Goal: Information Seeking & Learning: Learn about a topic

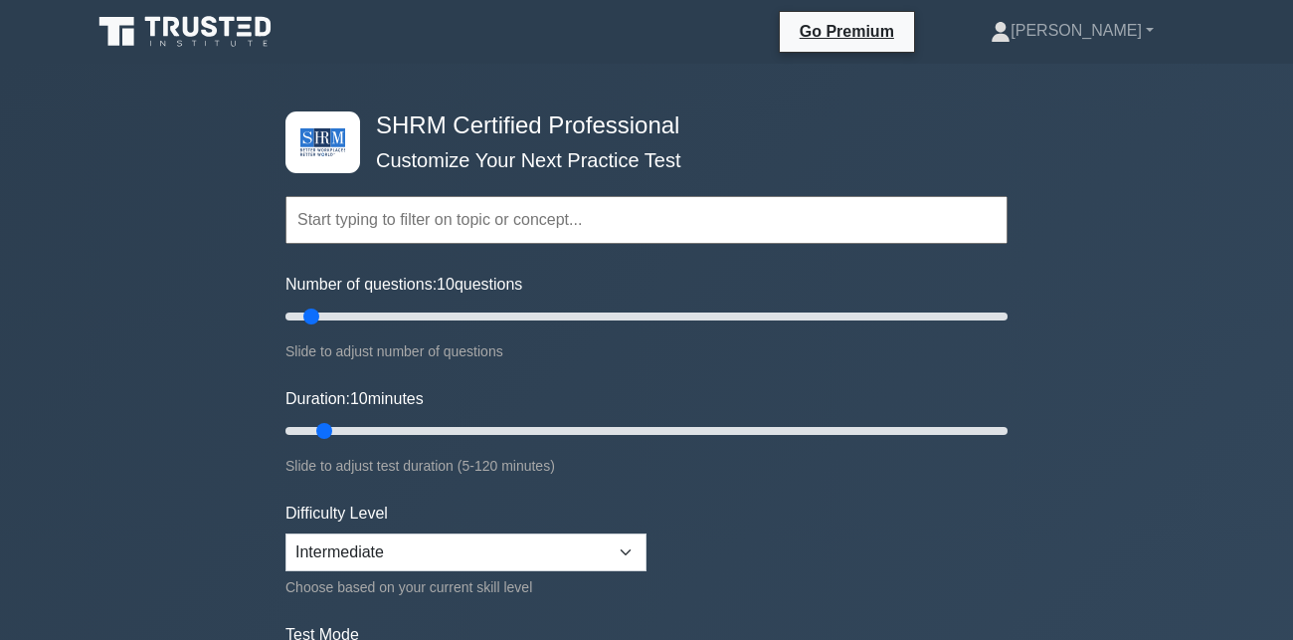
click at [373, 219] on input "text" at bounding box center [647, 220] width 722 height 48
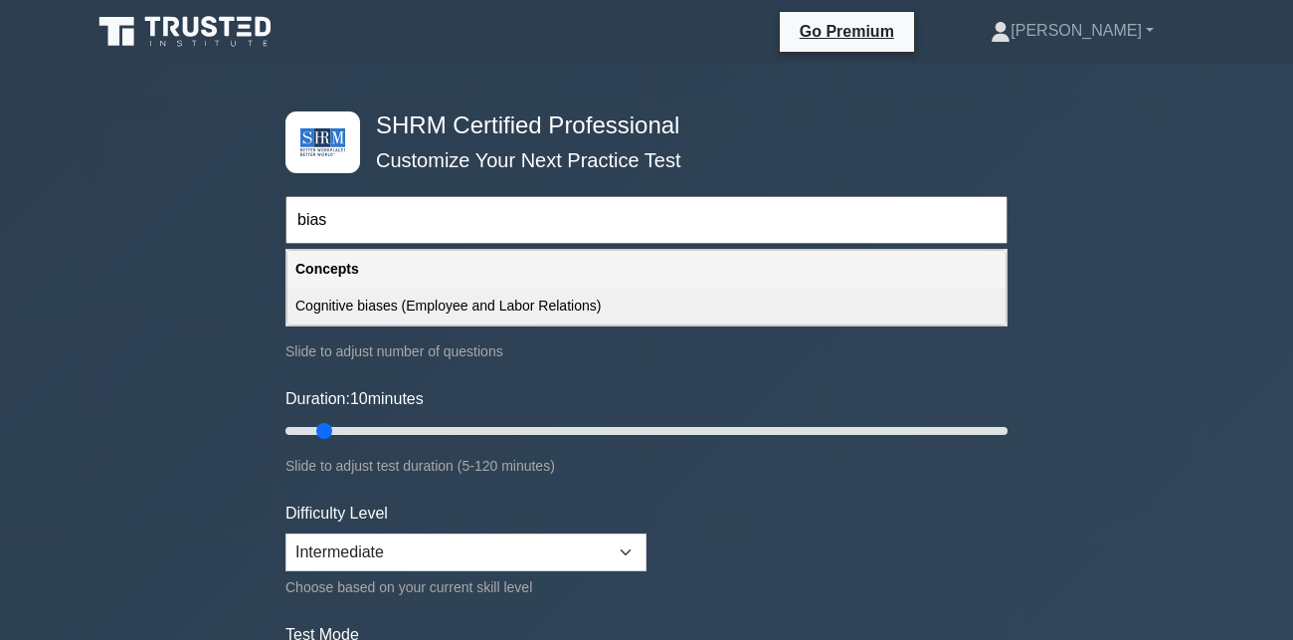
click at [455, 301] on div "Cognitive biases (Employee and Labor Relations)" at bounding box center [647, 306] width 718 height 37
type input "Cognitive biases (Employee and Labor Relations)"
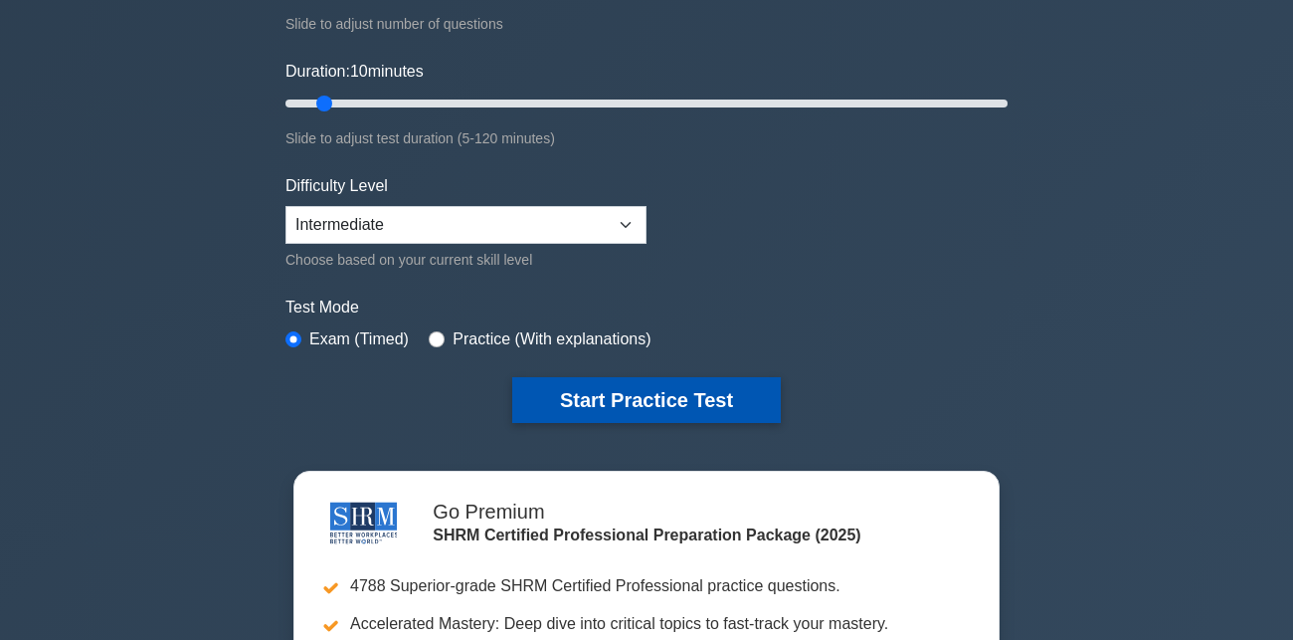
scroll to position [328, 0]
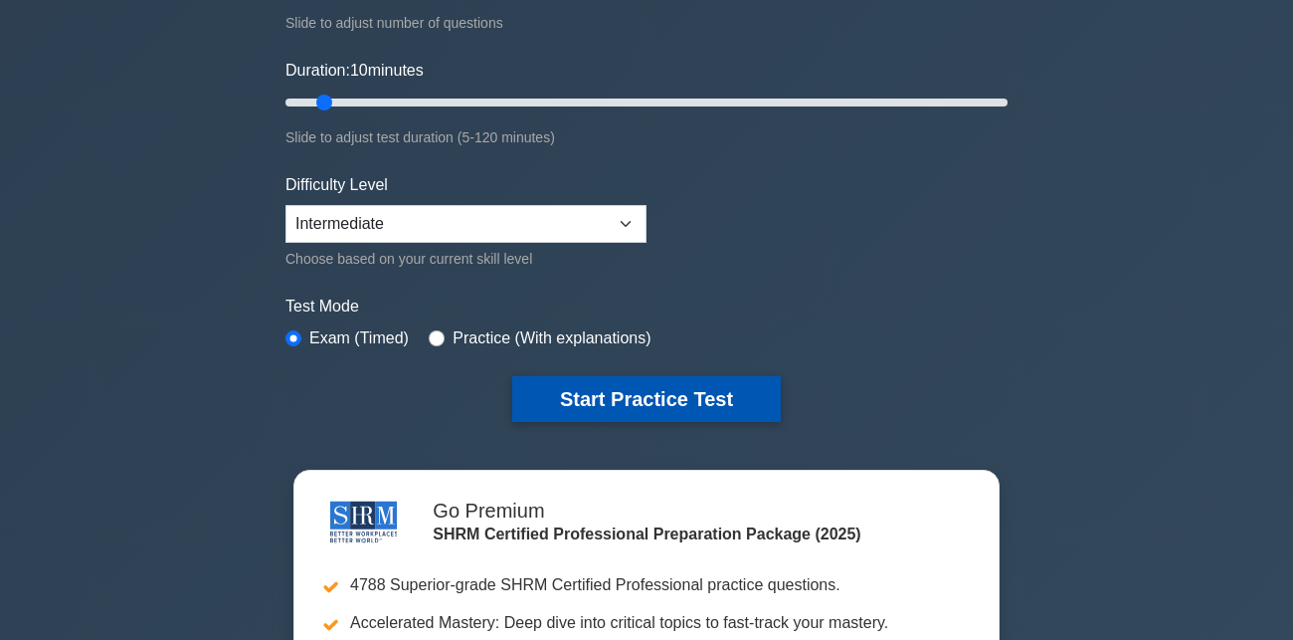
click at [712, 389] on button "Start Practice Test" at bounding box center [646, 399] width 269 height 46
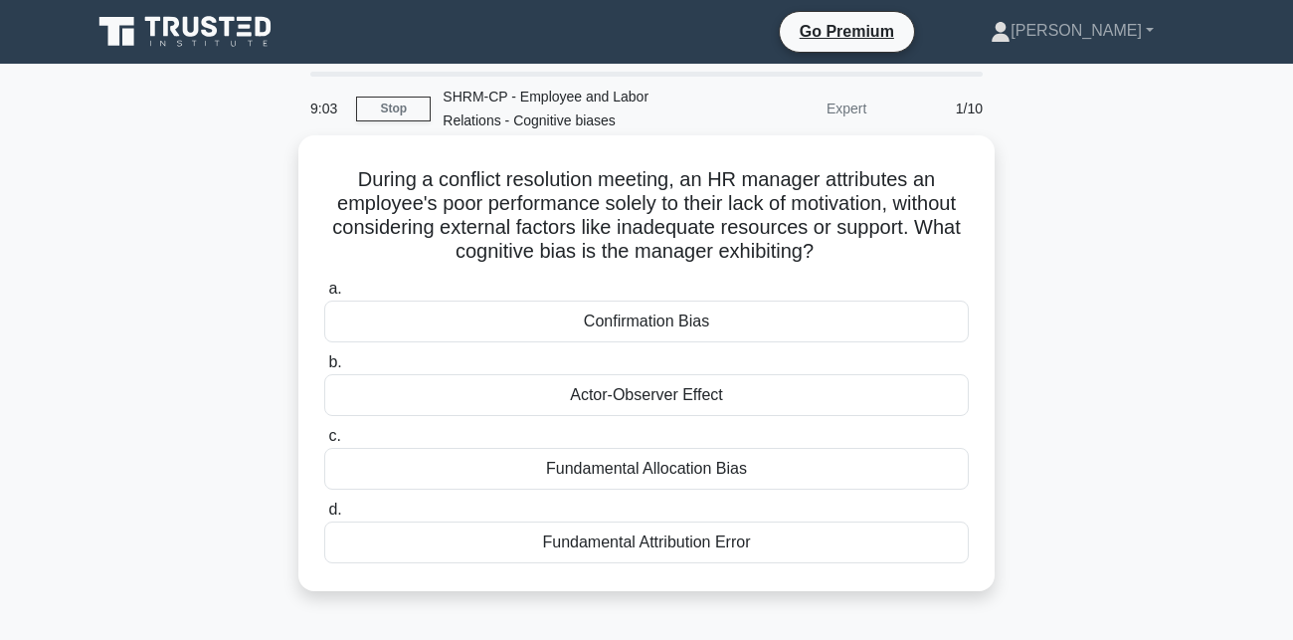
click at [673, 553] on div "Fundamental Attribution Error" at bounding box center [646, 542] width 645 height 42
click at [324, 516] on input "d. Fundamental Attribution Error" at bounding box center [324, 509] width 0 height 13
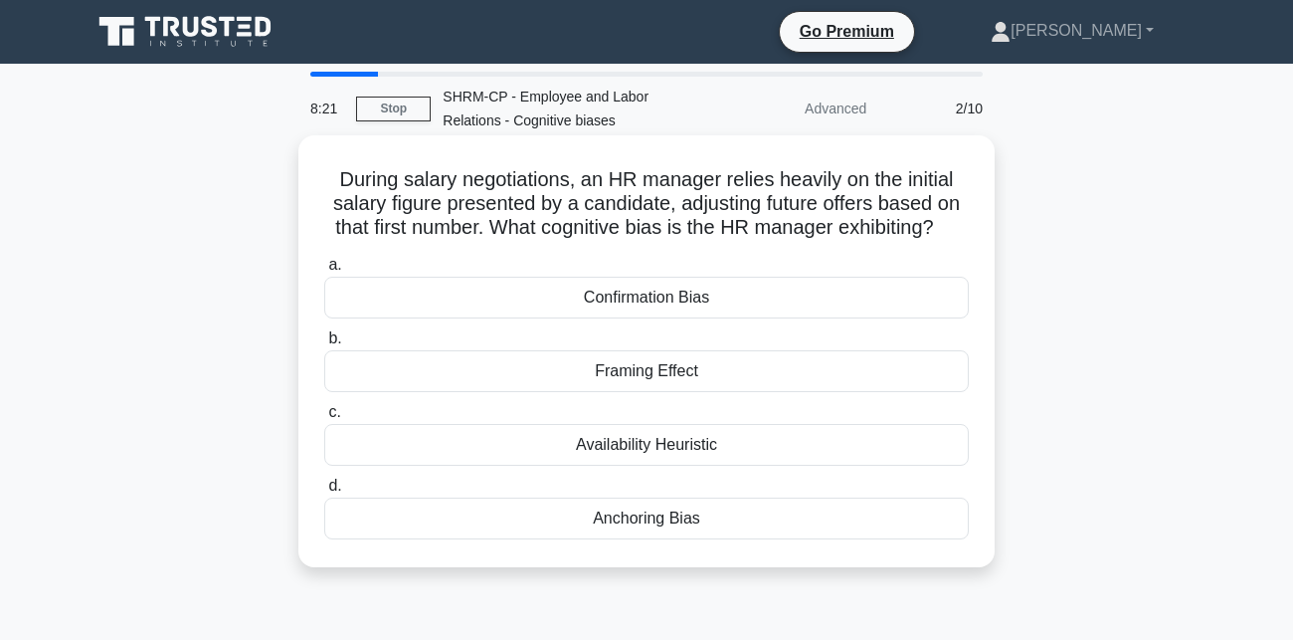
click at [656, 524] on div "Anchoring Bias" at bounding box center [646, 518] width 645 height 42
click at [324, 492] on input "d. Anchoring Bias" at bounding box center [324, 486] width 0 height 13
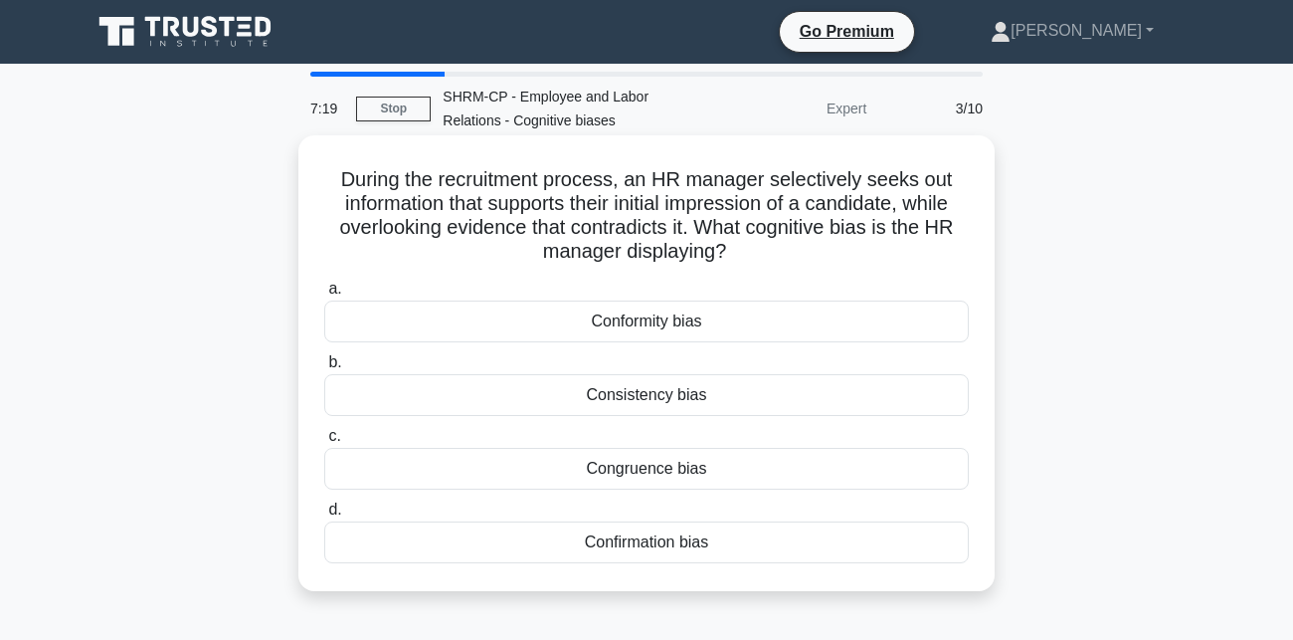
click at [651, 545] on div "Confirmation bias" at bounding box center [646, 542] width 645 height 42
click at [324, 516] on input "d. Confirmation bias" at bounding box center [324, 509] width 0 height 13
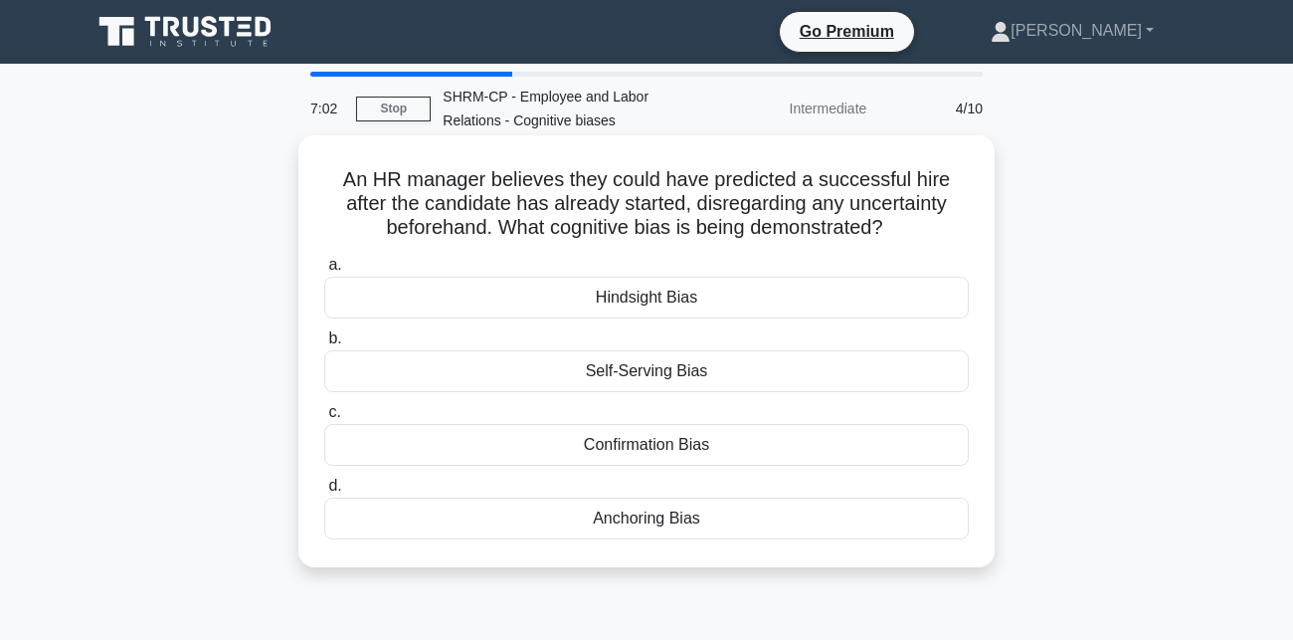
click at [768, 290] on div "Hindsight Bias" at bounding box center [646, 298] width 645 height 42
click at [324, 272] on input "a. Hindsight Bias" at bounding box center [324, 265] width 0 height 13
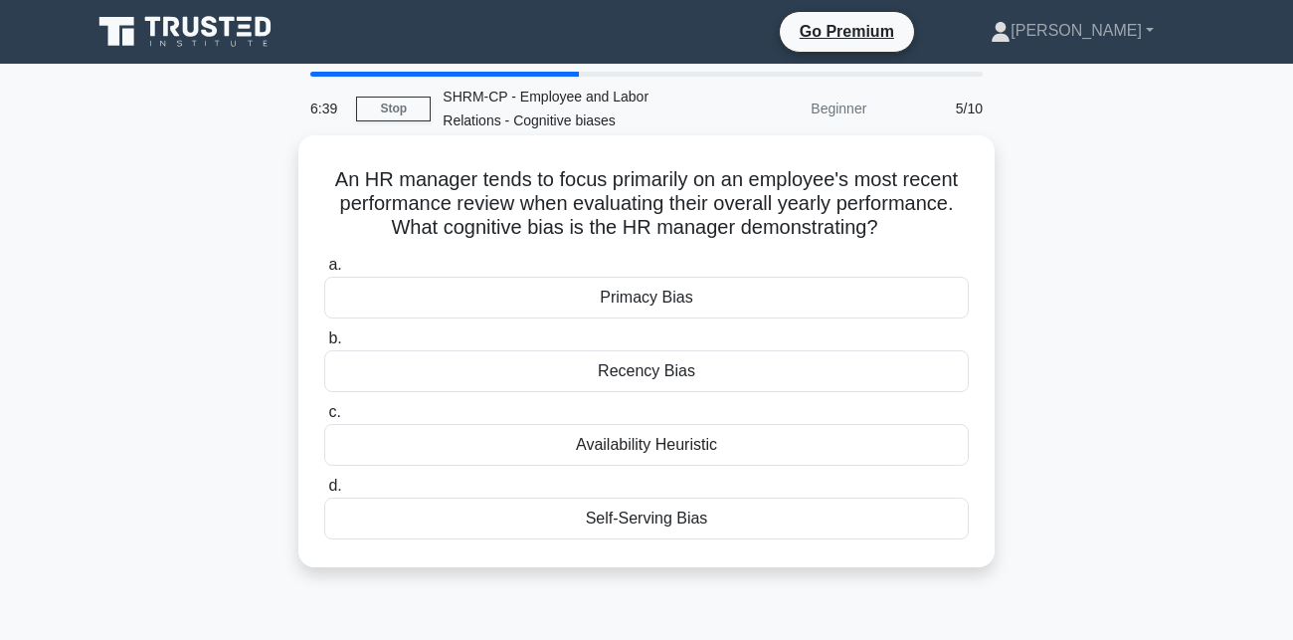
click at [717, 370] on div "Recency Bias" at bounding box center [646, 371] width 645 height 42
click at [324, 345] on input "b. Recency Bias" at bounding box center [324, 338] width 0 height 13
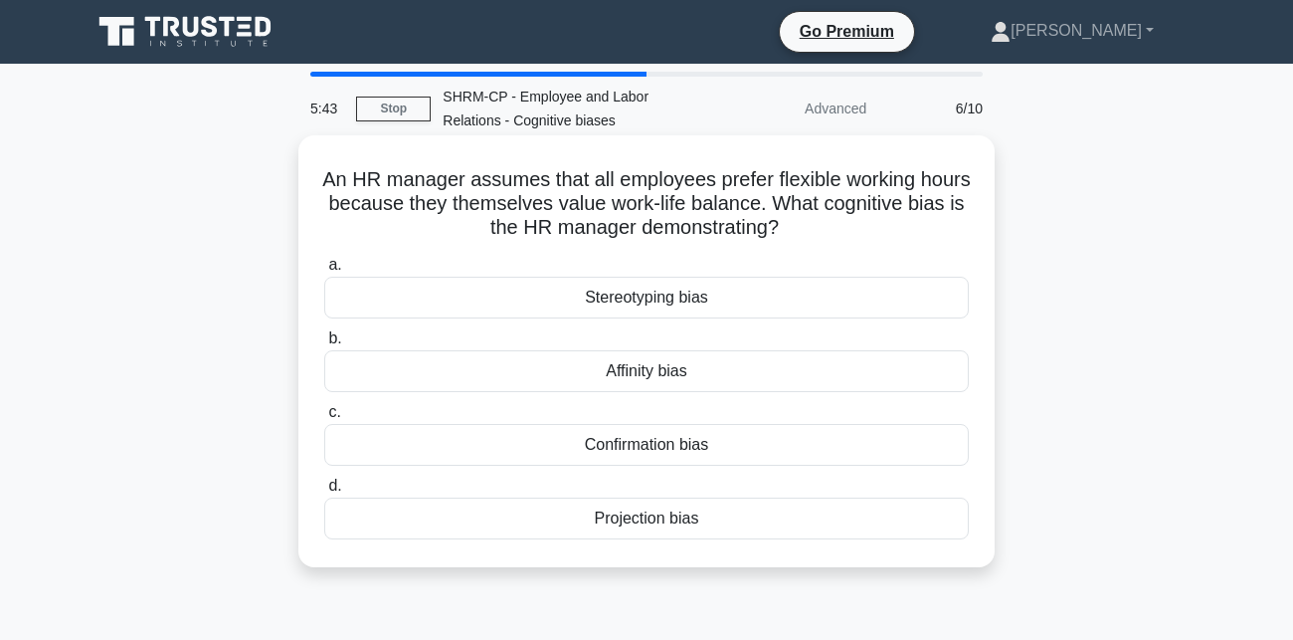
click at [702, 526] on div "Projection bias" at bounding box center [646, 518] width 645 height 42
click at [324, 492] on input "d. Projection bias" at bounding box center [324, 486] width 0 height 13
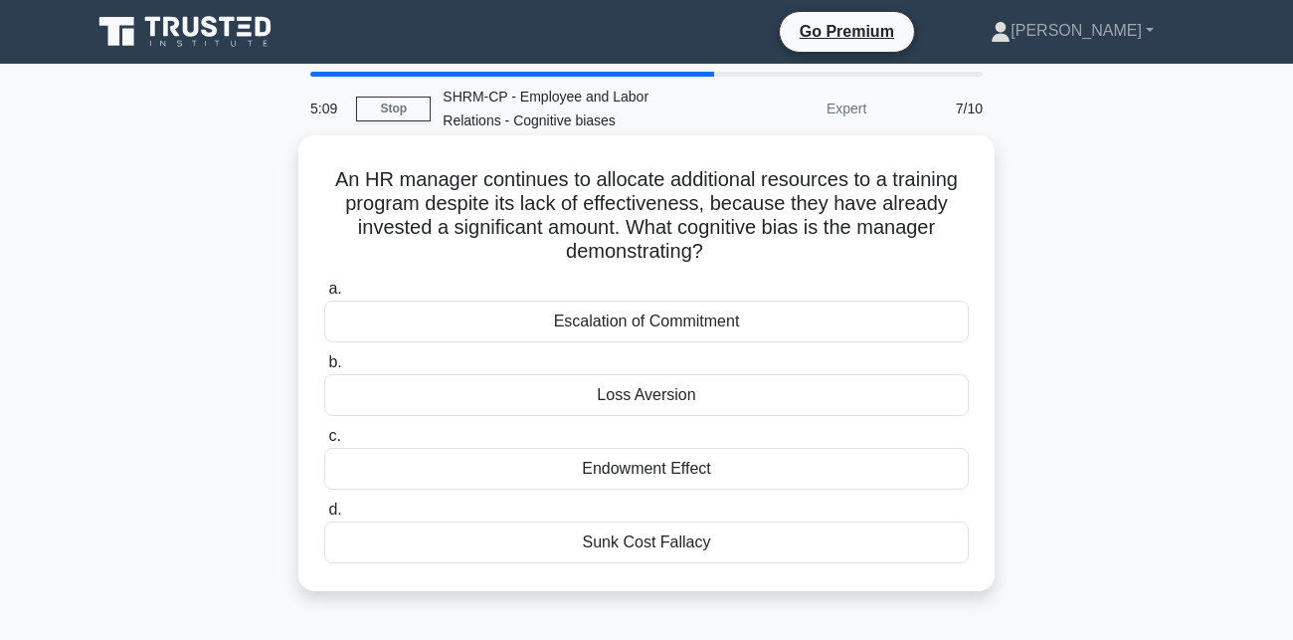
click at [755, 391] on div "Loss Aversion" at bounding box center [646, 395] width 645 height 42
click at [324, 369] on input "b. Loss Aversion" at bounding box center [324, 362] width 0 height 13
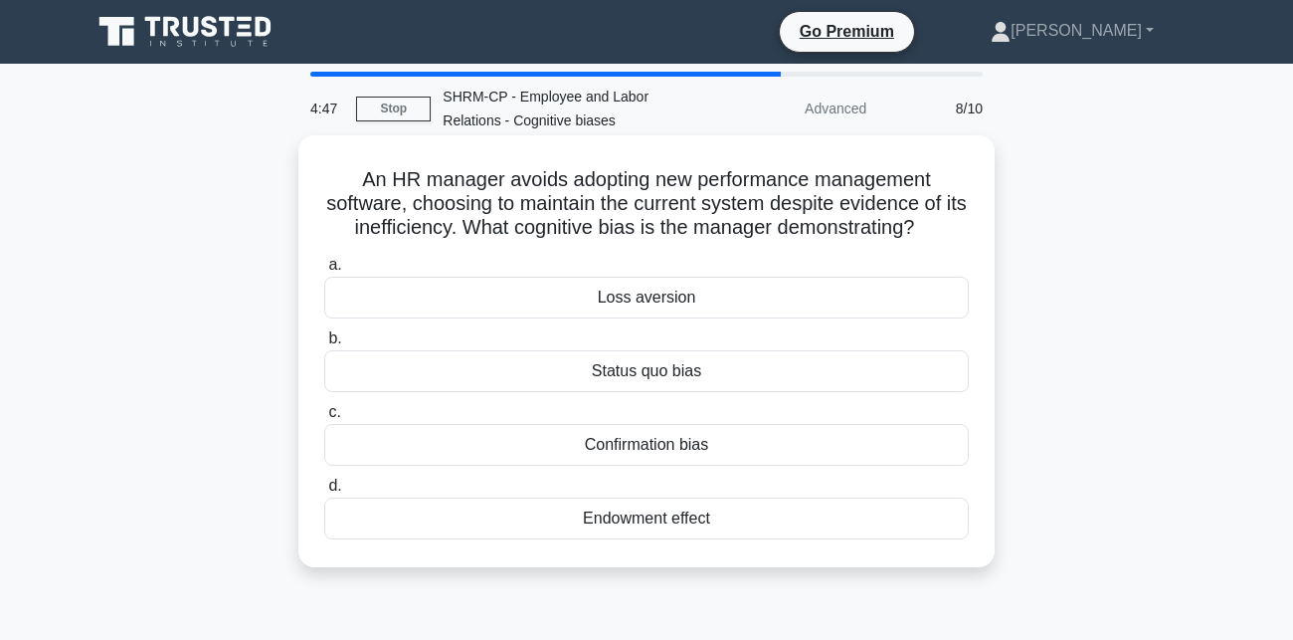
click at [754, 377] on div "Status quo bias" at bounding box center [646, 371] width 645 height 42
click at [324, 345] on input "b. Status quo bias" at bounding box center [324, 338] width 0 height 13
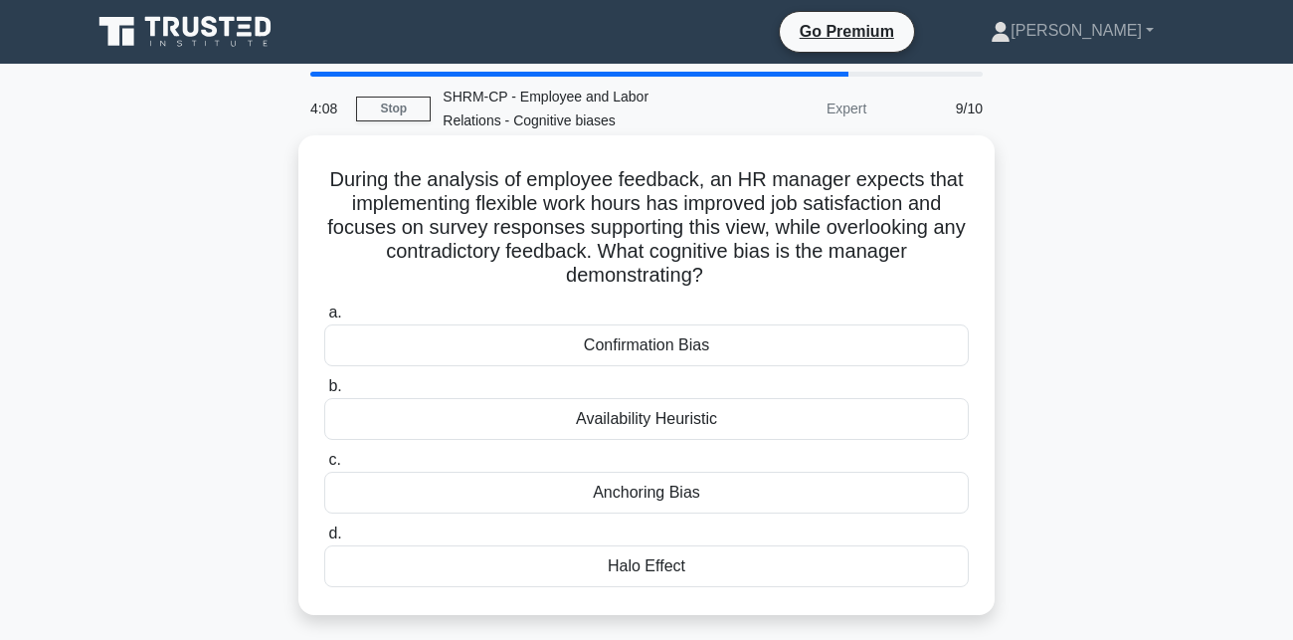
click at [673, 571] on div "Halo Effect" at bounding box center [646, 566] width 645 height 42
click at [324, 540] on input "d. Halo Effect" at bounding box center [324, 533] width 0 height 13
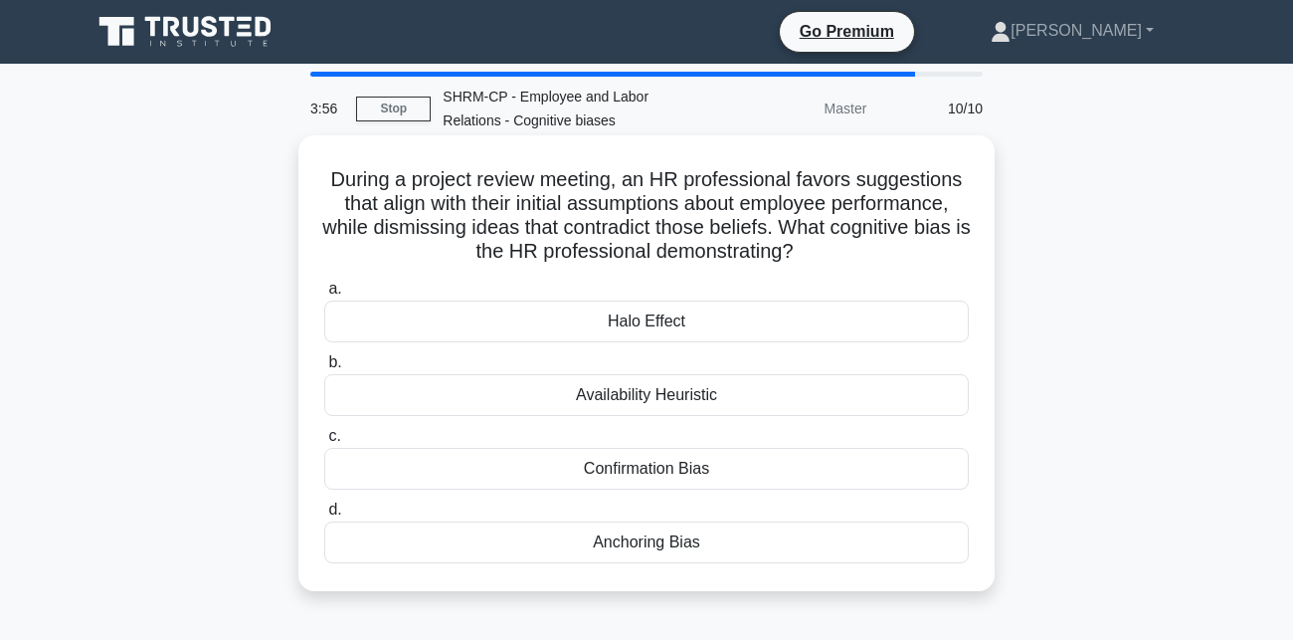
click at [784, 324] on div "Halo Effect" at bounding box center [646, 321] width 645 height 42
click at [324, 295] on input "a. Halo Effect" at bounding box center [324, 289] width 0 height 13
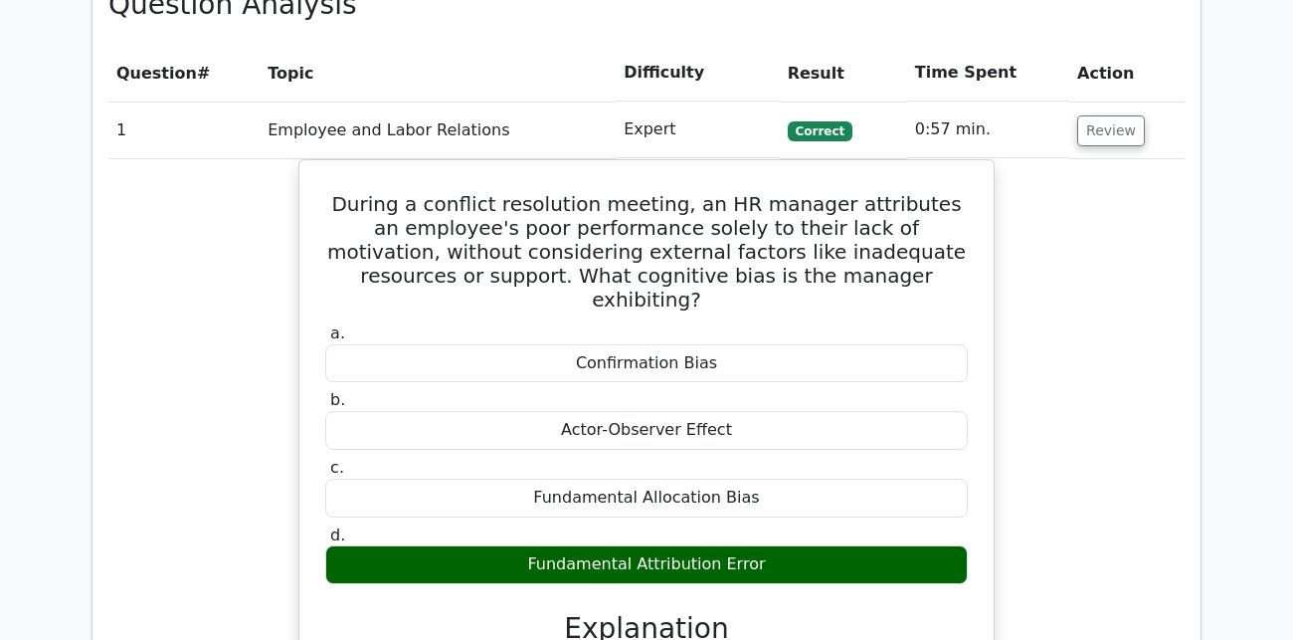
scroll to position [1385, 0]
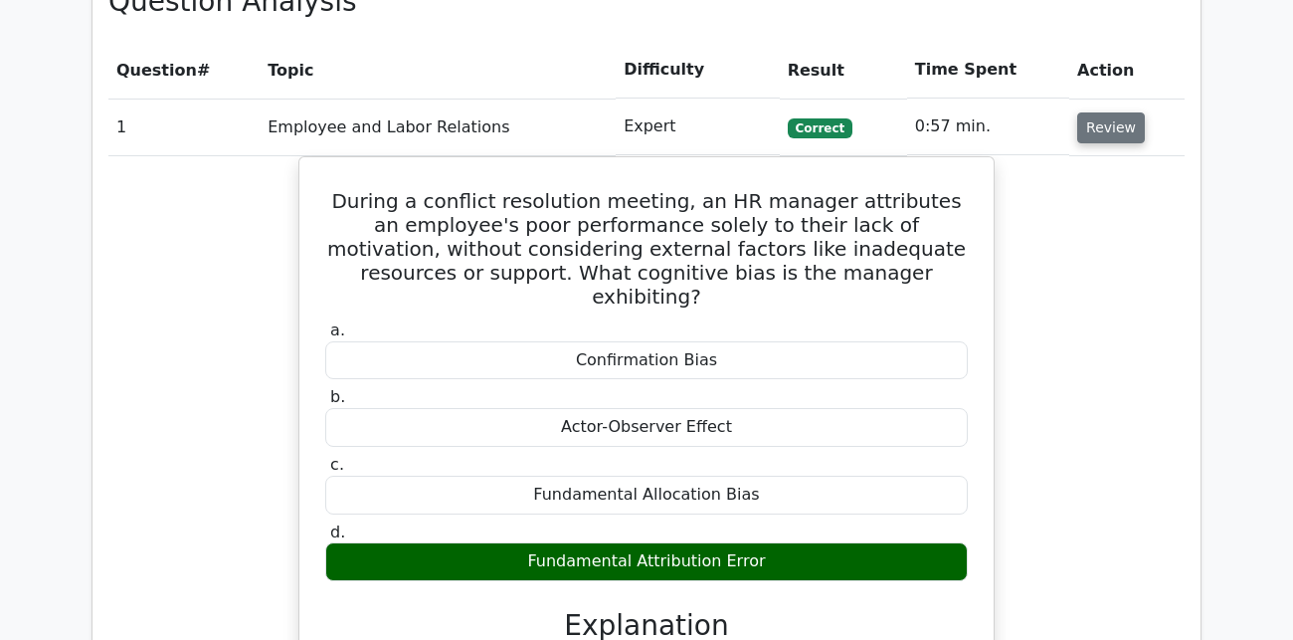
click at [1128, 112] on button "Review" at bounding box center [1112, 127] width 68 height 31
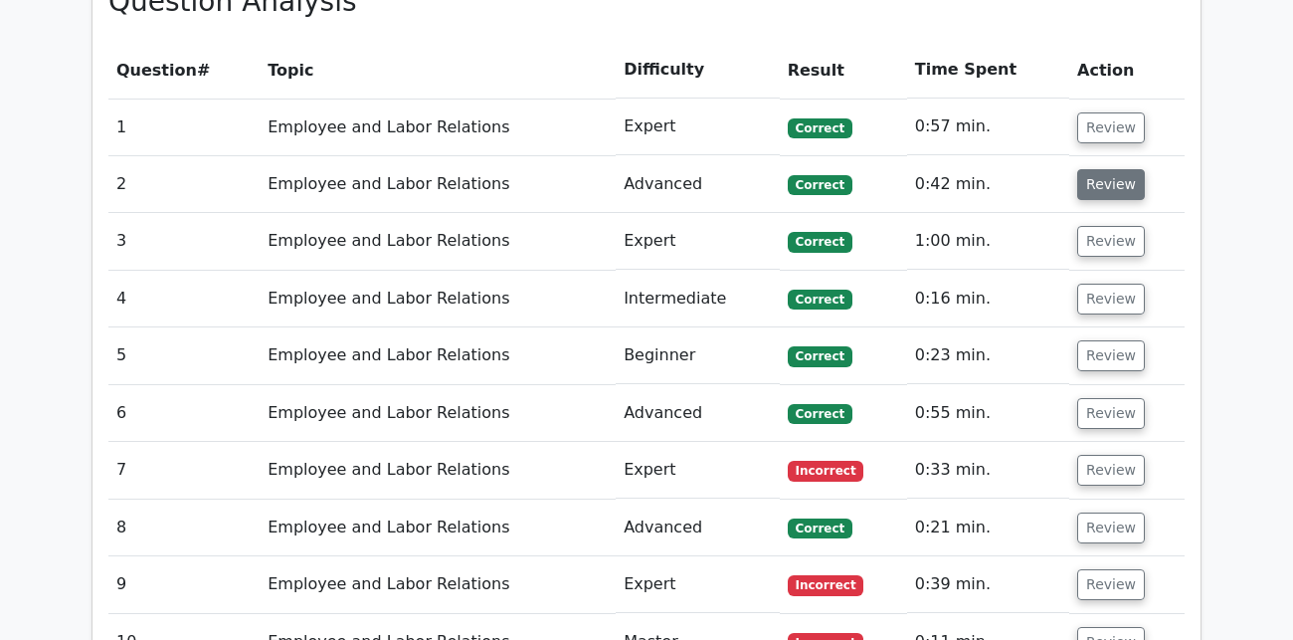
click at [1102, 169] on button "Review" at bounding box center [1112, 184] width 68 height 31
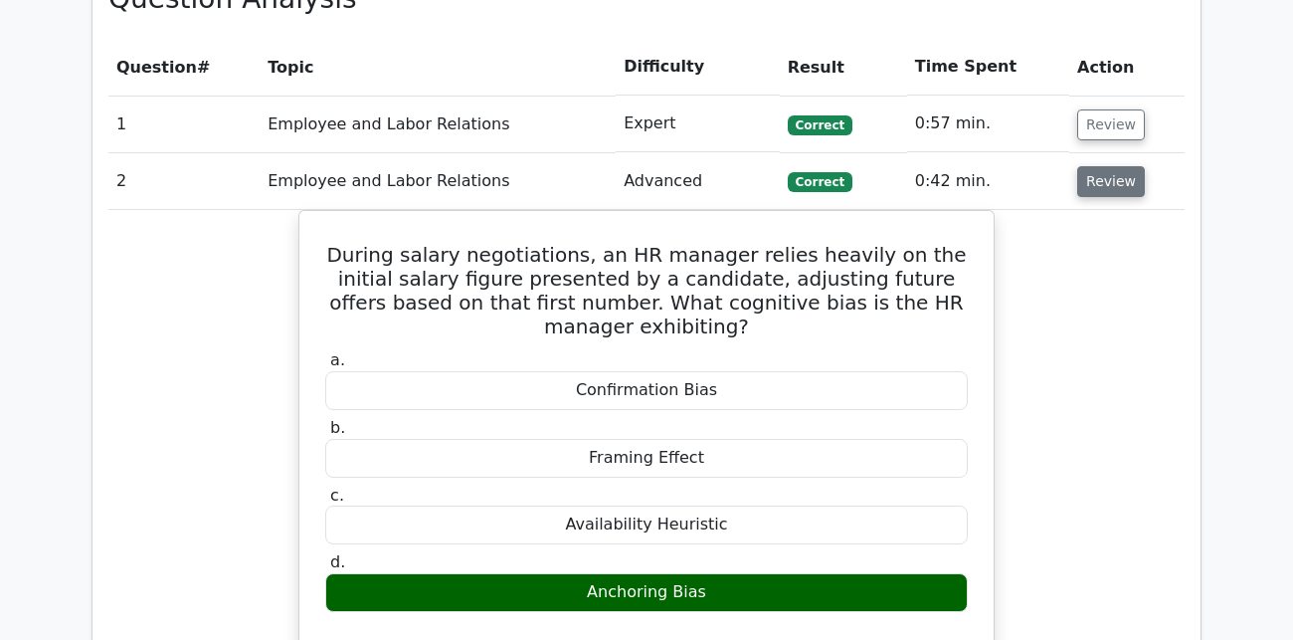
scroll to position [1384, 0]
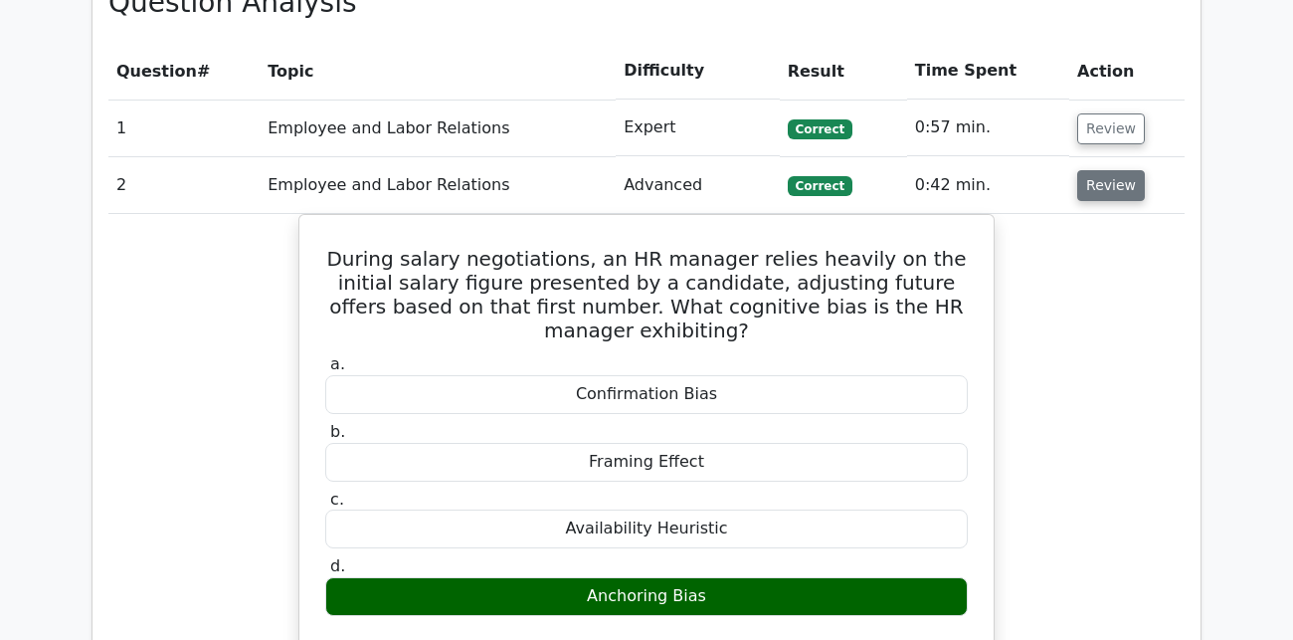
click at [1102, 170] on button "Review" at bounding box center [1112, 185] width 68 height 31
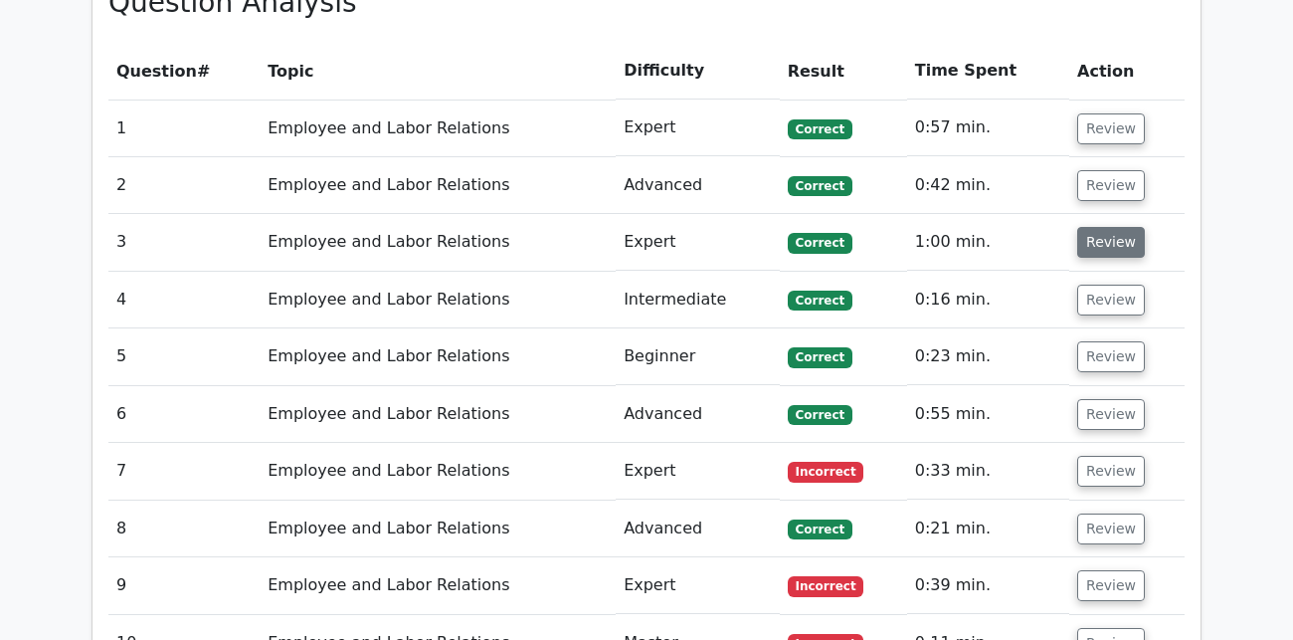
click at [1092, 227] on button "Review" at bounding box center [1112, 242] width 68 height 31
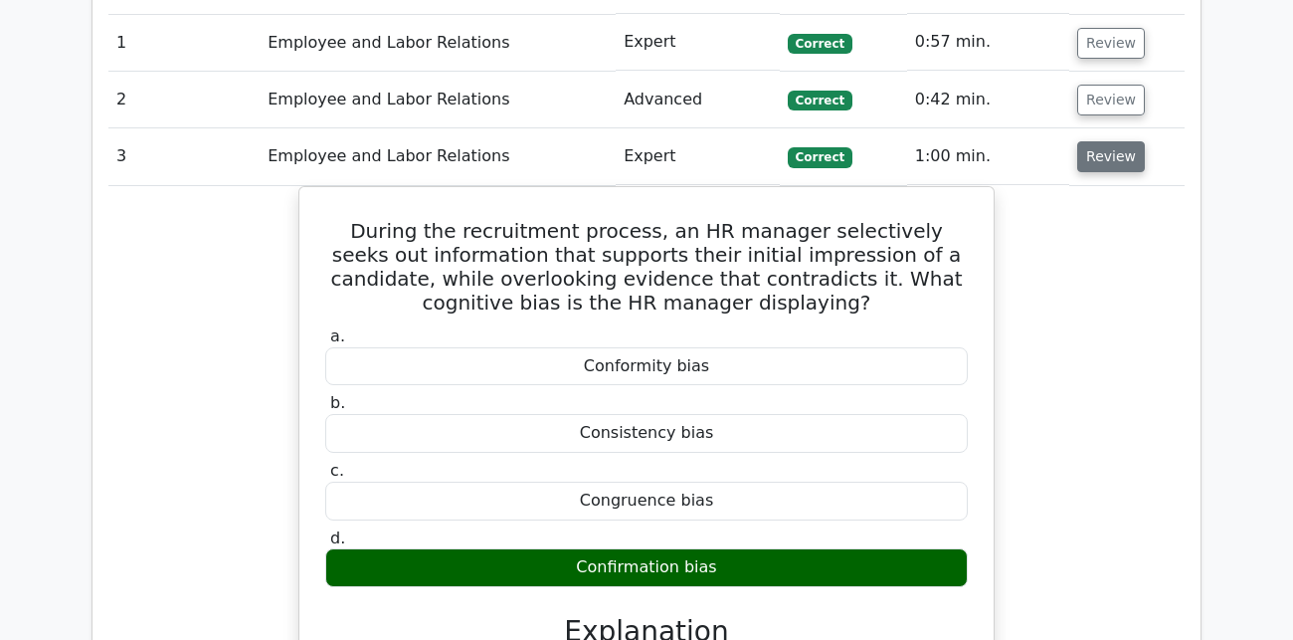
scroll to position [1468, 0]
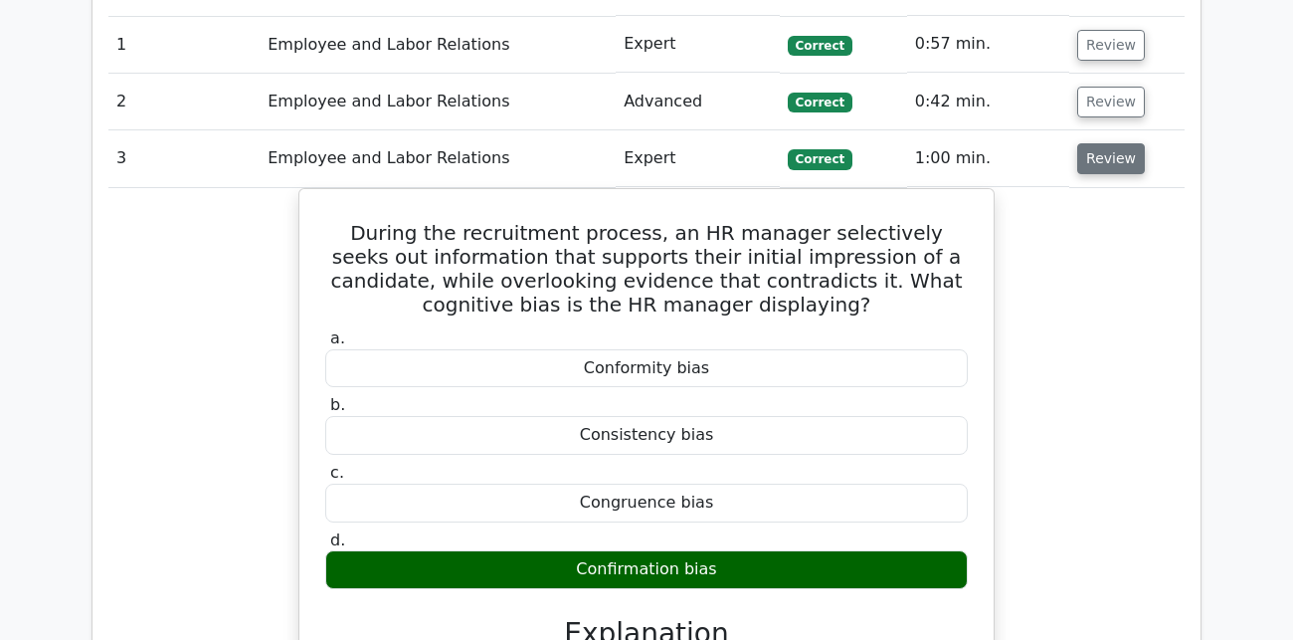
click at [1098, 143] on button "Review" at bounding box center [1112, 158] width 68 height 31
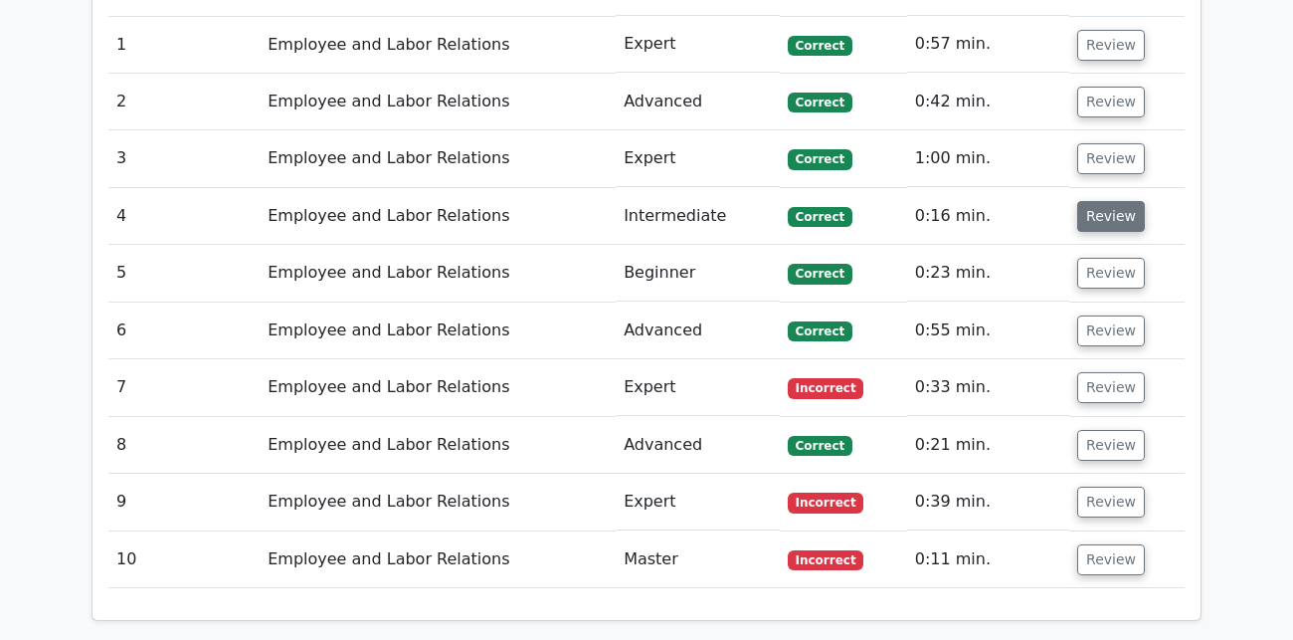
click at [1088, 201] on button "Review" at bounding box center [1112, 216] width 68 height 31
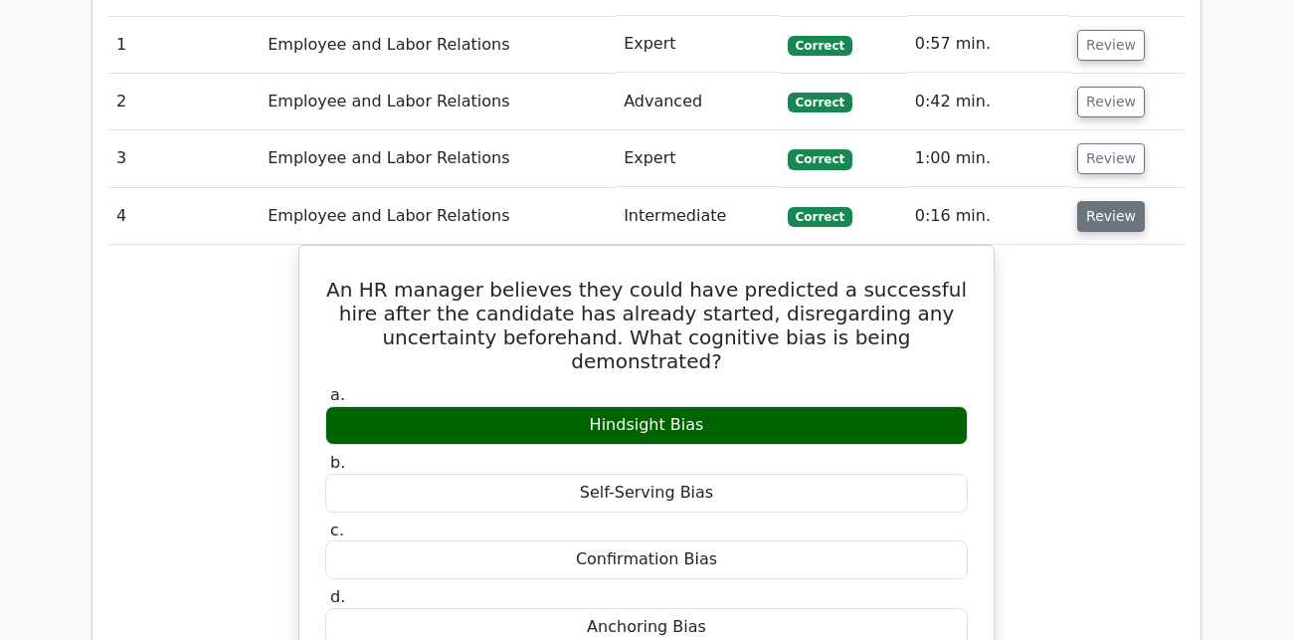
click at [1088, 201] on button "Review" at bounding box center [1112, 216] width 68 height 31
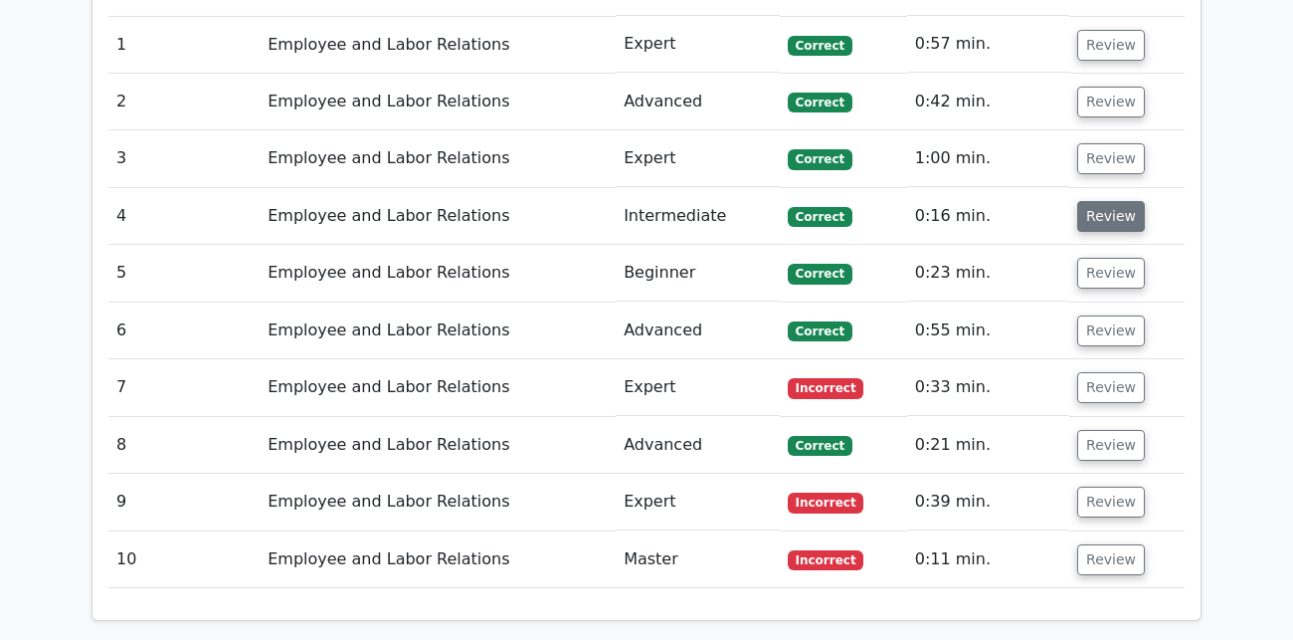
click at [1087, 201] on button "Review" at bounding box center [1112, 216] width 68 height 31
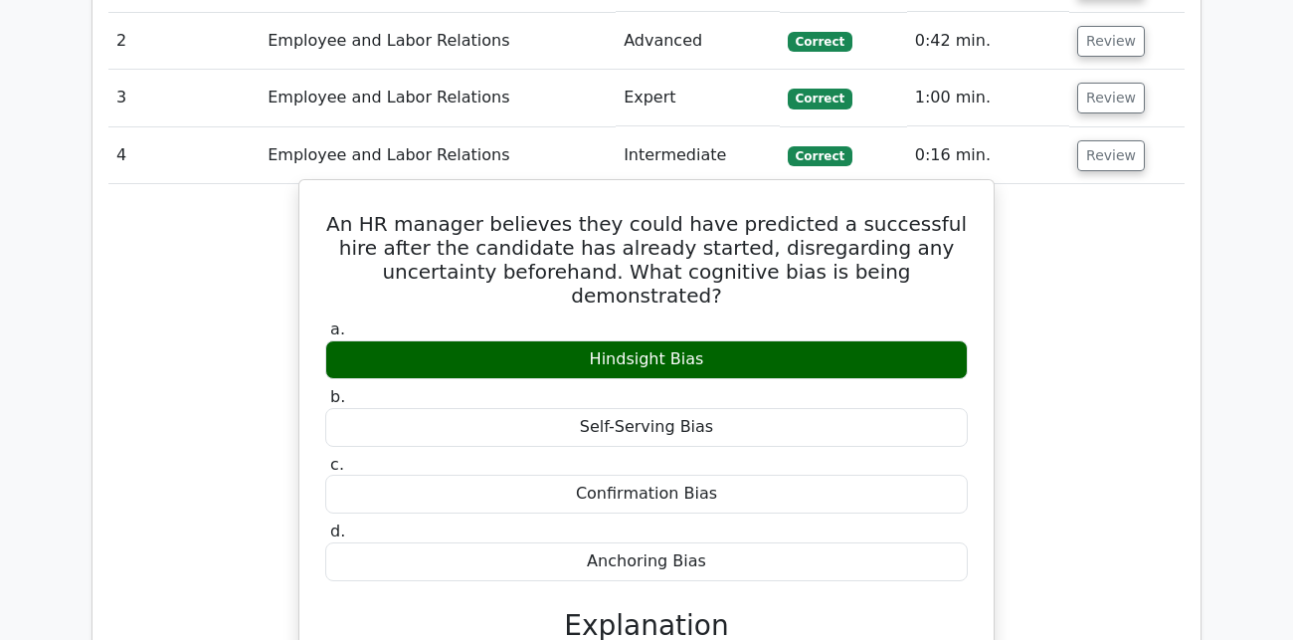
scroll to position [1527, 0]
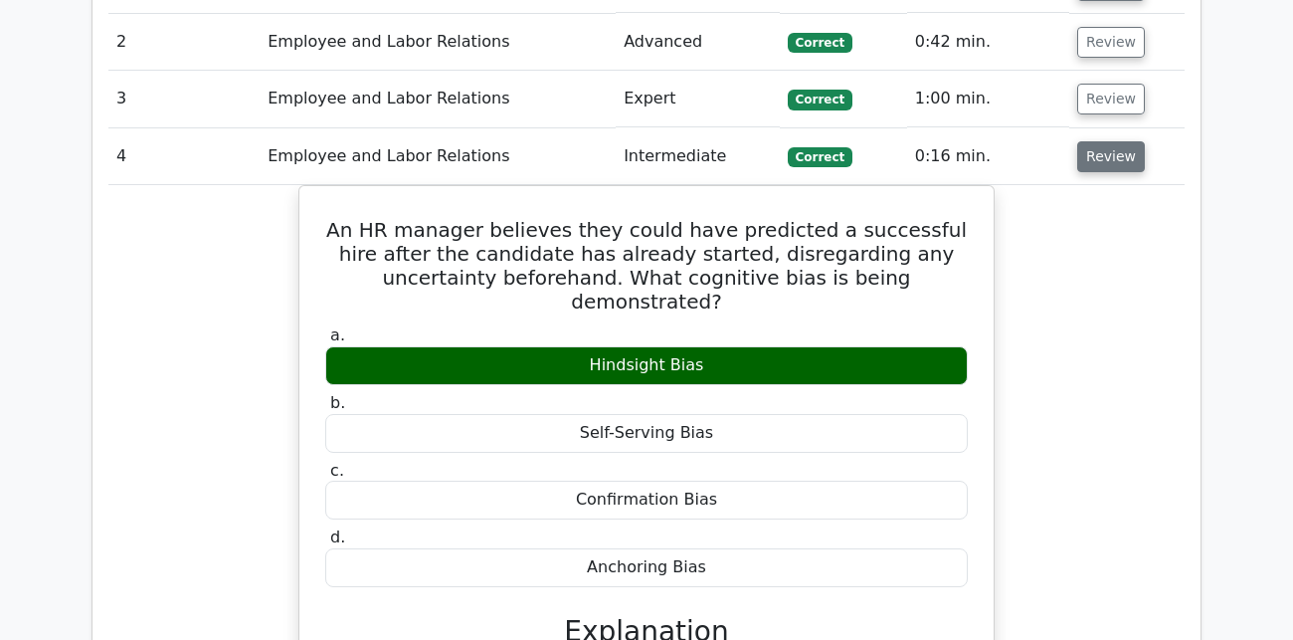
click at [1115, 141] on button "Review" at bounding box center [1112, 156] width 68 height 31
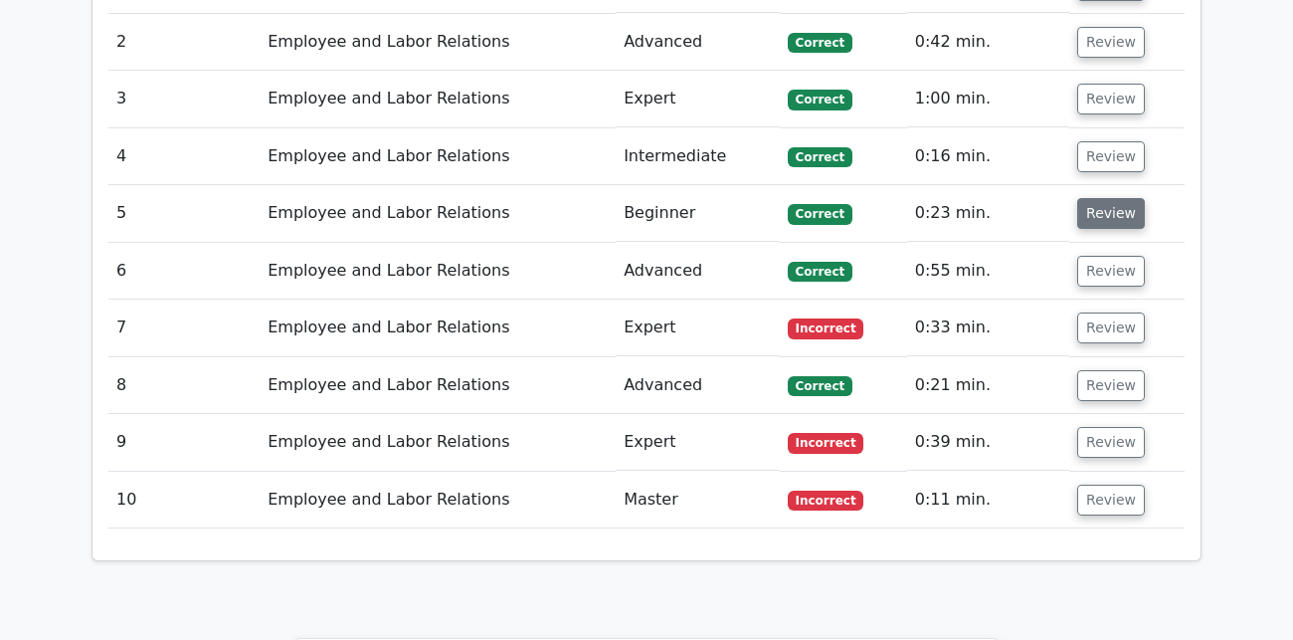
click at [1100, 198] on button "Review" at bounding box center [1112, 213] width 68 height 31
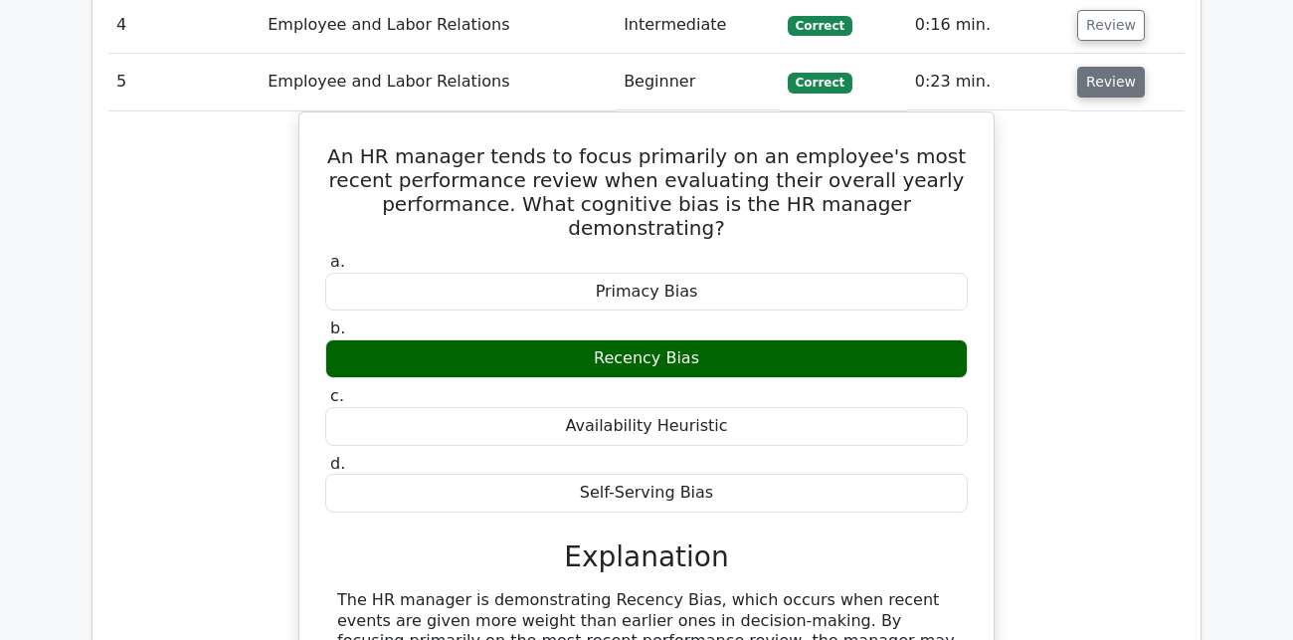
scroll to position [1658, 0]
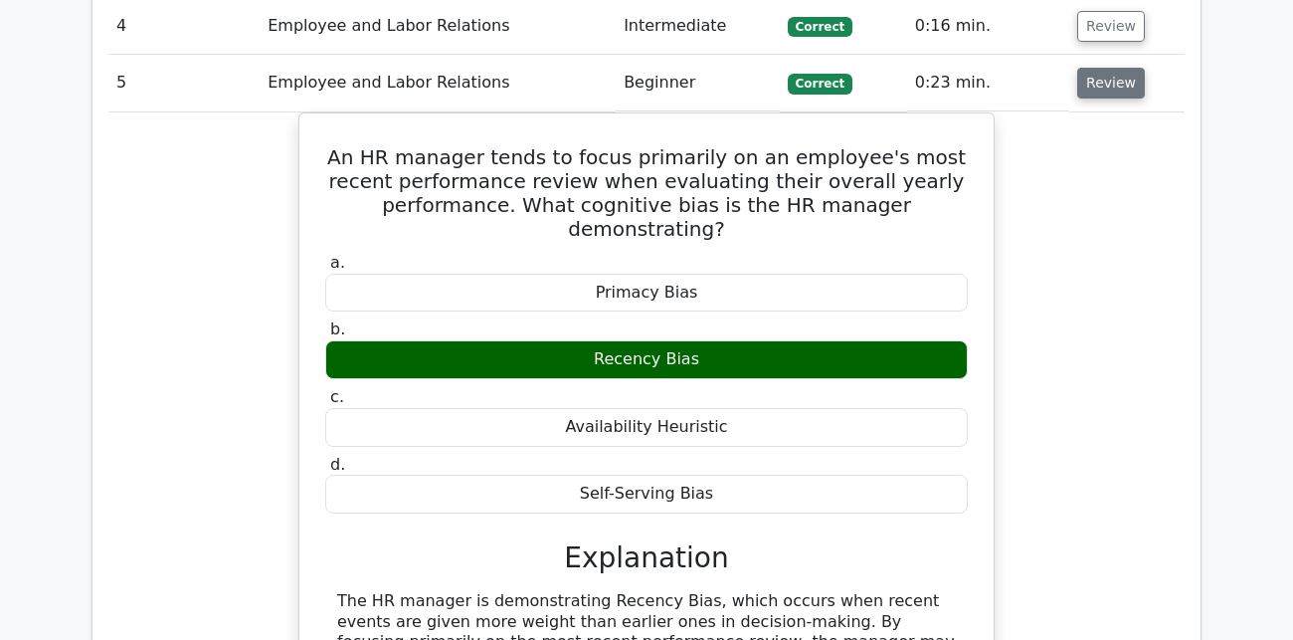
click at [1098, 68] on button "Review" at bounding box center [1112, 83] width 68 height 31
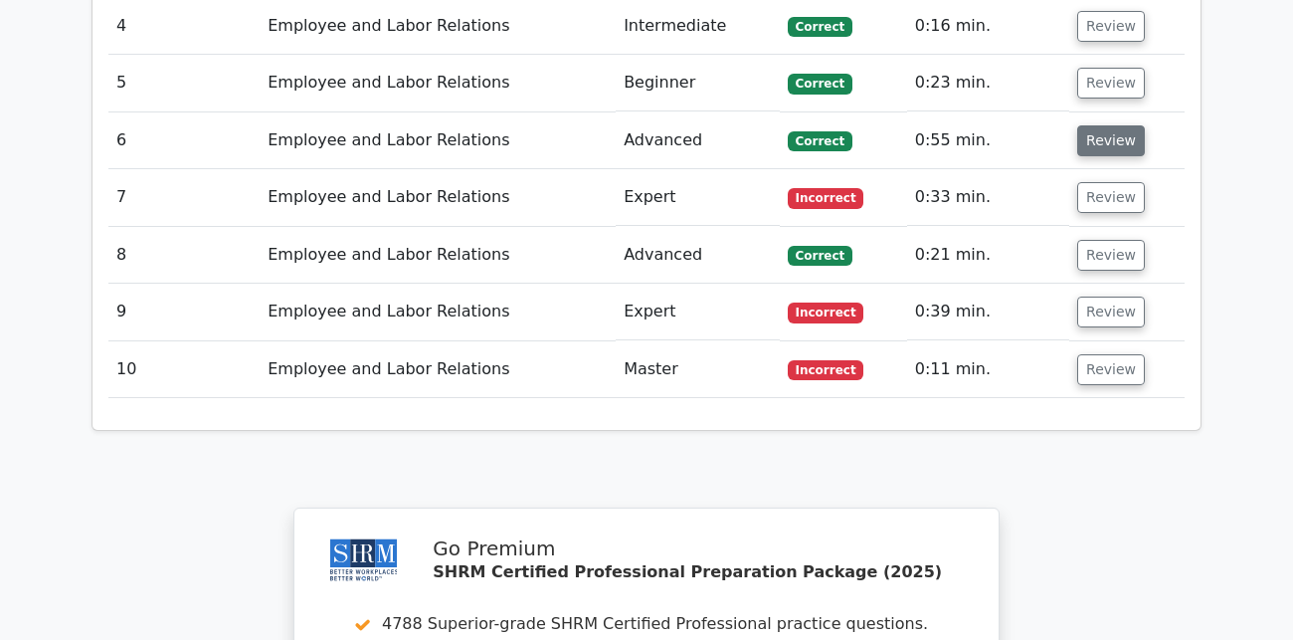
click at [1107, 125] on button "Review" at bounding box center [1112, 140] width 68 height 31
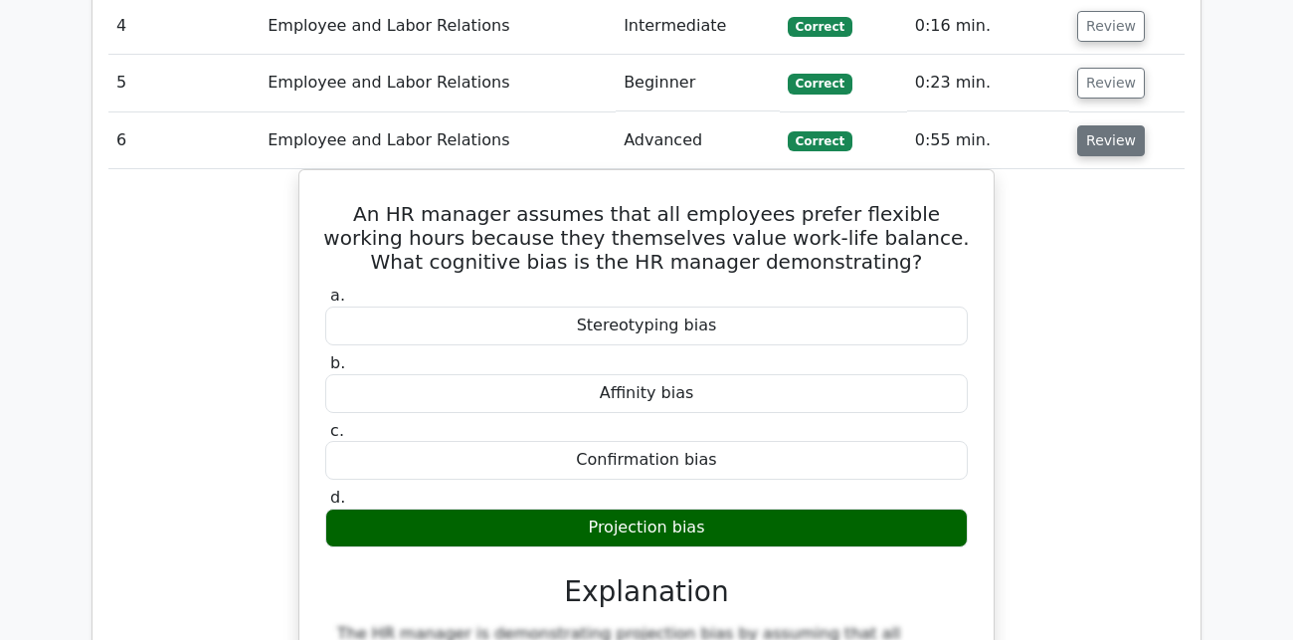
click at [1107, 125] on button "Review" at bounding box center [1112, 140] width 68 height 31
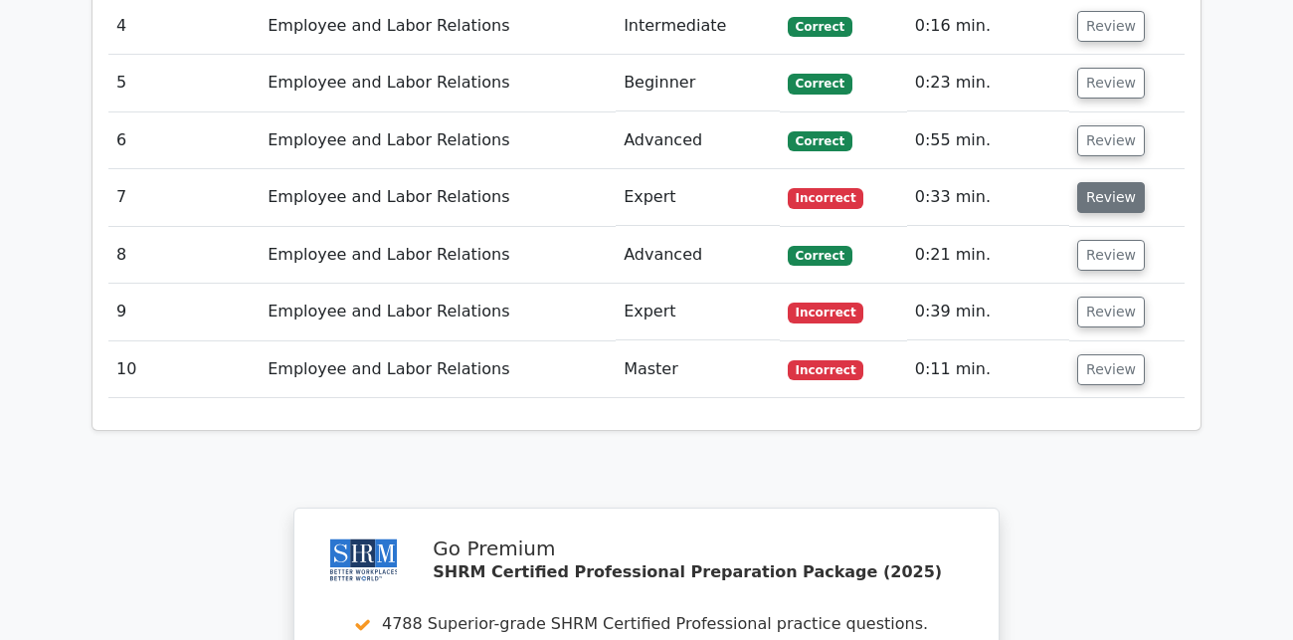
click at [1105, 182] on button "Review" at bounding box center [1112, 197] width 68 height 31
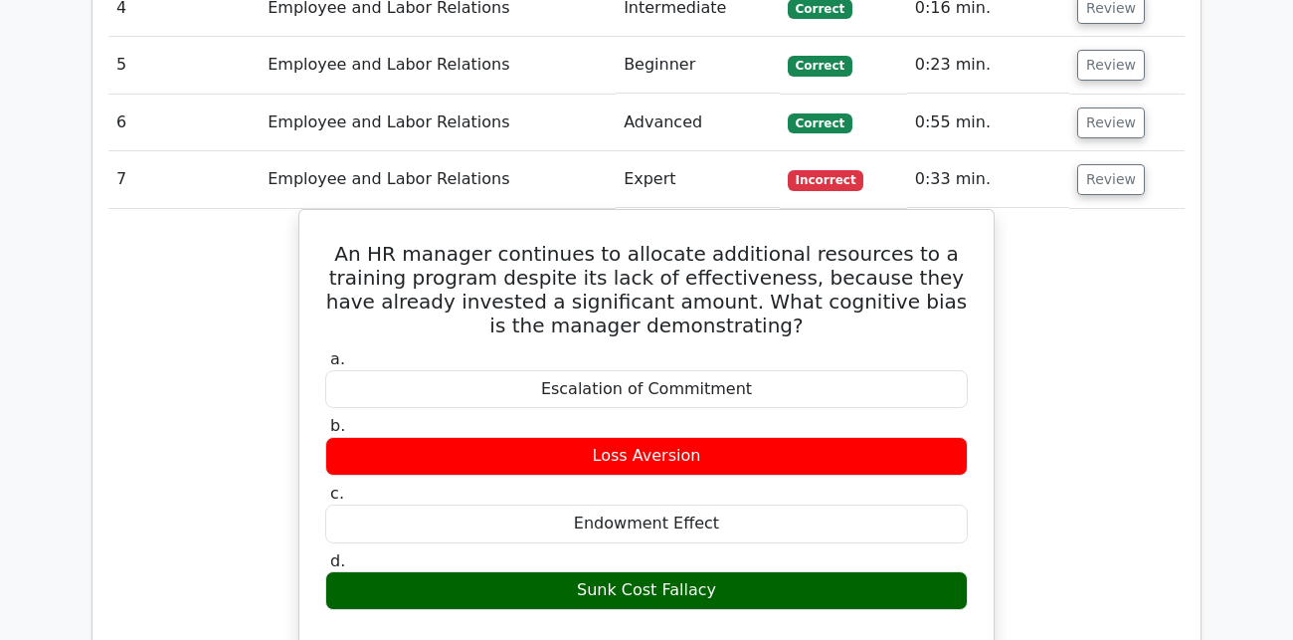
scroll to position [1671, 0]
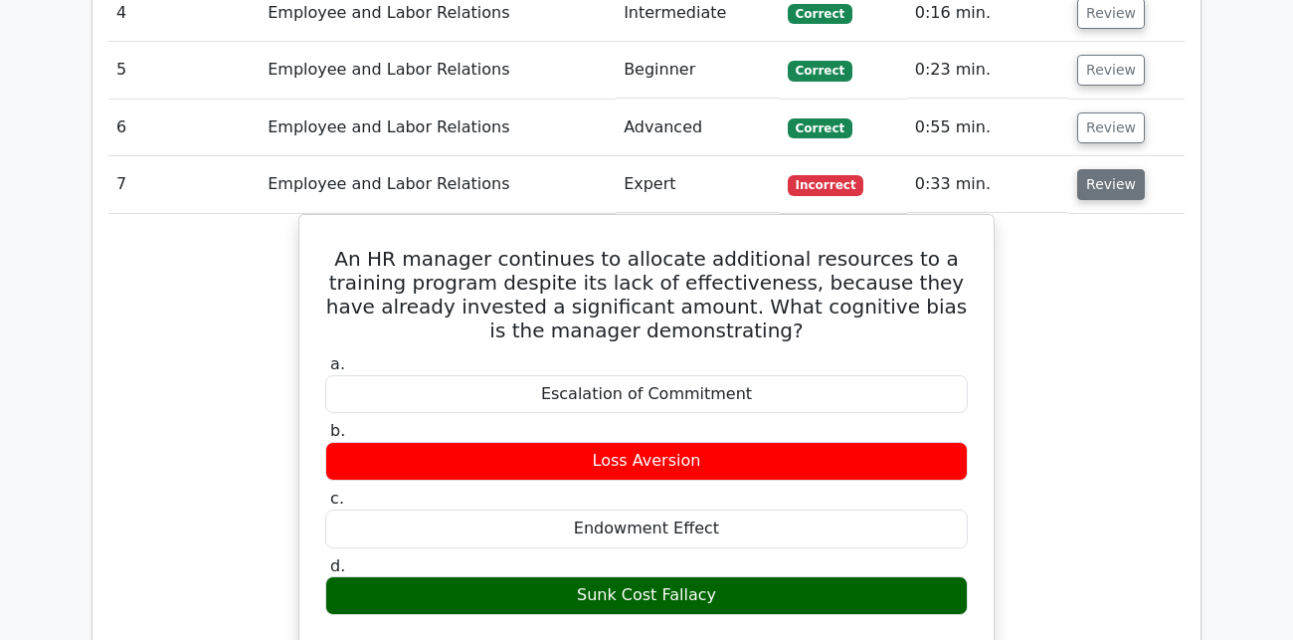
click at [1094, 169] on button "Review" at bounding box center [1112, 184] width 68 height 31
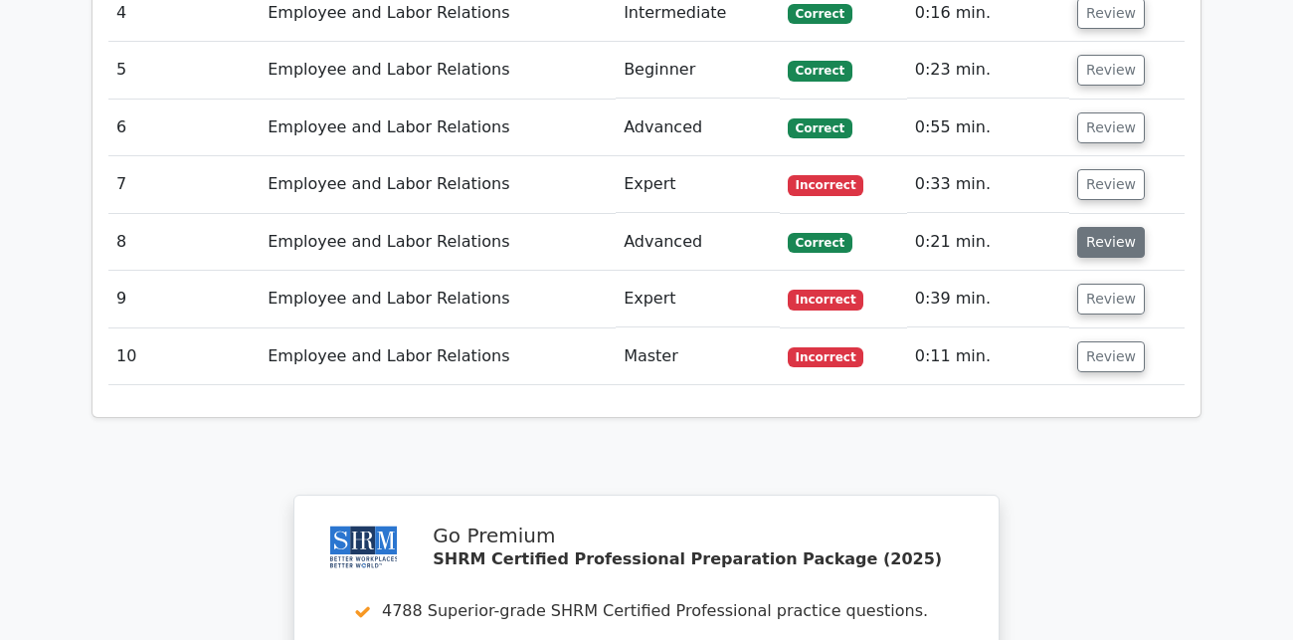
click at [1094, 227] on button "Review" at bounding box center [1112, 242] width 68 height 31
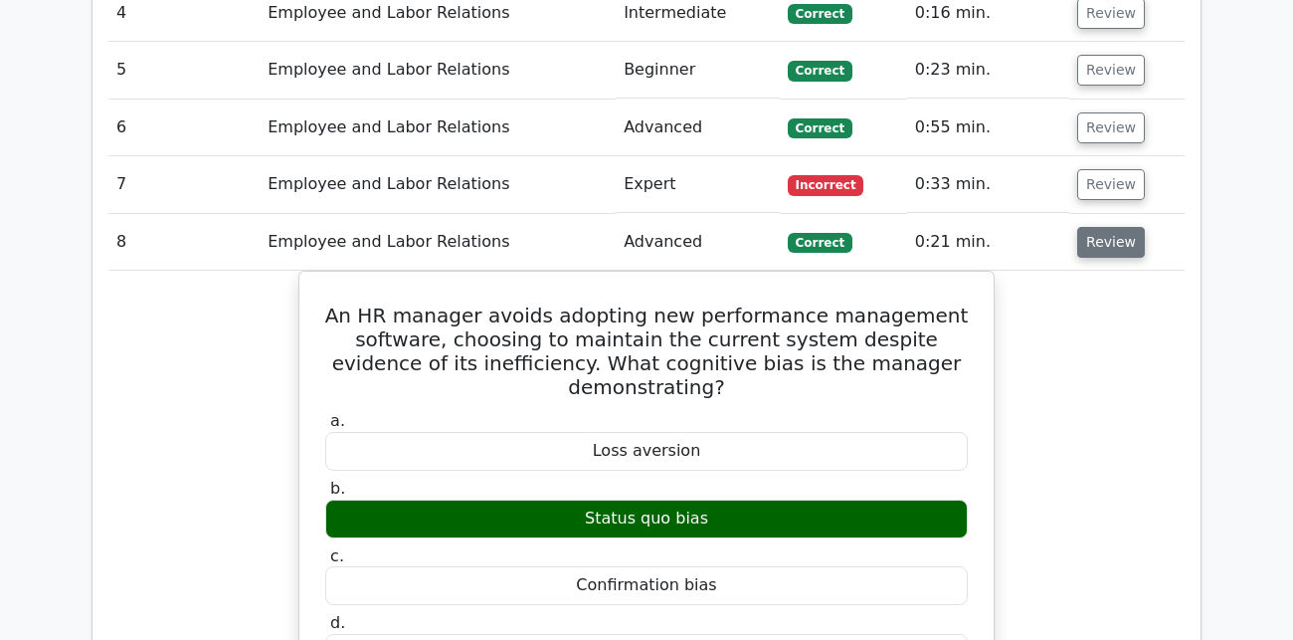
click at [1094, 227] on button "Review" at bounding box center [1112, 242] width 68 height 31
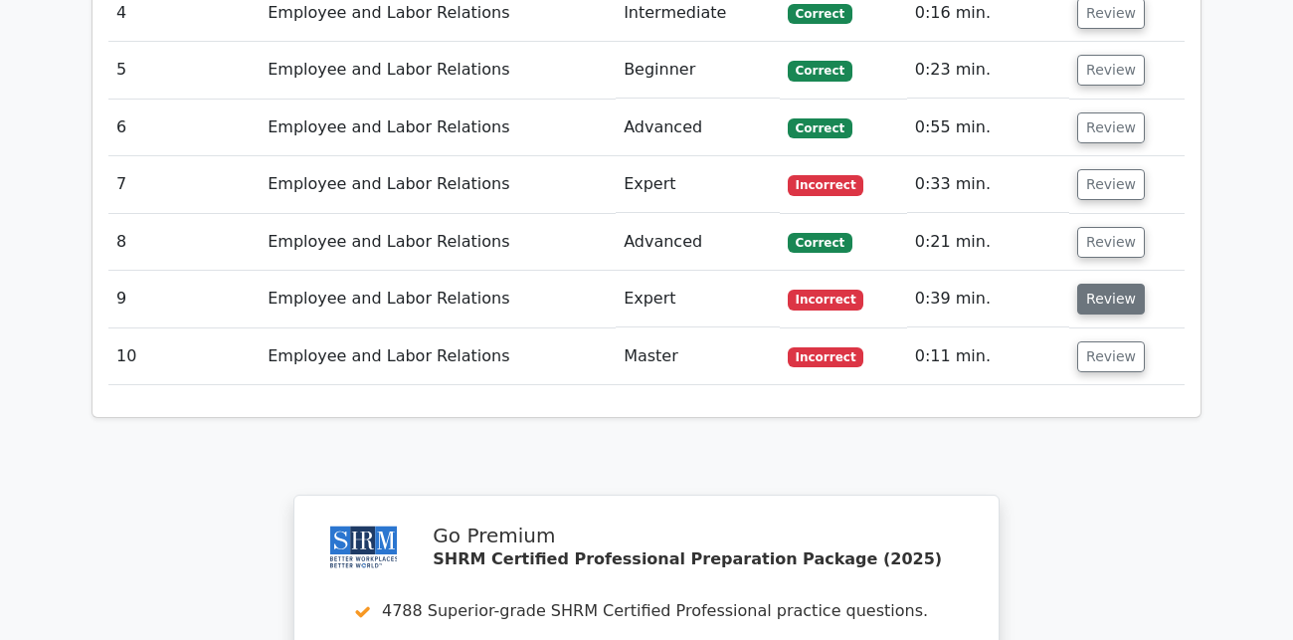
click at [1094, 284] on button "Review" at bounding box center [1112, 299] width 68 height 31
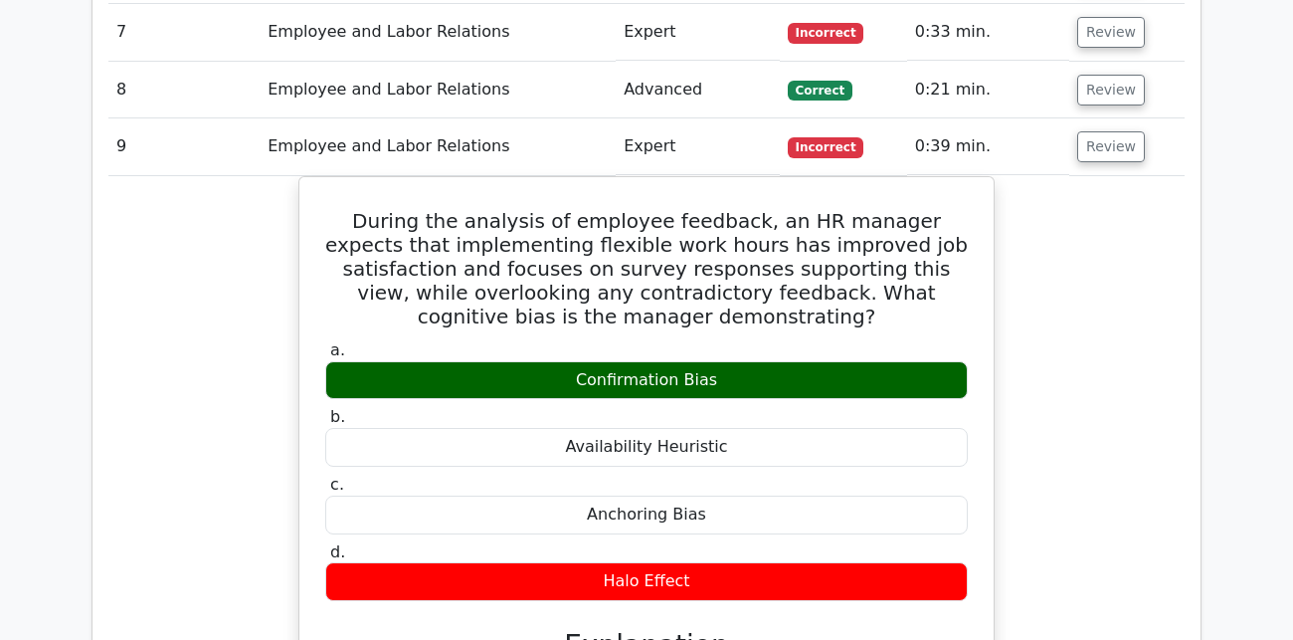
scroll to position [1826, 0]
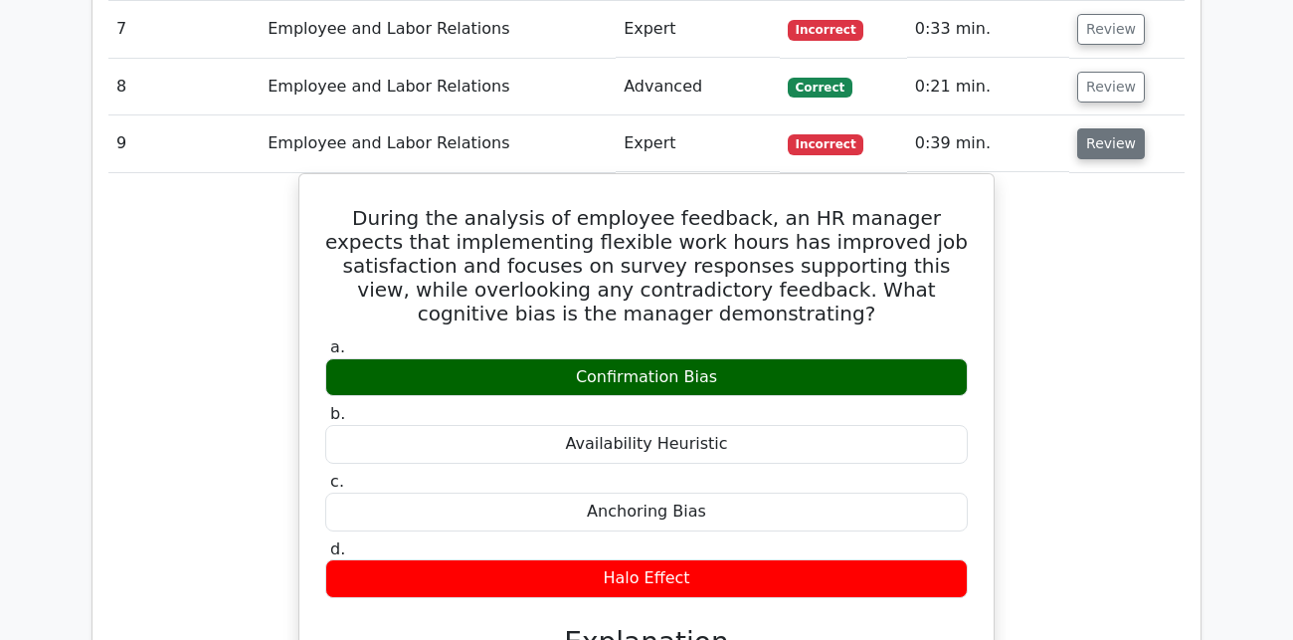
click at [1088, 128] on button "Review" at bounding box center [1112, 143] width 68 height 31
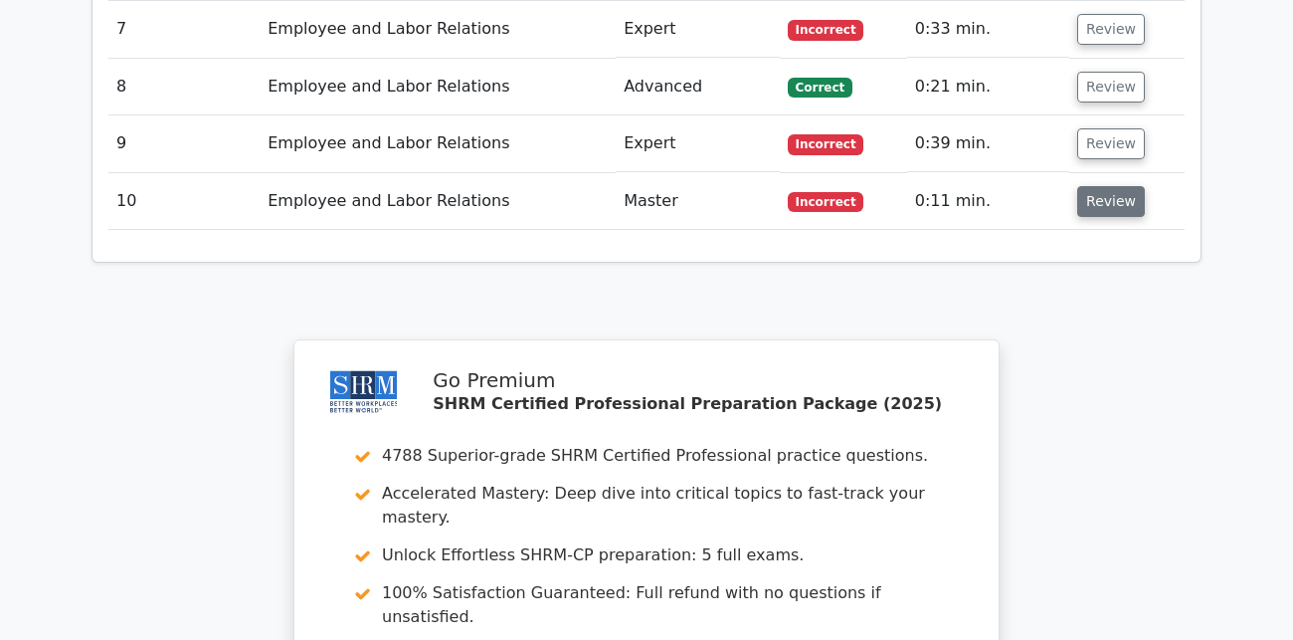
click at [1090, 186] on button "Review" at bounding box center [1112, 201] width 68 height 31
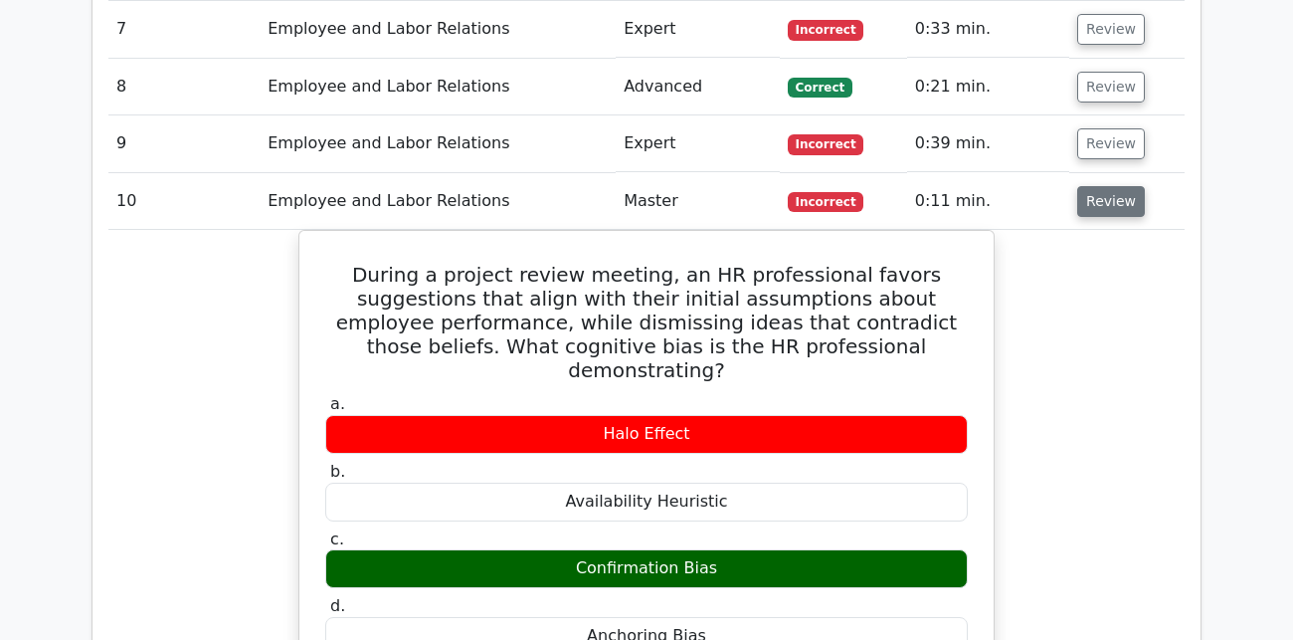
click at [1090, 186] on button "Review" at bounding box center [1112, 201] width 68 height 31
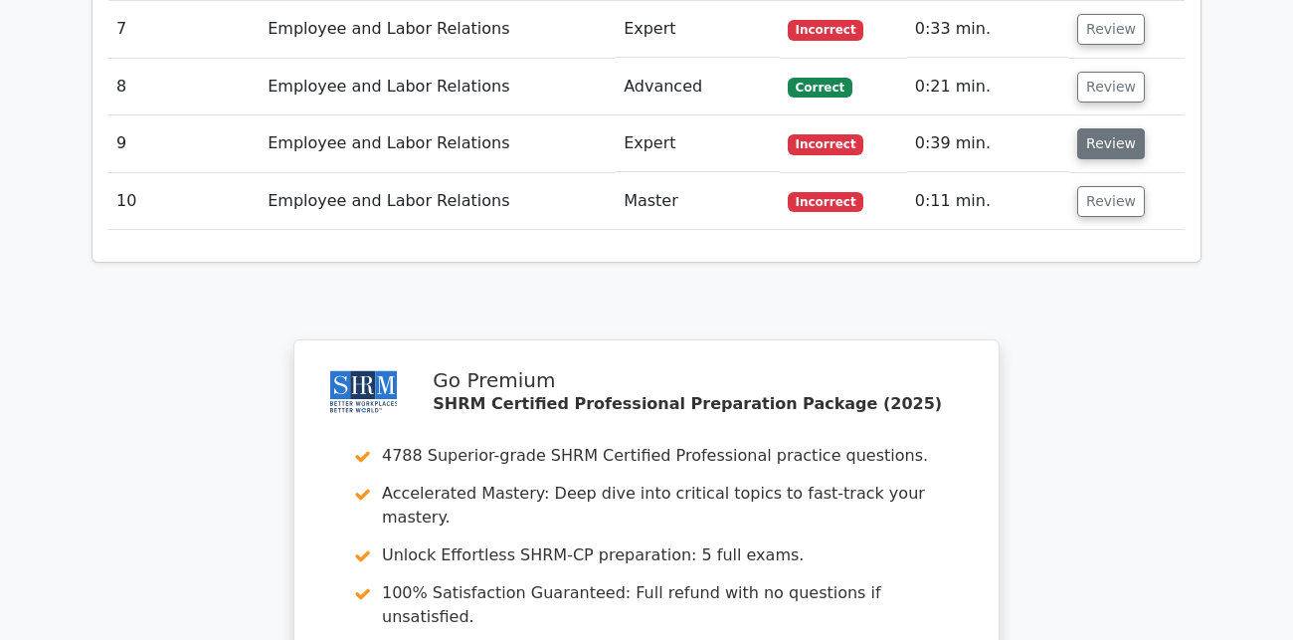
click at [1109, 128] on button "Review" at bounding box center [1112, 143] width 68 height 31
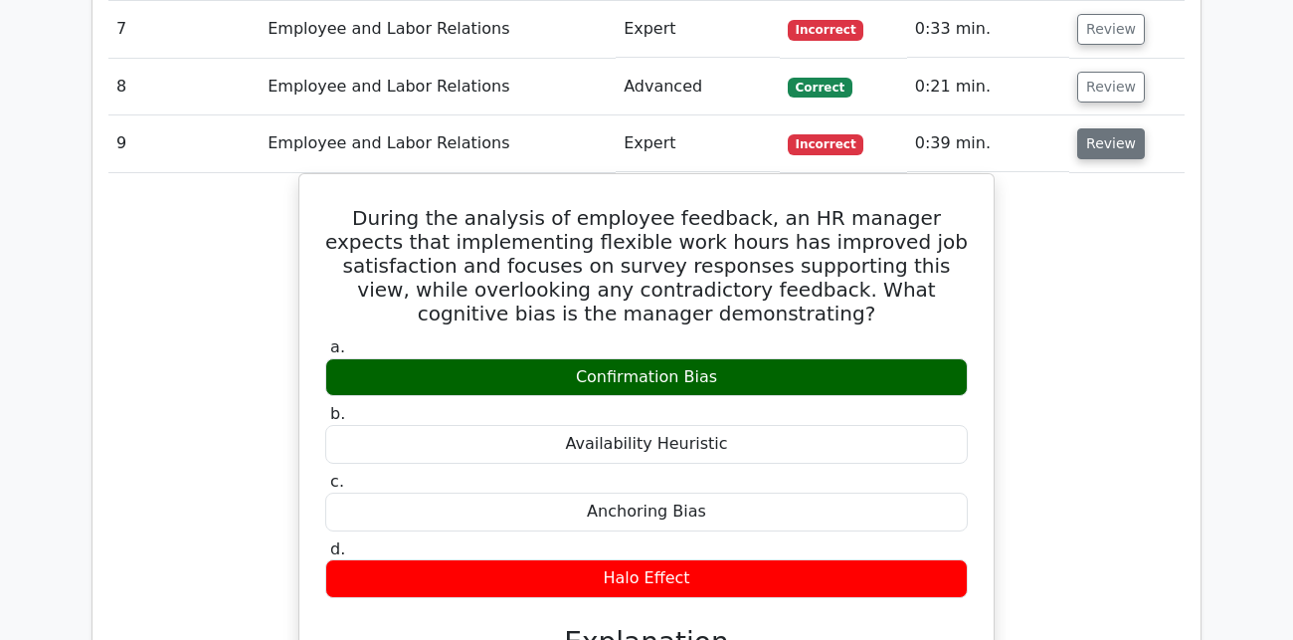
click at [1109, 128] on button "Review" at bounding box center [1112, 143] width 68 height 31
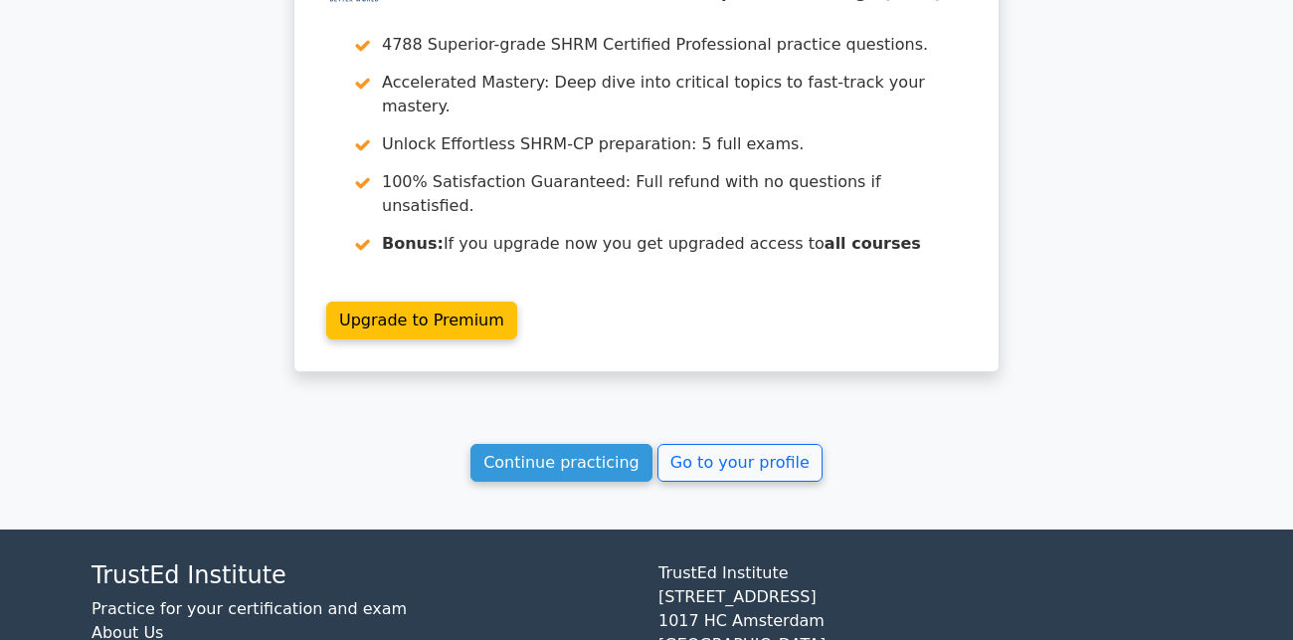
scroll to position [2261, 0]
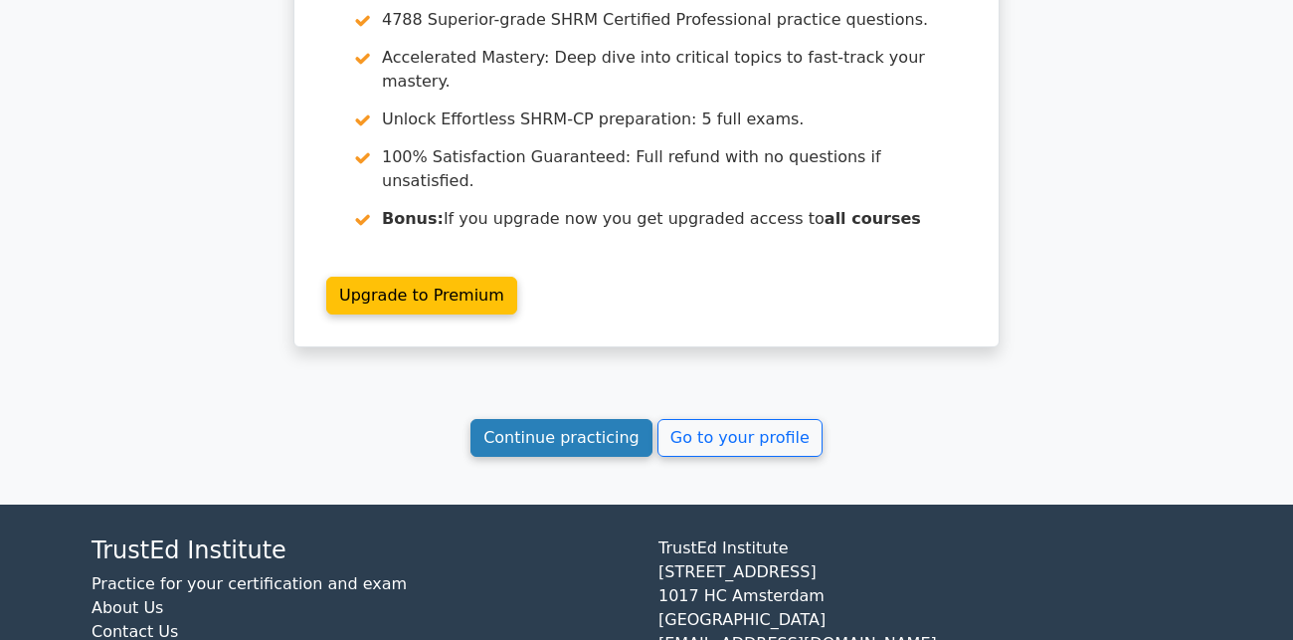
click at [589, 419] on link "Continue practicing" at bounding box center [562, 438] width 182 height 38
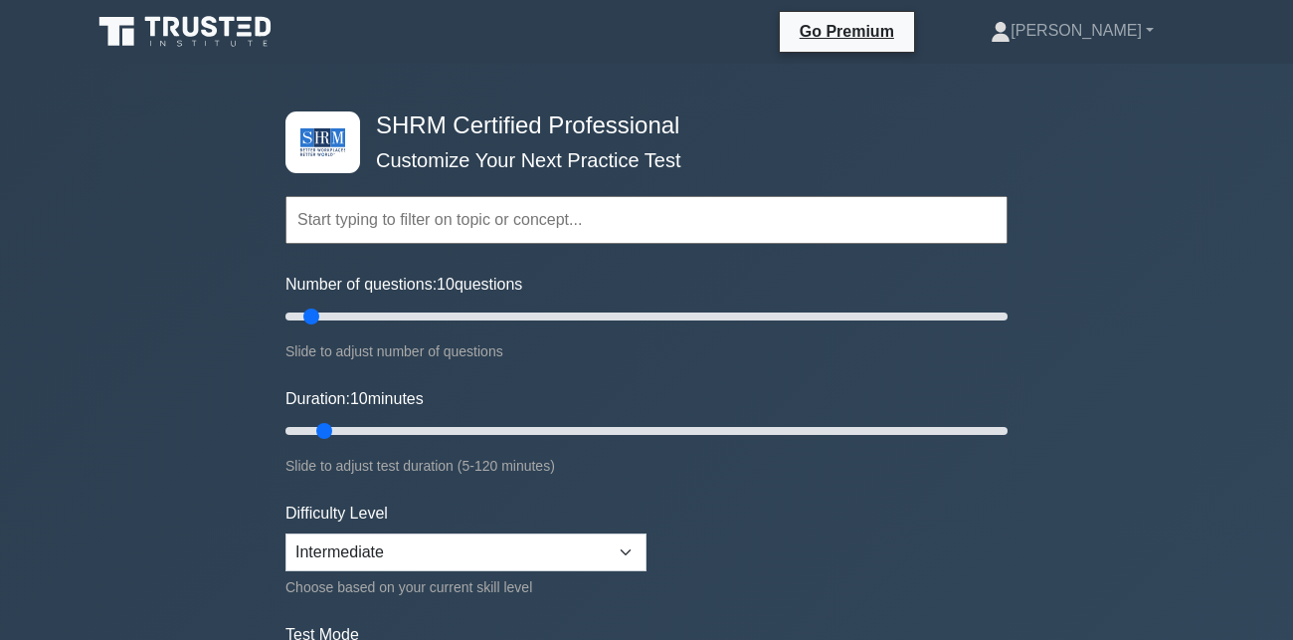
click at [459, 221] on input "text" at bounding box center [647, 220] width 722 height 48
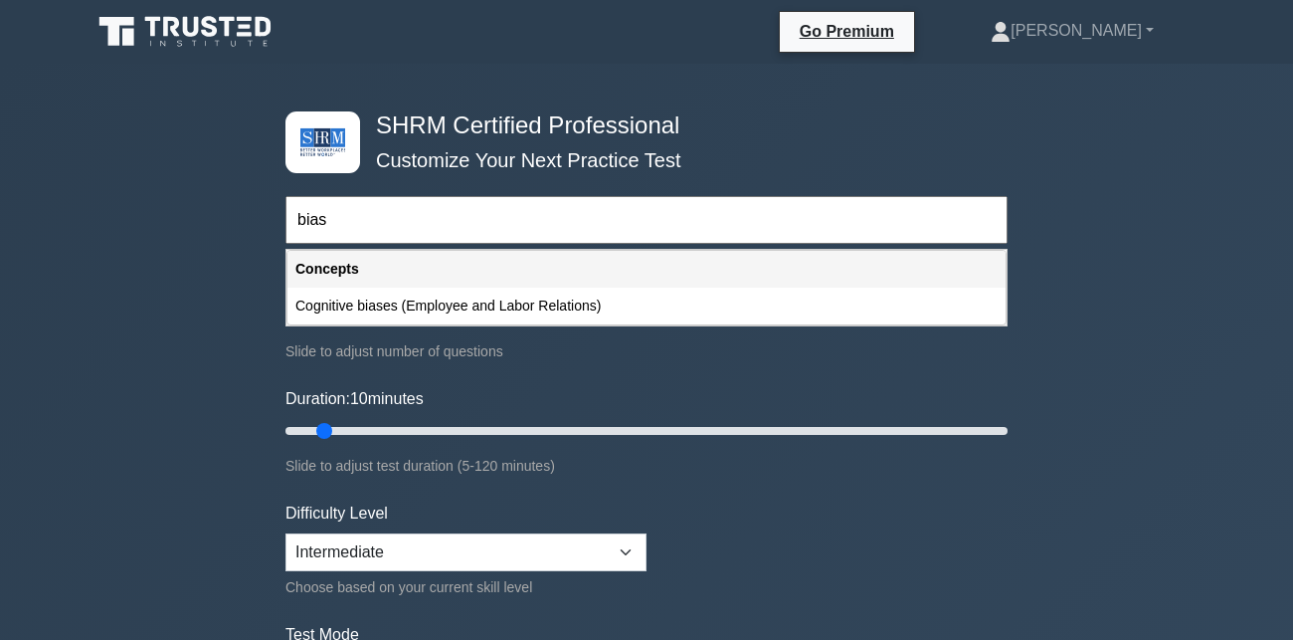
type input "bias"
click at [152, 374] on div "SHRM Certified Professional Customize Your Next Practice Test bias Topics Chang…" at bounding box center [646, 642] width 1293 height 1157
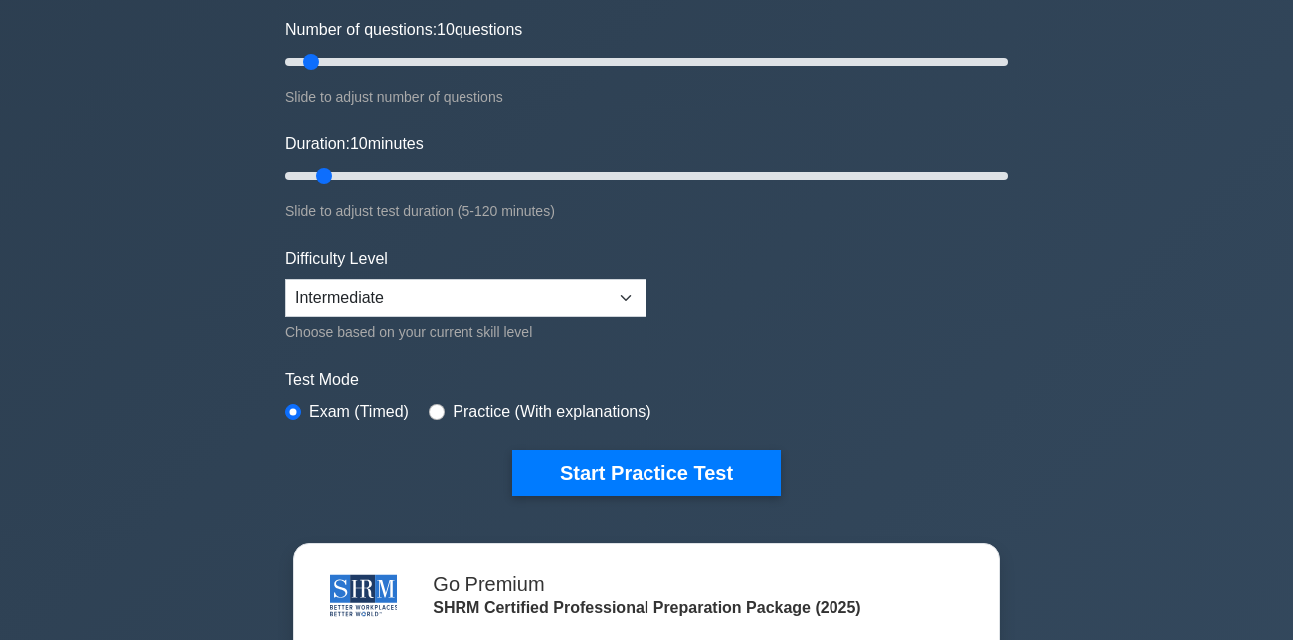
scroll to position [271, 0]
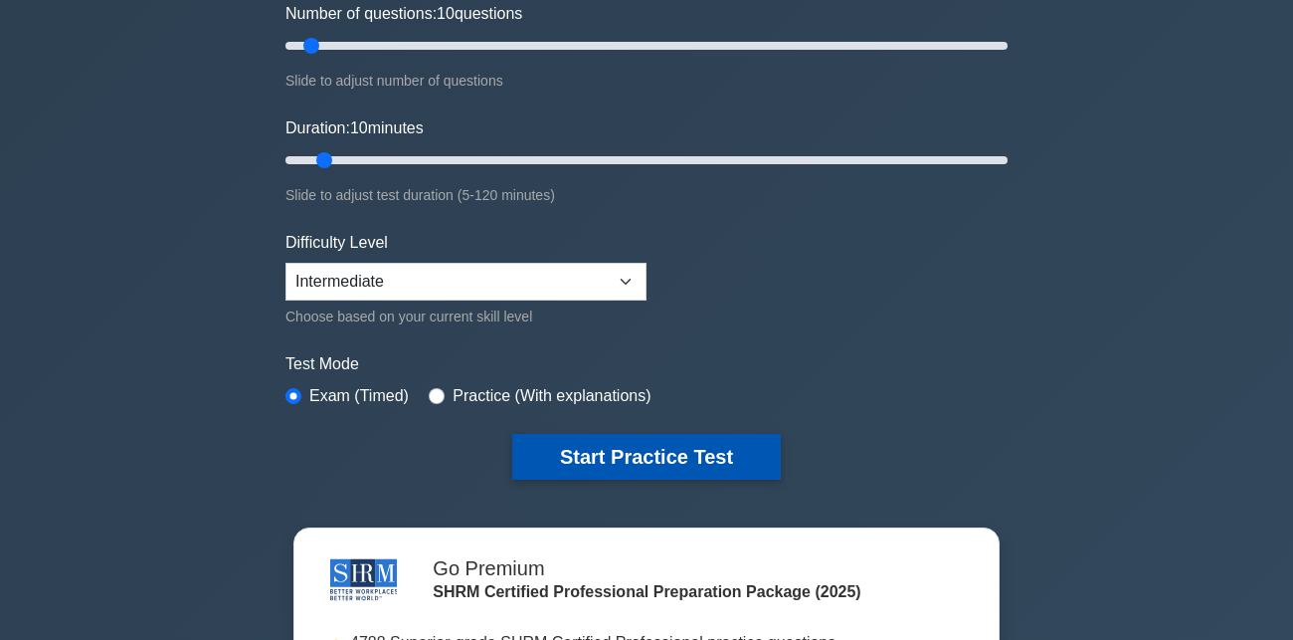
click at [587, 455] on button "Start Practice Test" at bounding box center [646, 457] width 269 height 46
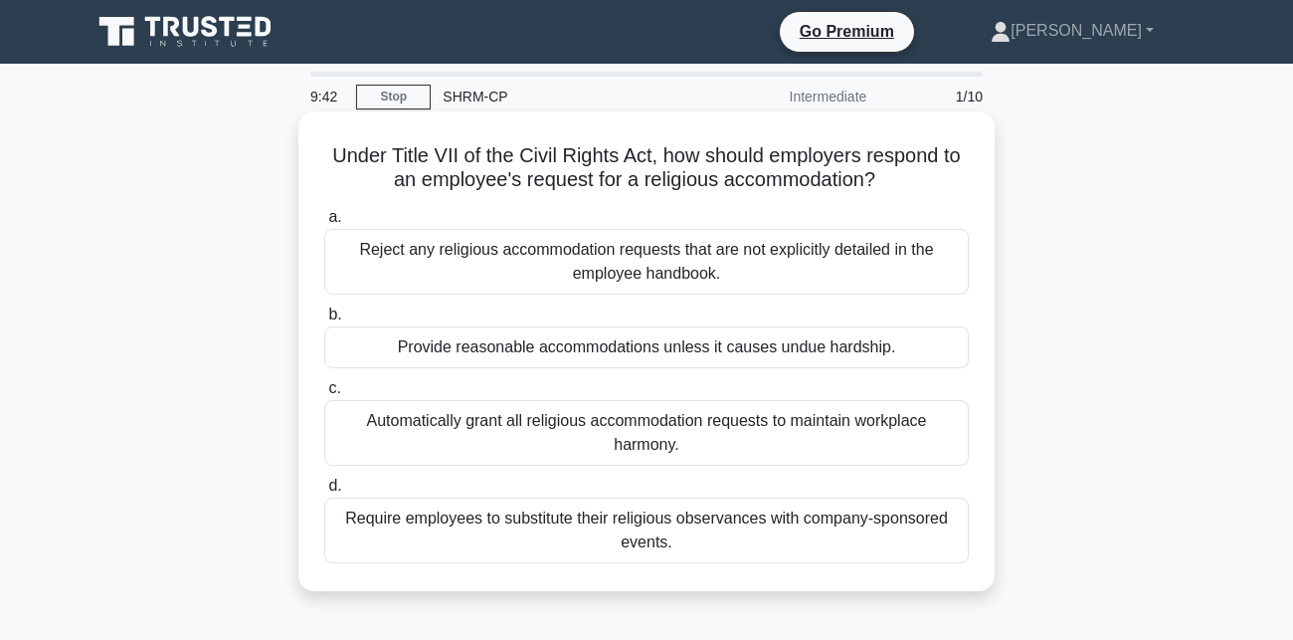
click at [893, 353] on div "Provide reasonable accommodations unless it causes undue hardship." at bounding box center [646, 347] width 645 height 42
click at [324, 321] on input "b. Provide reasonable accommodations unless it causes undue hardship." at bounding box center [324, 314] width 0 height 13
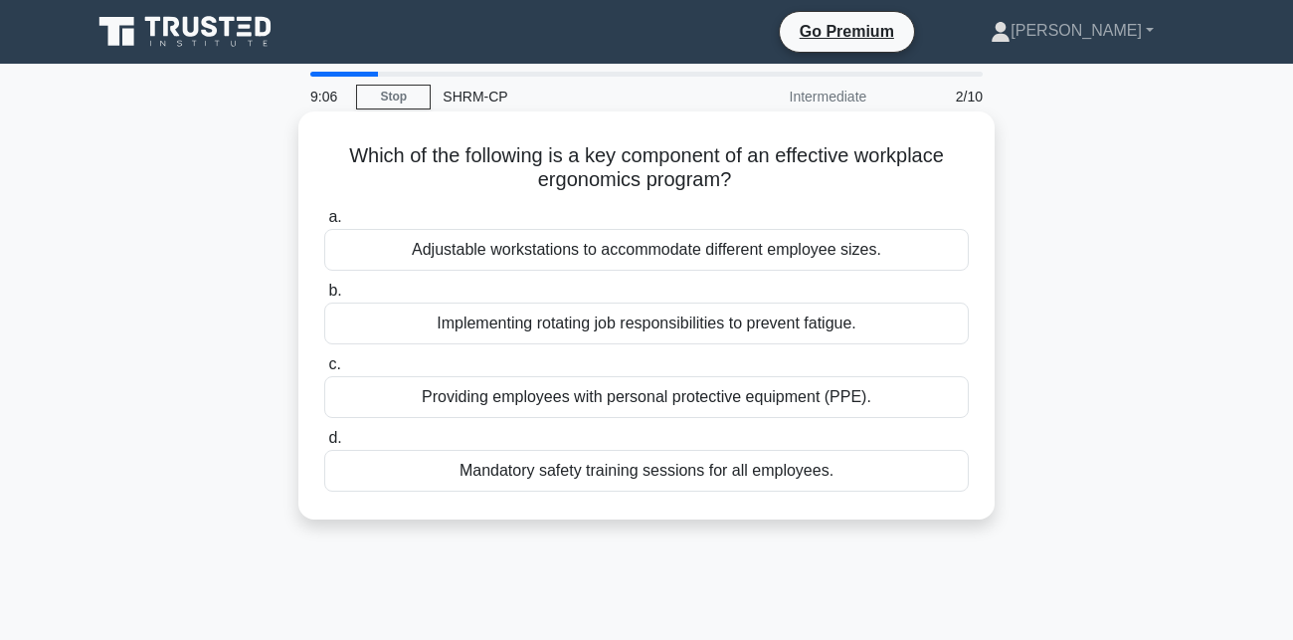
click at [784, 242] on div "Adjustable workstations to accommodate different employee sizes." at bounding box center [646, 250] width 645 height 42
click at [324, 224] on input "a. Adjustable workstations to accommodate different employee sizes." at bounding box center [324, 217] width 0 height 13
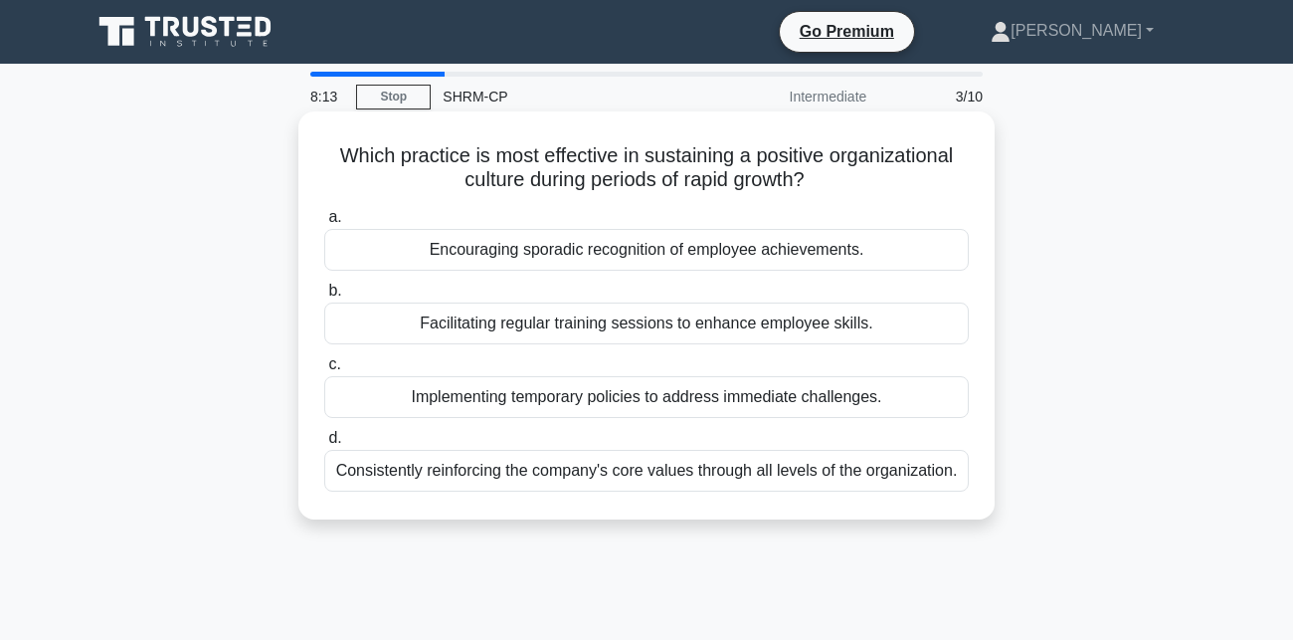
click at [793, 255] on div "Encouraging sporadic recognition of employee achievements." at bounding box center [646, 250] width 645 height 42
click at [324, 224] on input "a. Encouraging sporadic recognition of employee achievements." at bounding box center [324, 217] width 0 height 13
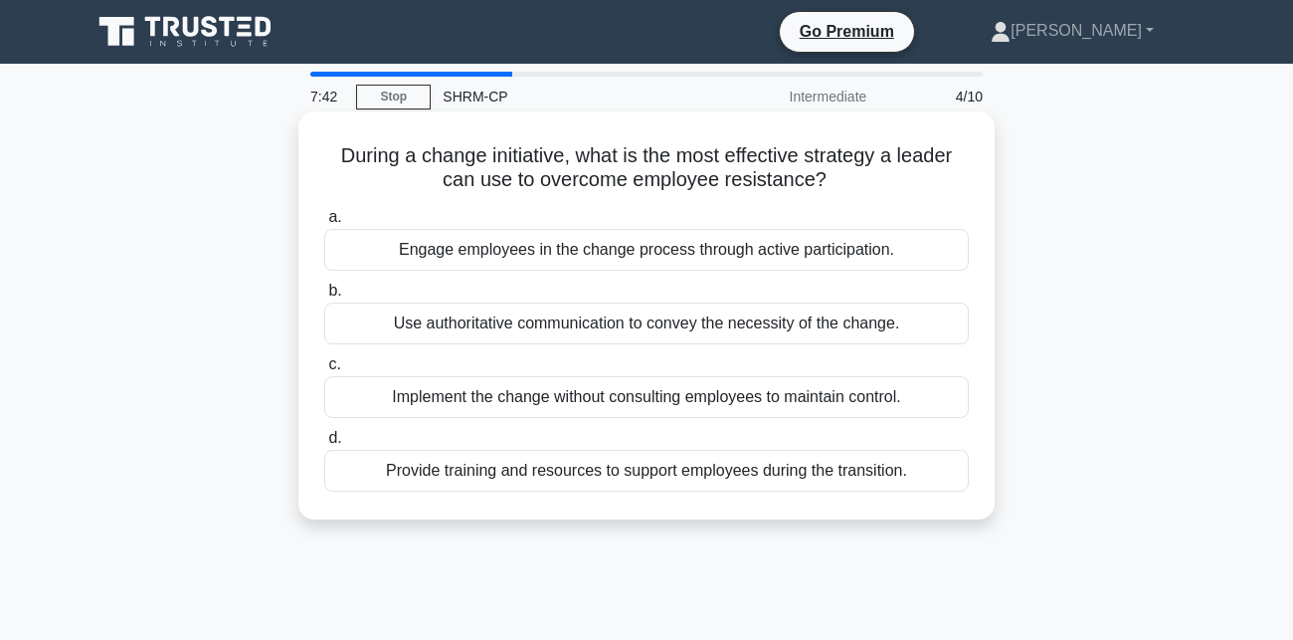
click at [894, 251] on div "Engage employees in the change process through active participation." at bounding box center [646, 250] width 645 height 42
click at [324, 224] on input "a. Engage employees in the change process through active participation." at bounding box center [324, 217] width 0 height 13
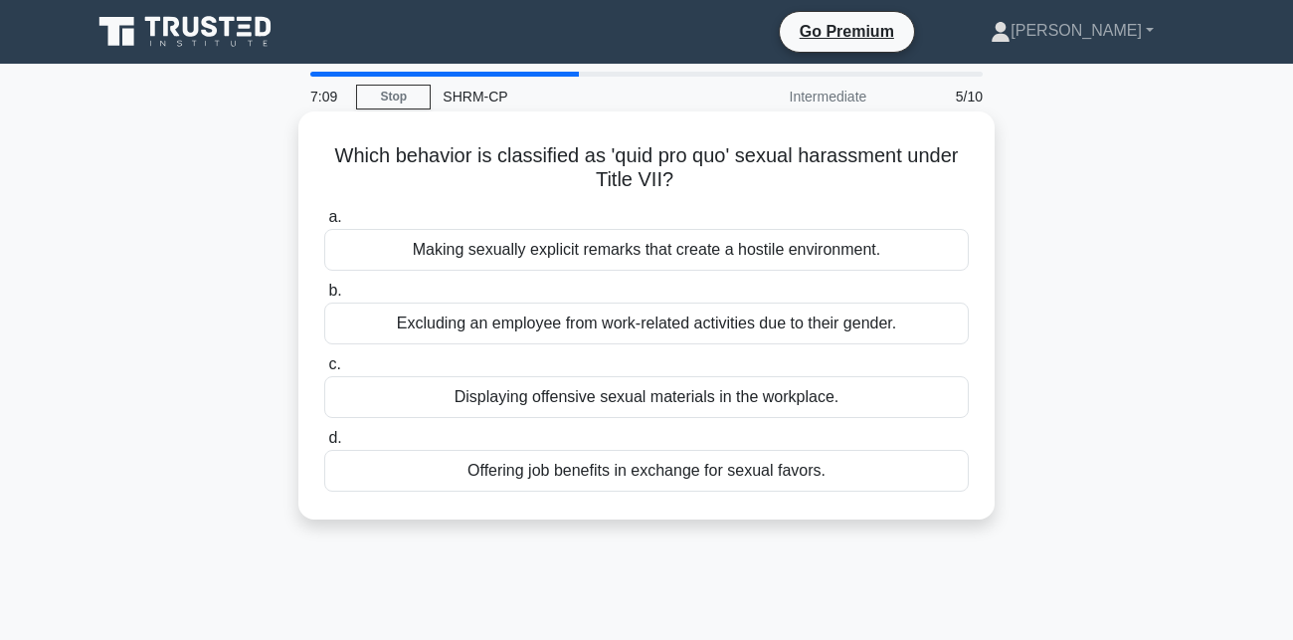
click at [872, 482] on div "Offering job benefits in exchange for sexual favors." at bounding box center [646, 471] width 645 height 42
click at [324, 445] on input "d. Offering job benefits in exchange for sexual favors." at bounding box center [324, 438] width 0 height 13
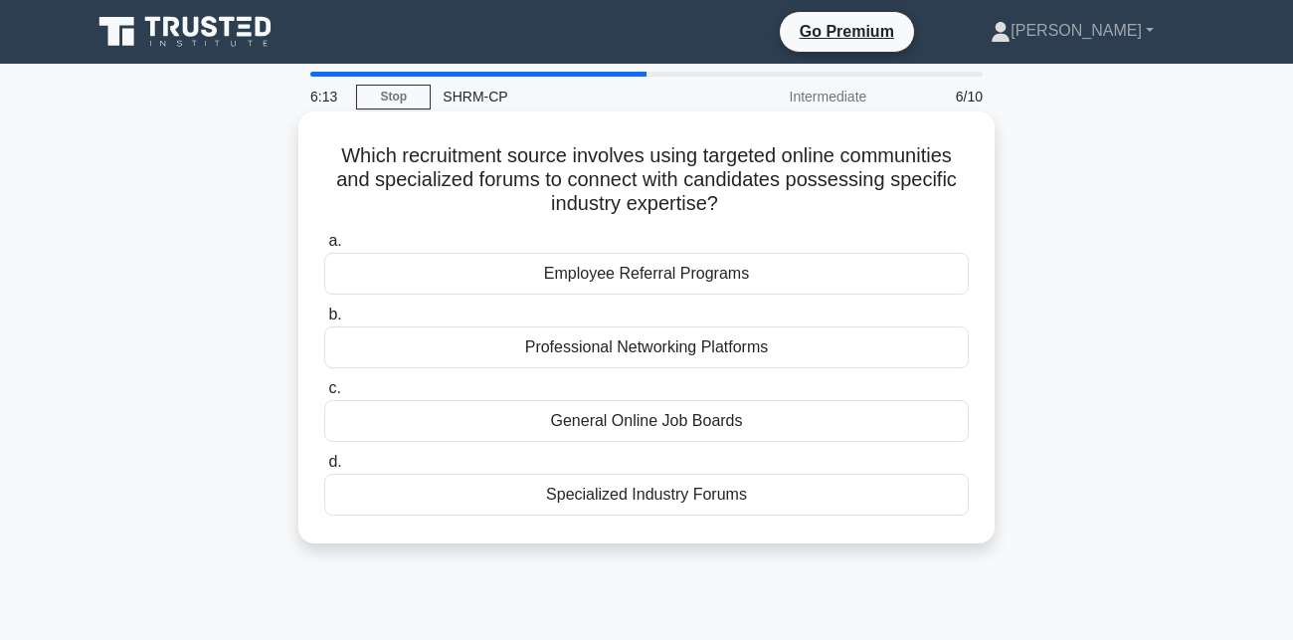
click at [851, 502] on div "Specialized Industry Forums" at bounding box center [646, 495] width 645 height 42
click at [324, 469] on input "d. Specialized Industry Forums" at bounding box center [324, 462] width 0 height 13
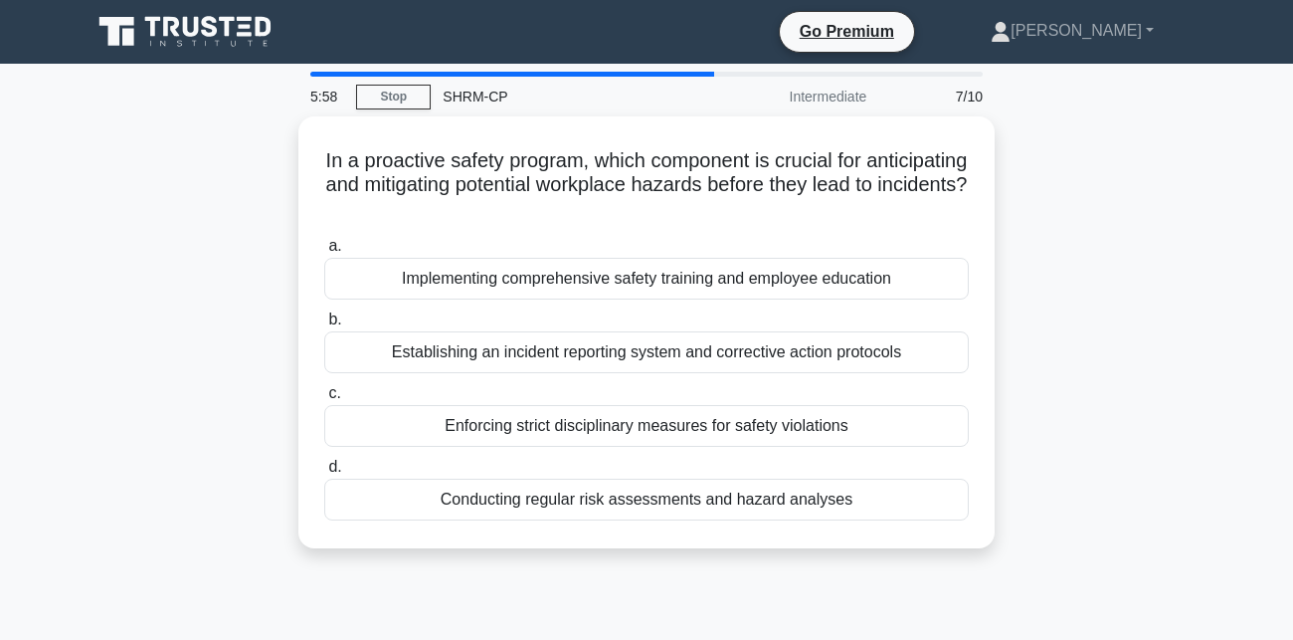
click at [851, 502] on div "Conducting regular risk assessments and hazard analyses" at bounding box center [646, 500] width 645 height 42
click at [324, 474] on input "d. Conducting regular risk assessments and hazard analyses" at bounding box center [324, 467] width 0 height 13
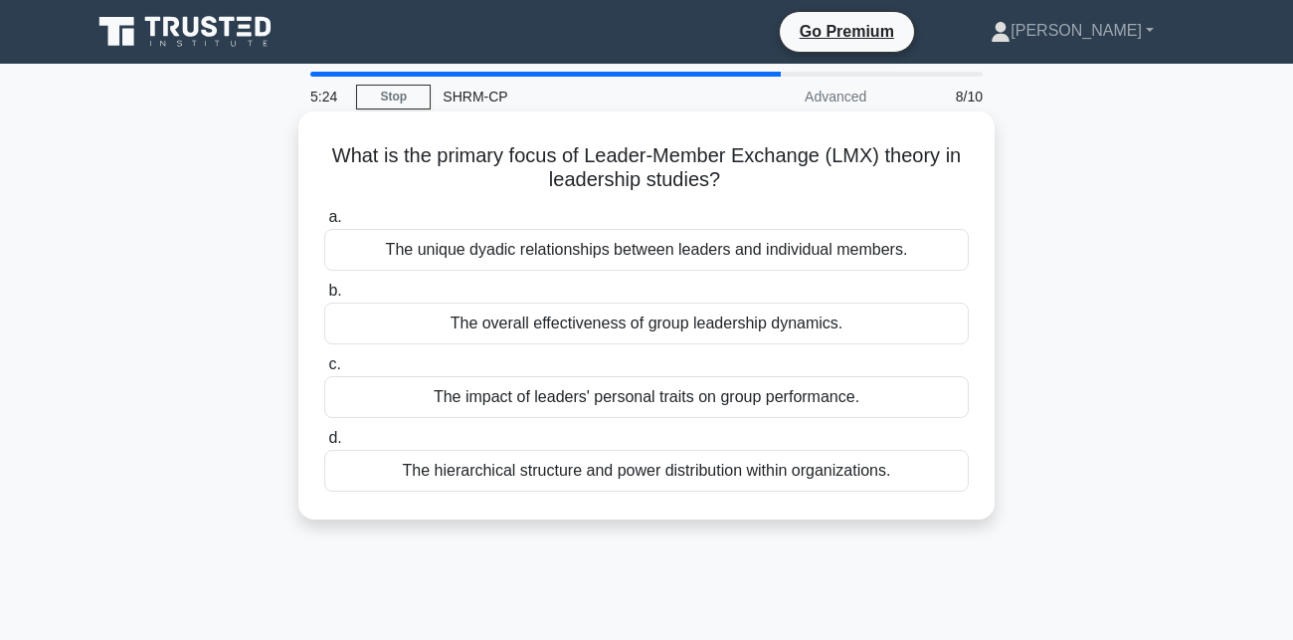
click at [870, 263] on div "The unique dyadic relationships between leaders and individual members." at bounding box center [646, 250] width 645 height 42
click at [324, 224] on input "a. The unique dyadic relationships between leaders and individual members." at bounding box center [324, 217] width 0 height 13
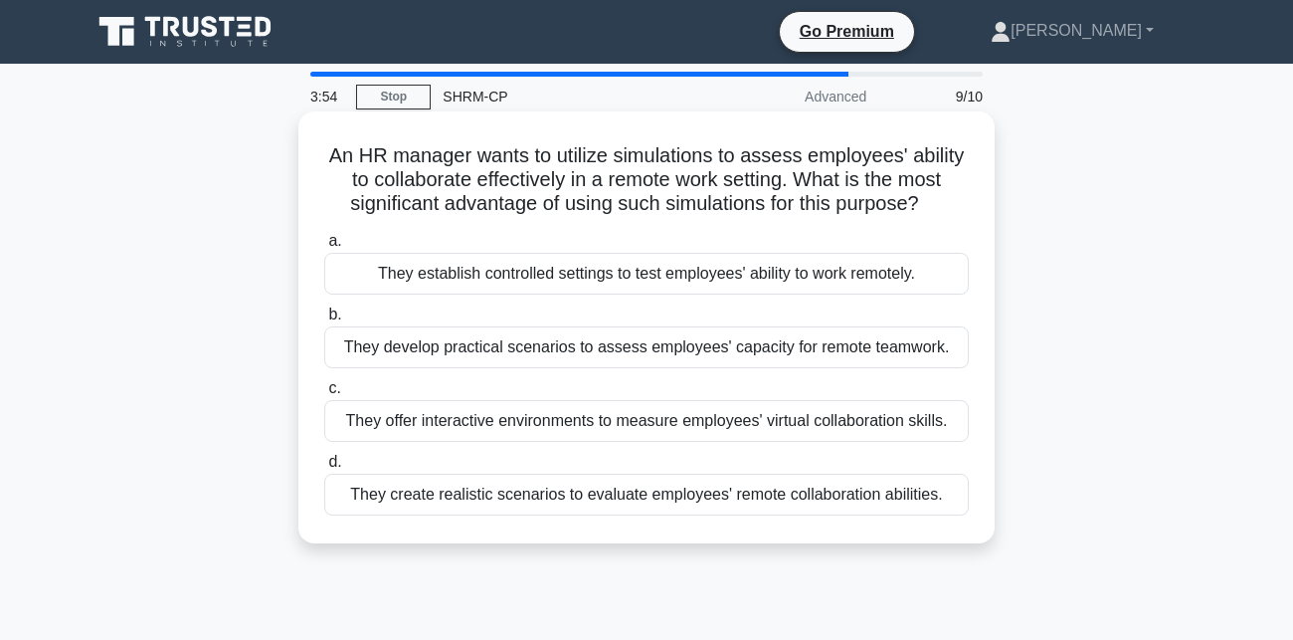
click at [877, 431] on div "They offer interactive environments to measure employees' virtual collaboration…" at bounding box center [646, 421] width 645 height 42
click at [324, 395] on input "c. They offer interactive environments to measure employees' virtual collaborat…" at bounding box center [324, 388] width 0 height 13
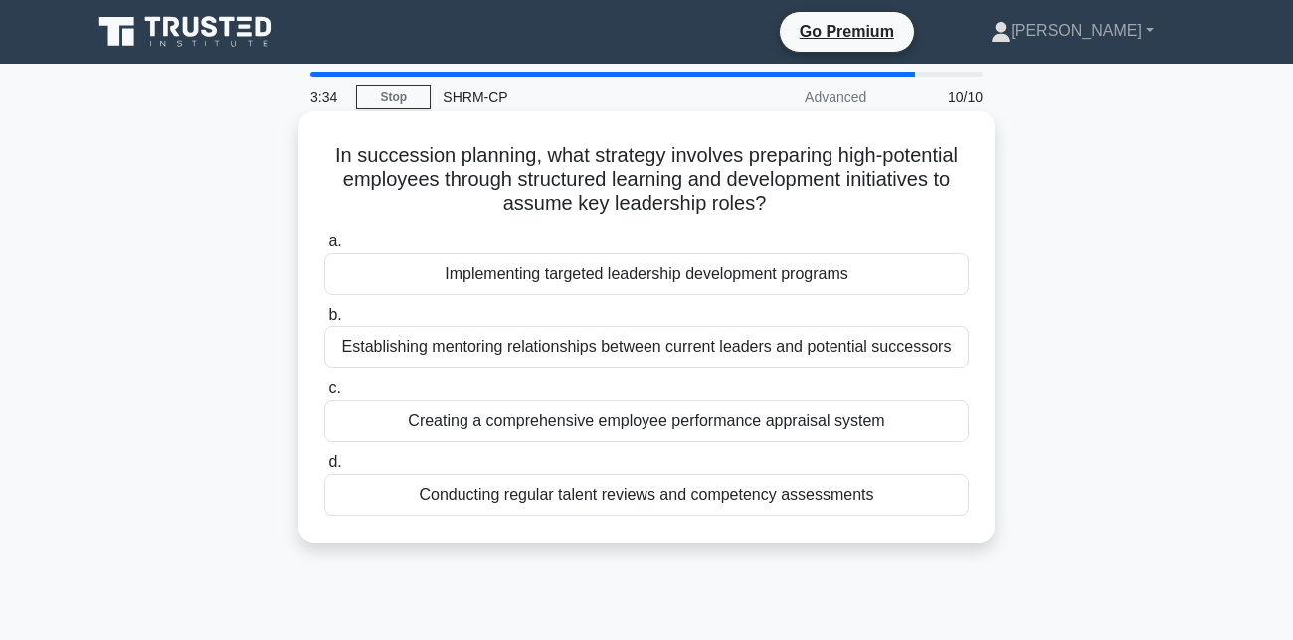
click at [888, 277] on div "Implementing targeted leadership development programs" at bounding box center [646, 274] width 645 height 42
click at [324, 248] on input "a. Implementing targeted leadership development programs" at bounding box center [324, 241] width 0 height 13
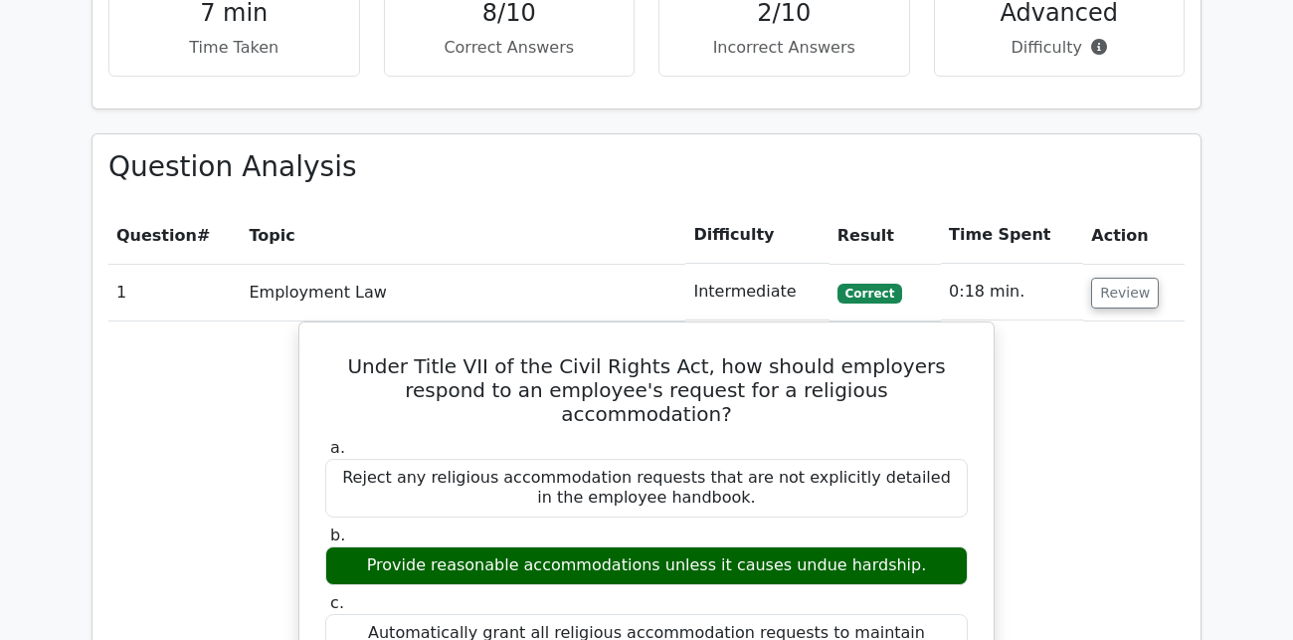
scroll to position [1487, 0]
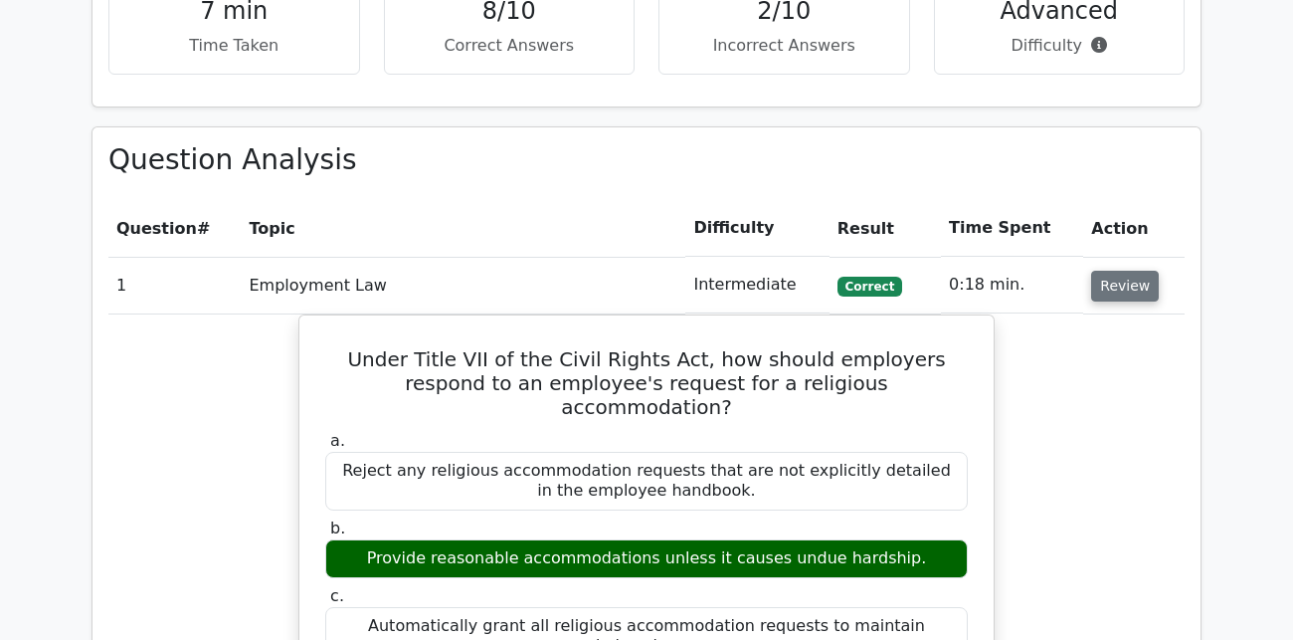
click at [1122, 271] on button "Review" at bounding box center [1125, 286] width 68 height 31
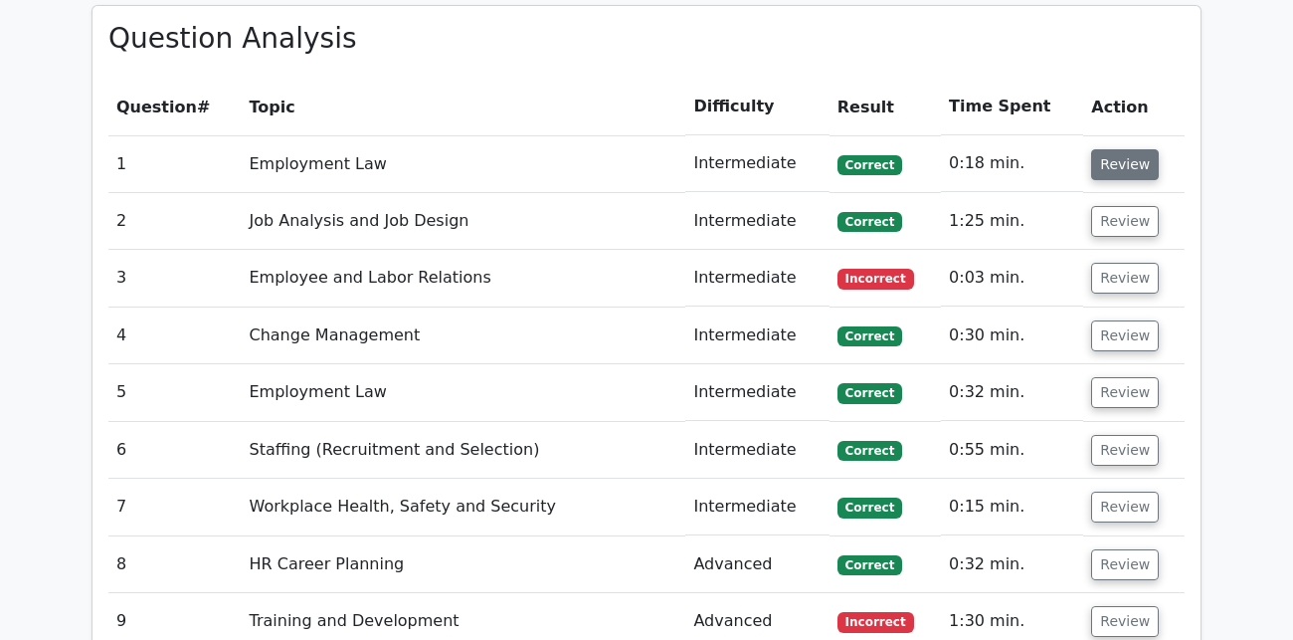
scroll to position [1597, 0]
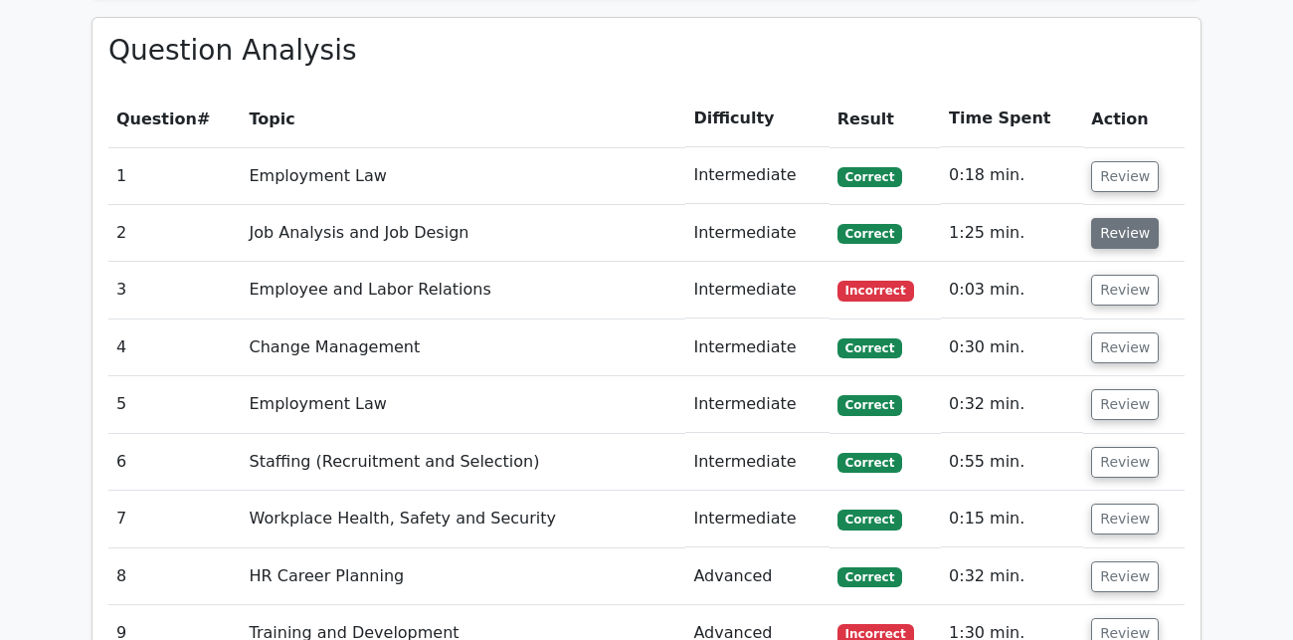
click at [1126, 218] on button "Review" at bounding box center [1125, 233] width 68 height 31
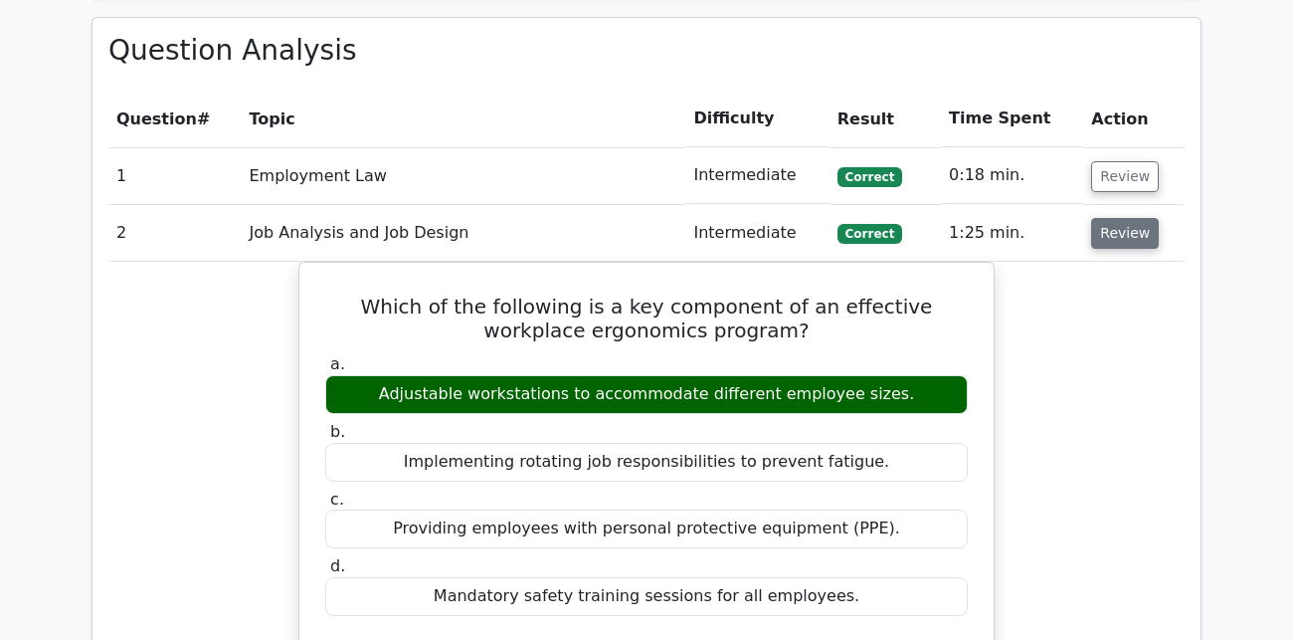
click at [1126, 218] on button "Review" at bounding box center [1125, 233] width 68 height 31
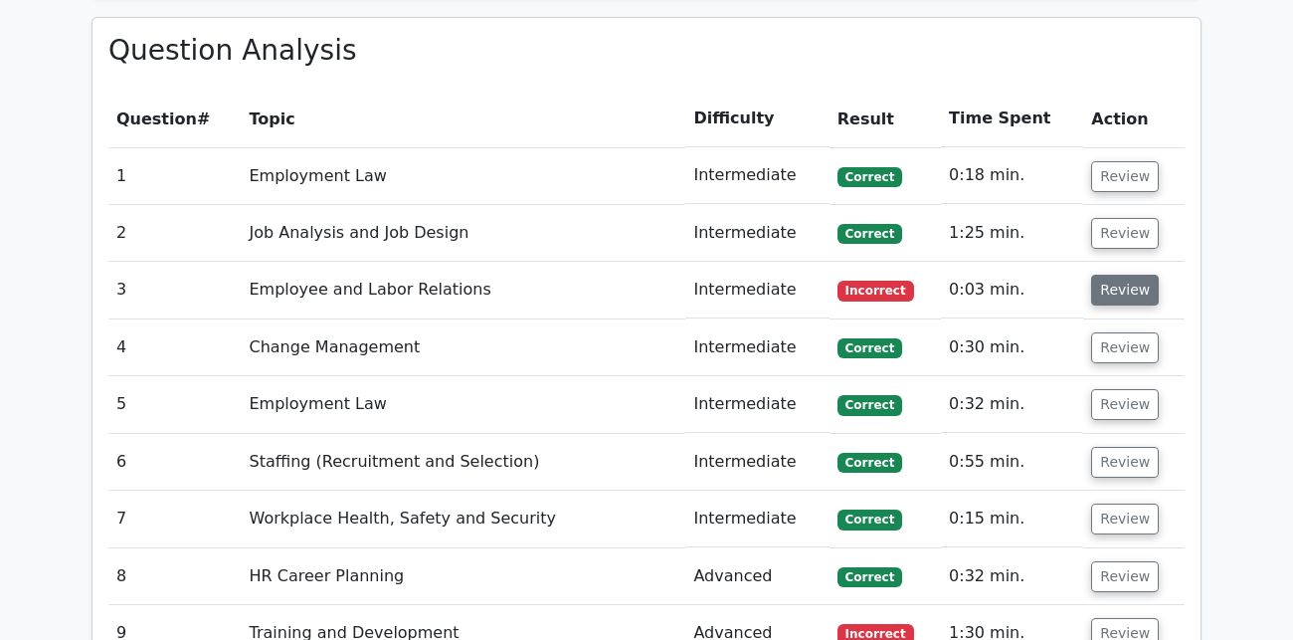
click at [1118, 275] on button "Review" at bounding box center [1125, 290] width 68 height 31
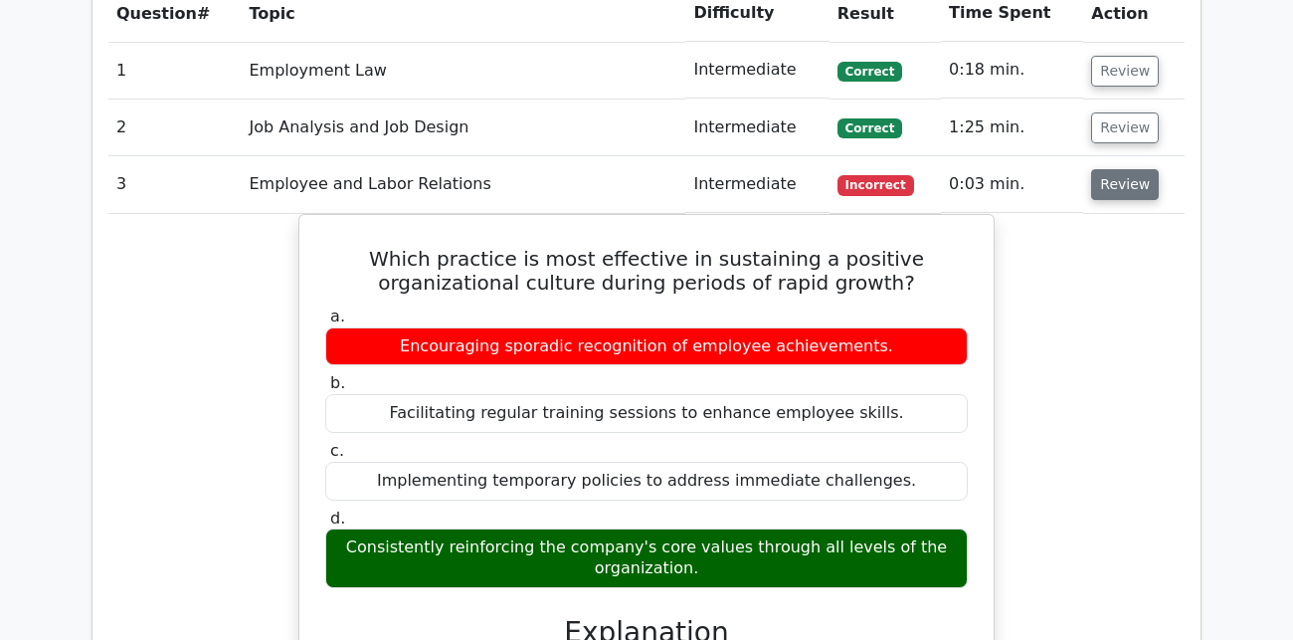
scroll to position [1703, 0]
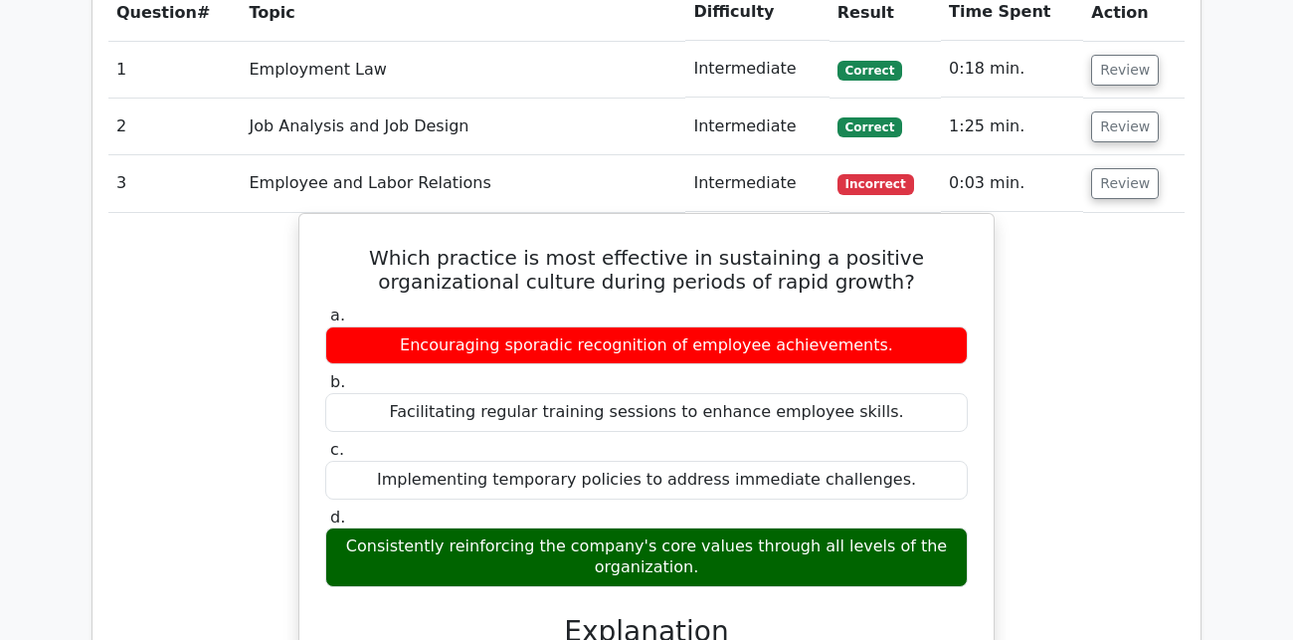
click at [1049, 410] on div "Which practice is most effective in sustaining a positive organizational cultur…" at bounding box center [646, 602] width 1077 height 779
click at [1106, 349] on div "Which practice is most effective in sustaining a positive organizational cultur…" at bounding box center [646, 602] width 1077 height 779
click at [1116, 168] on button "Review" at bounding box center [1125, 183] width 68 height 31
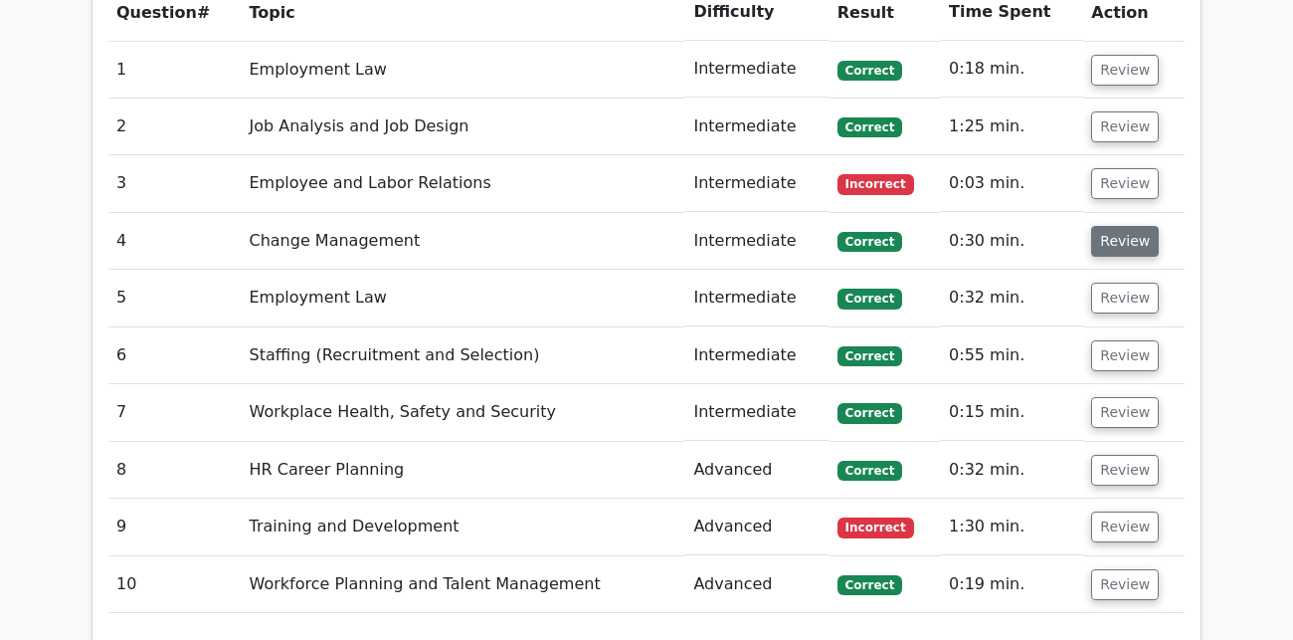
click at [1114, 226] on button "Review" at bounding box center [1125, 241] width 68 height 31
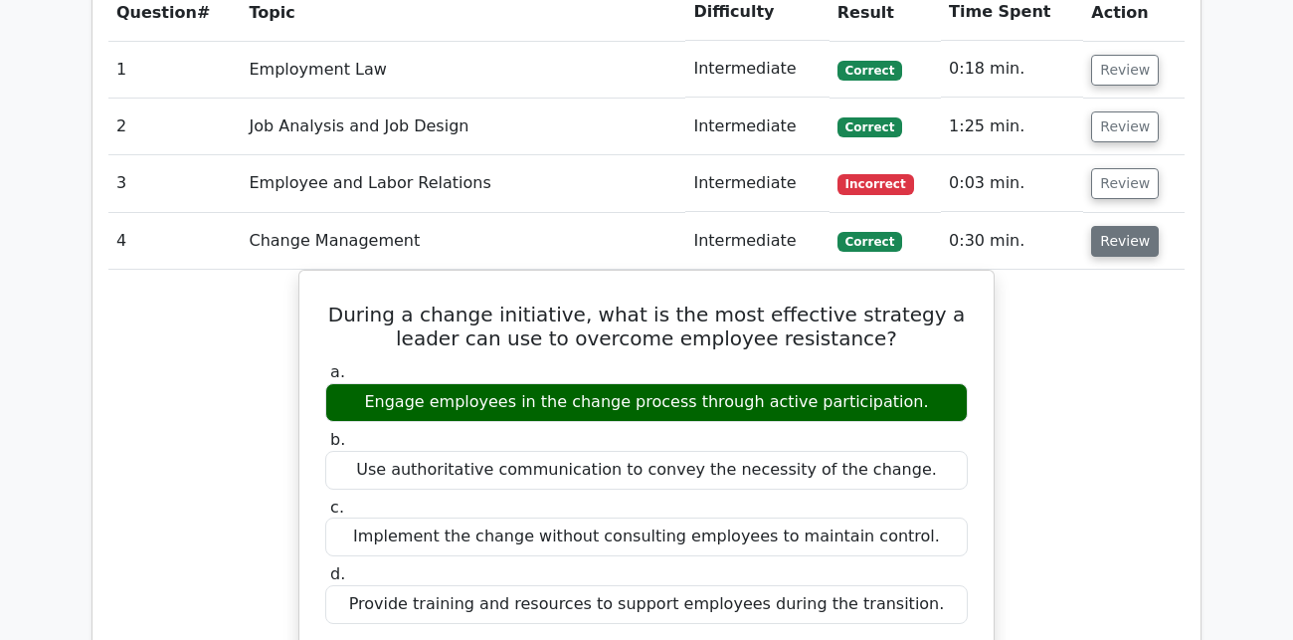
click at [1132, 226] on button "Review" at bounding box center [1125, 241] width 68 height 31
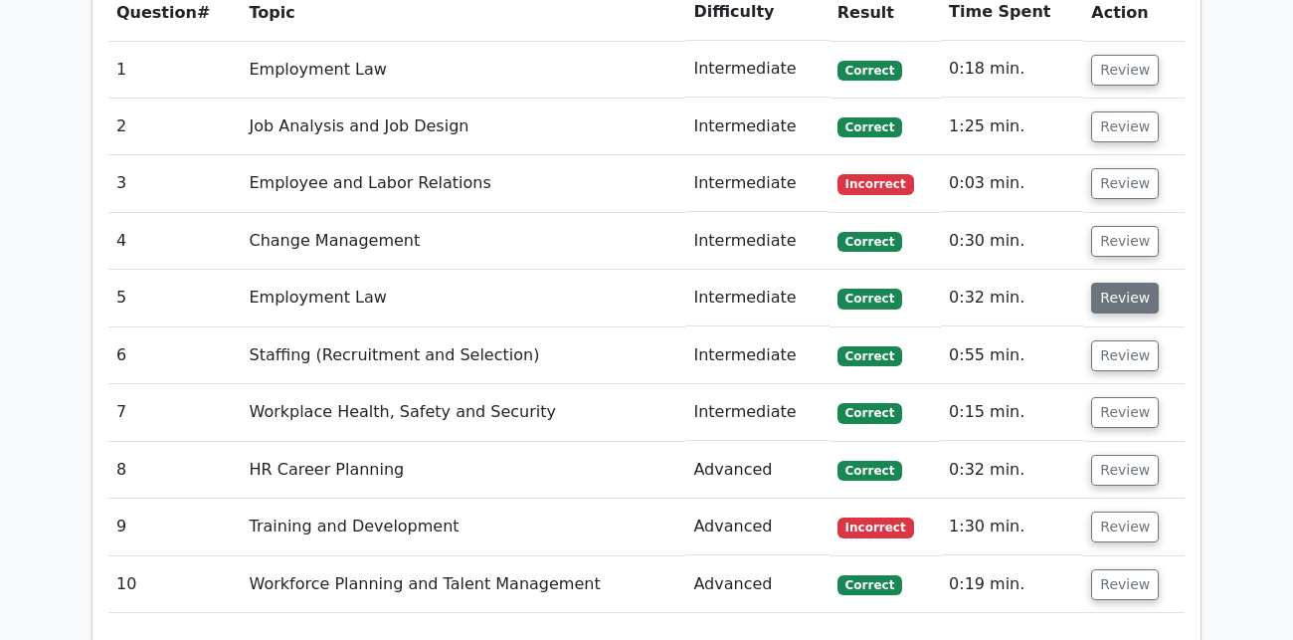
click at [1132, 283] on button "Review" at bounding box center [1125, 298] width 68 height 31
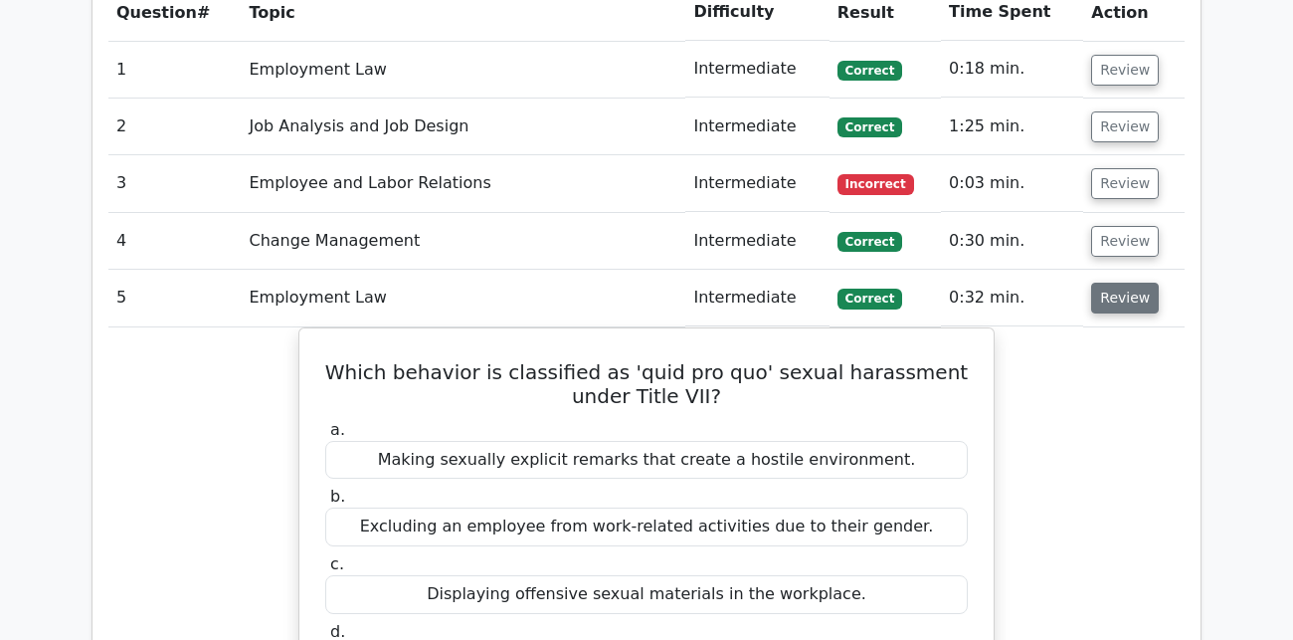
click at [1116, 283] on button "Review" at bounding box center [1125, 298] width 68 height 31
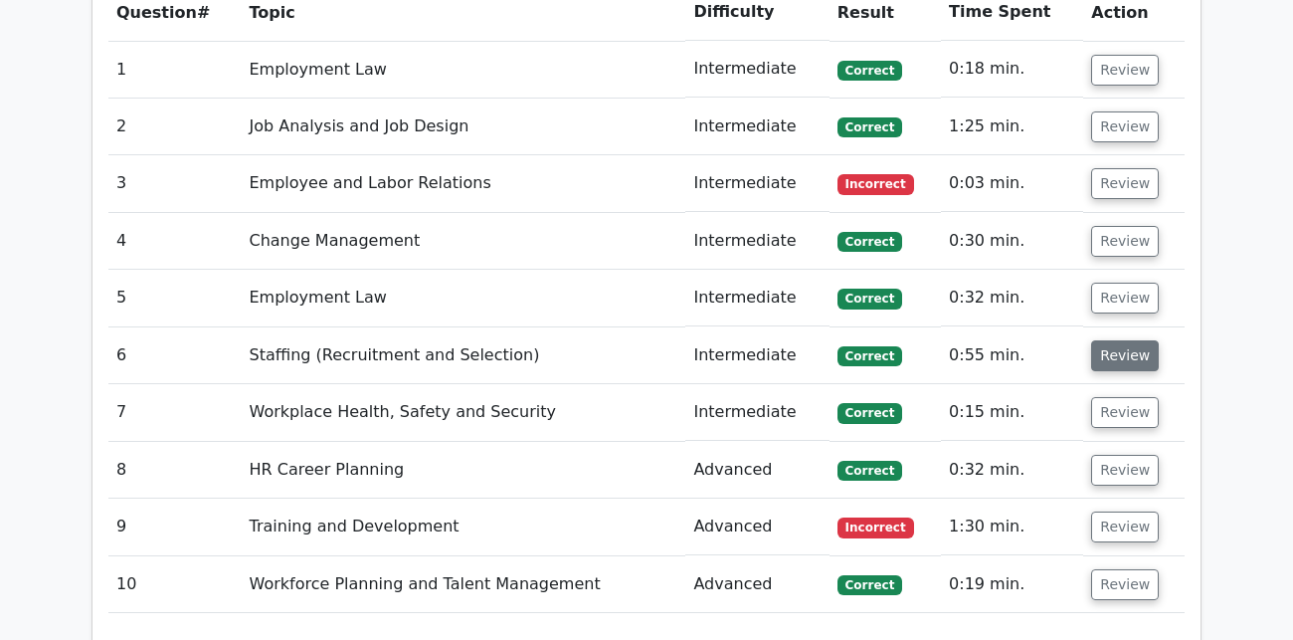
click at [1113, 340] on button "Review" at bounding box center [1125, 355] width 68 height 31
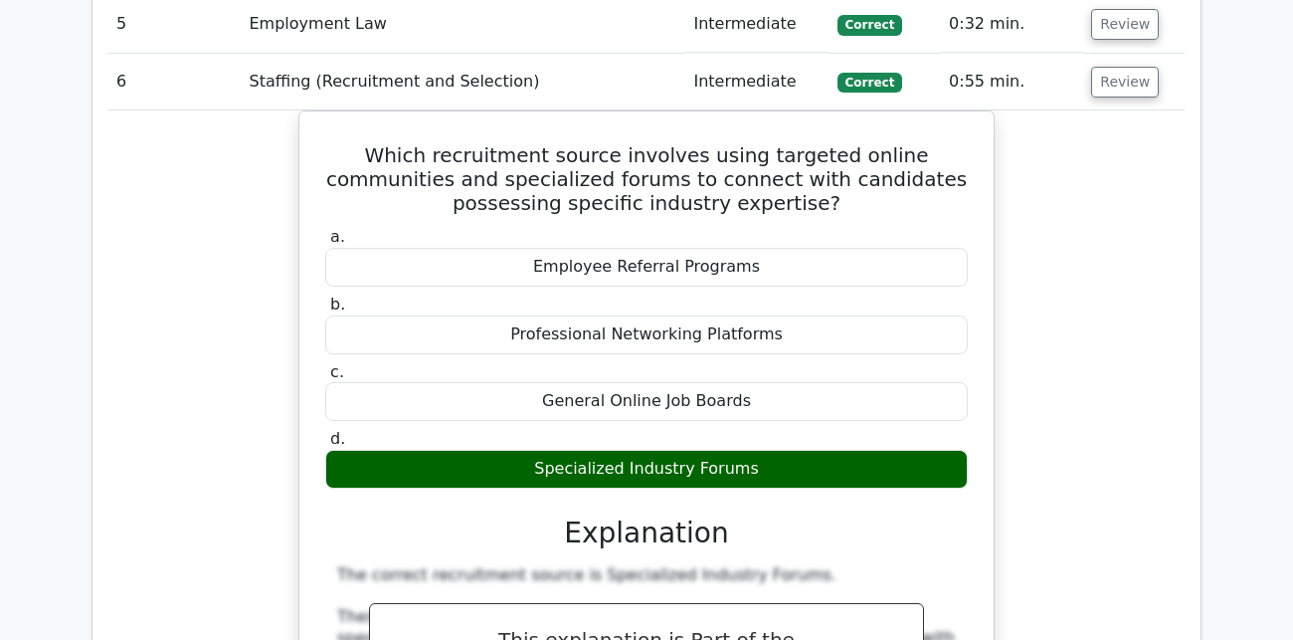
scroll to position [1925, 0]
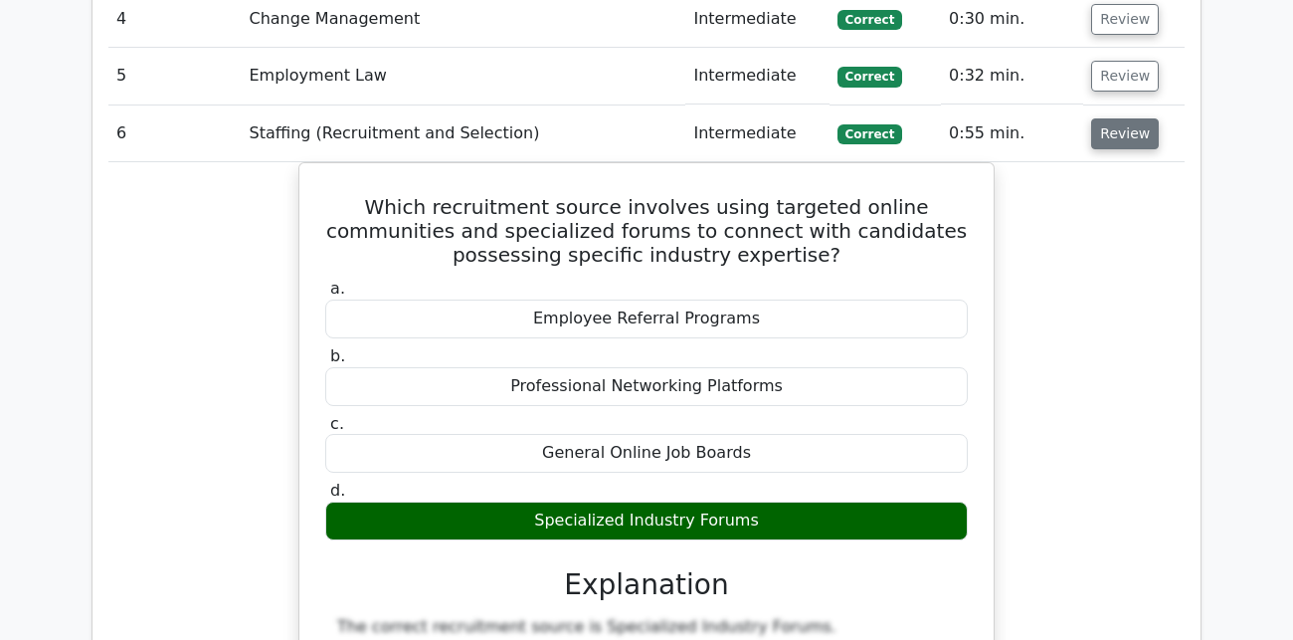
click at [1104, 118] on button "Review" at bounding box center [1125, 133] width 68 height 31
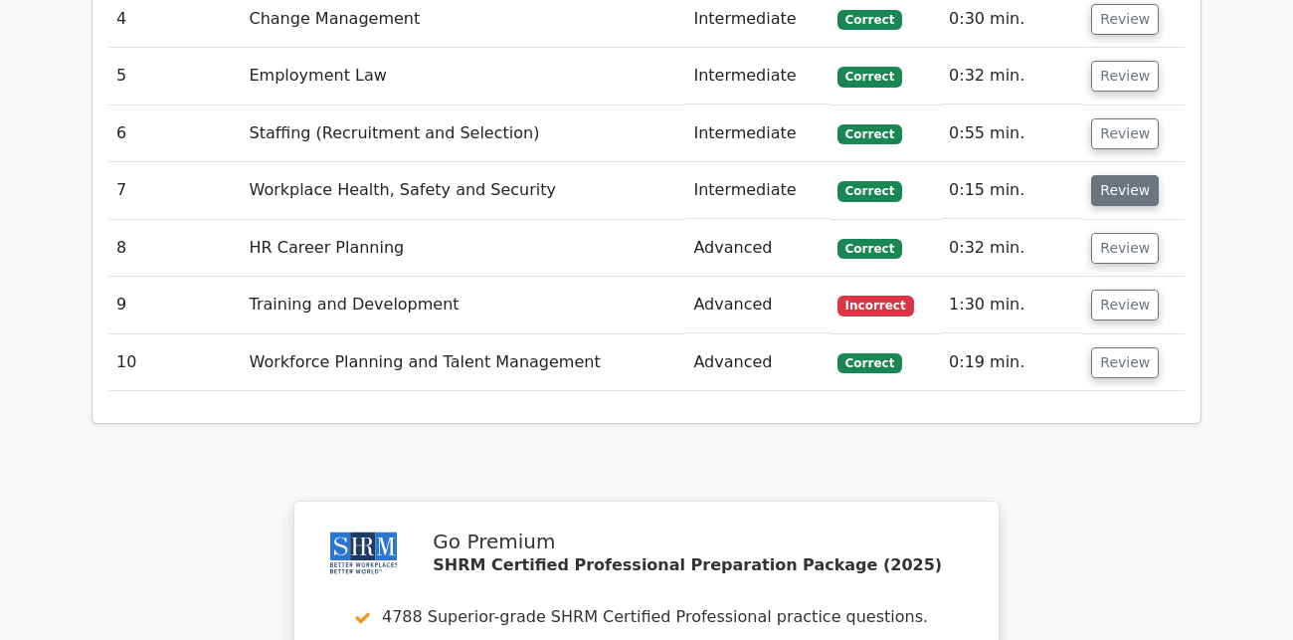
click at [1119, 175] on button "Review" at bounding box center [1125, 190] width 68 height 31
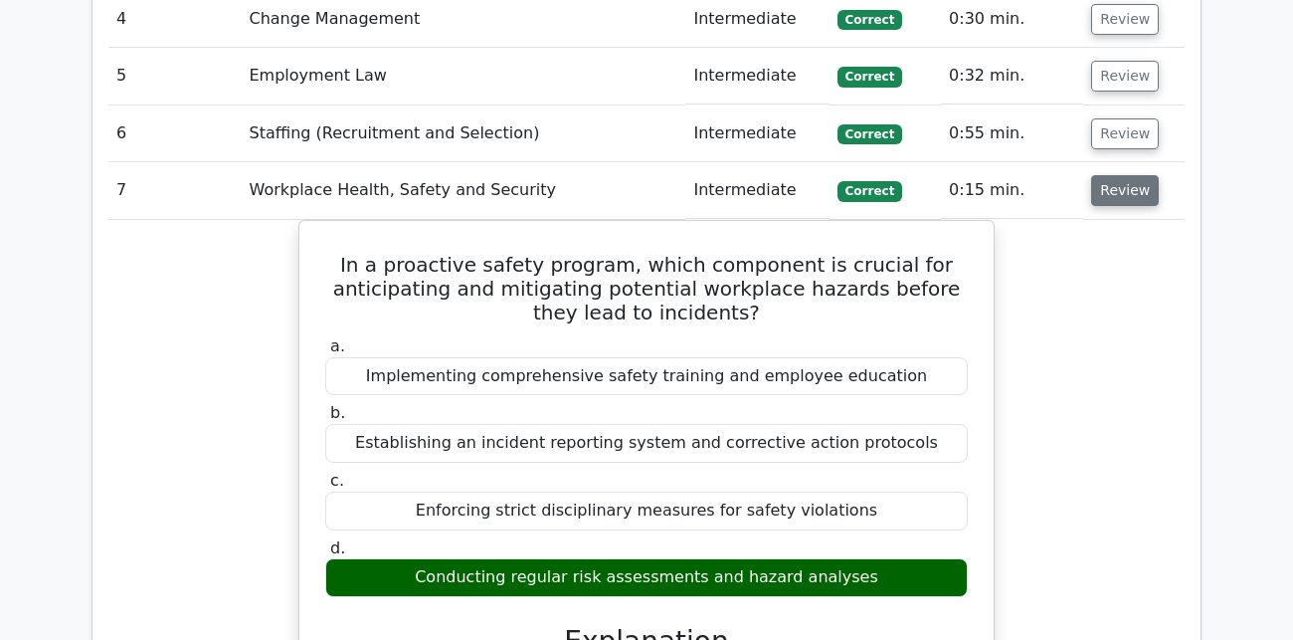
click at [1116, 175] on button "Review" at bounding box center [1125, 190] width 68 height 31
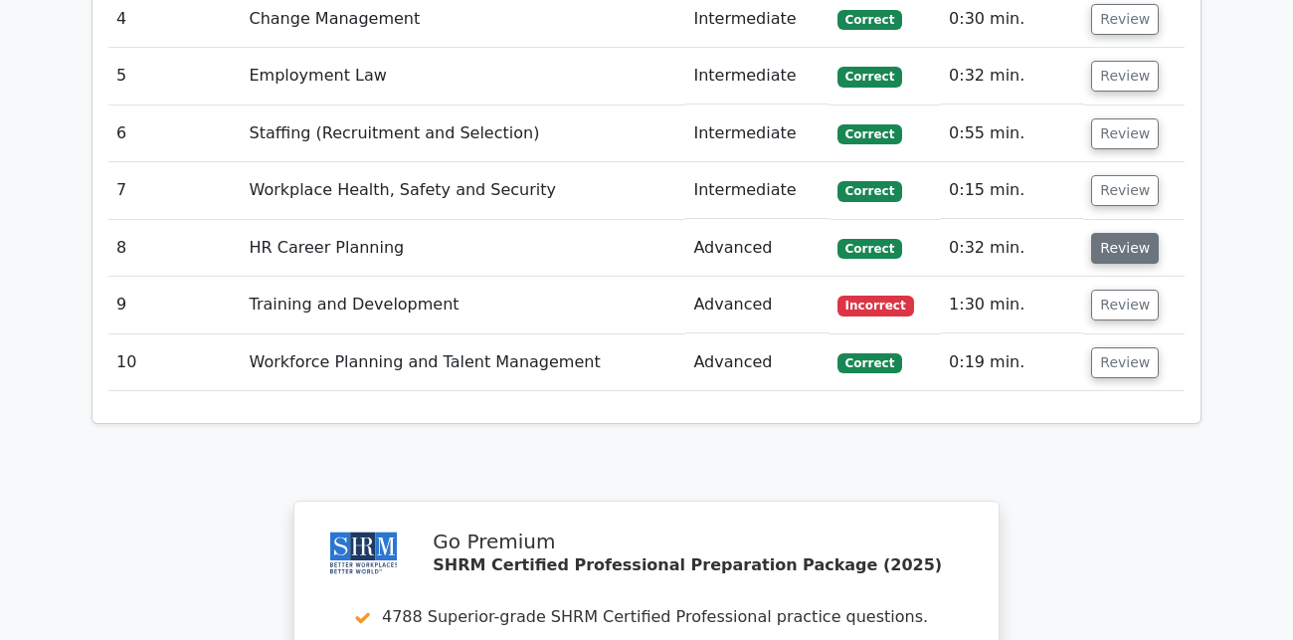
click at [1122, 233] on button "Review" at bounding box center [1125, 248] width 68 height 31
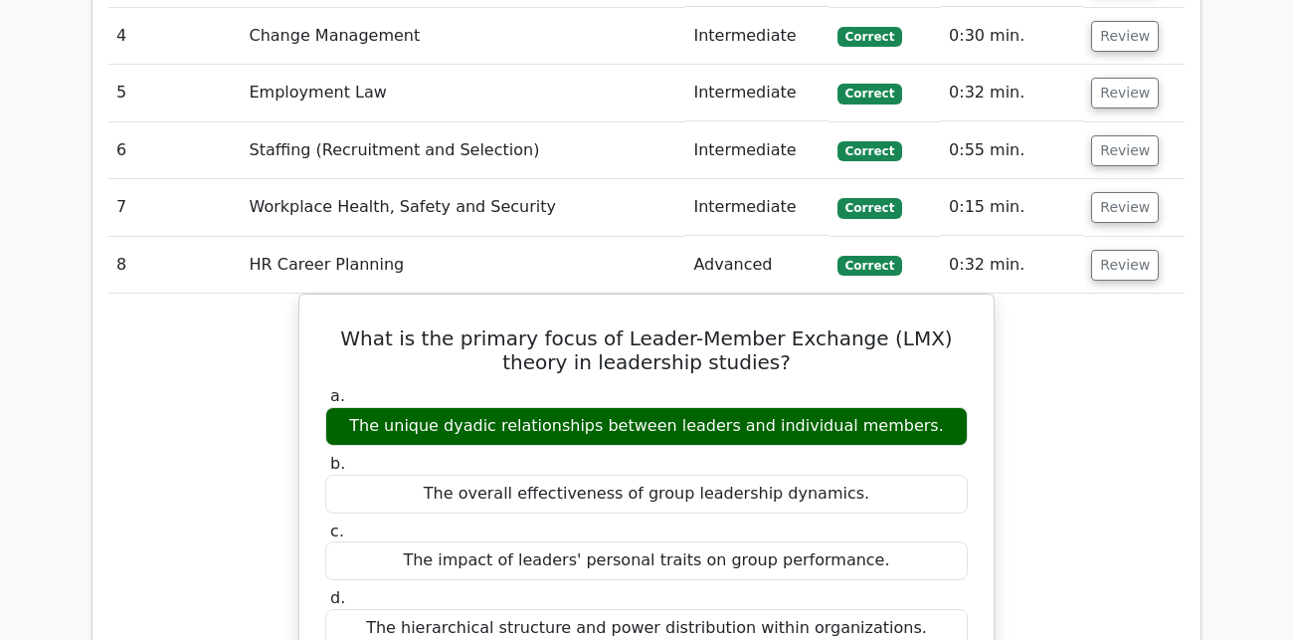
scroll to position [1900, 0]
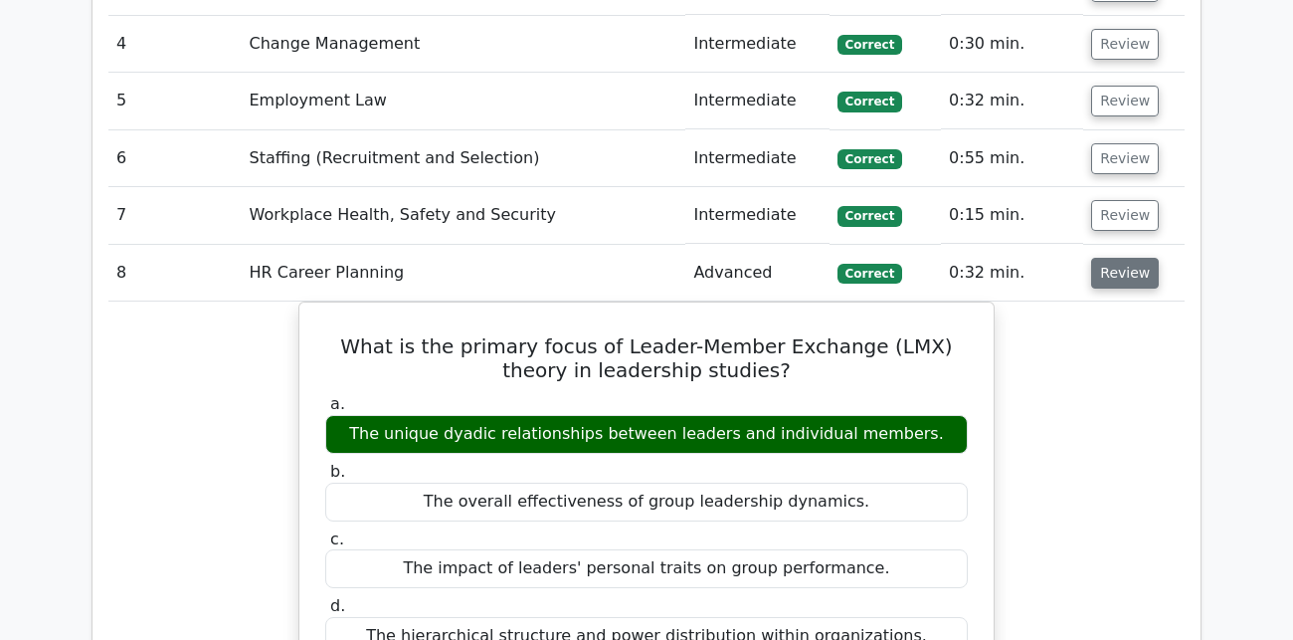
click at [1111, 258] on button "Review" at bounding box center [1125, 273] width 68 height 31
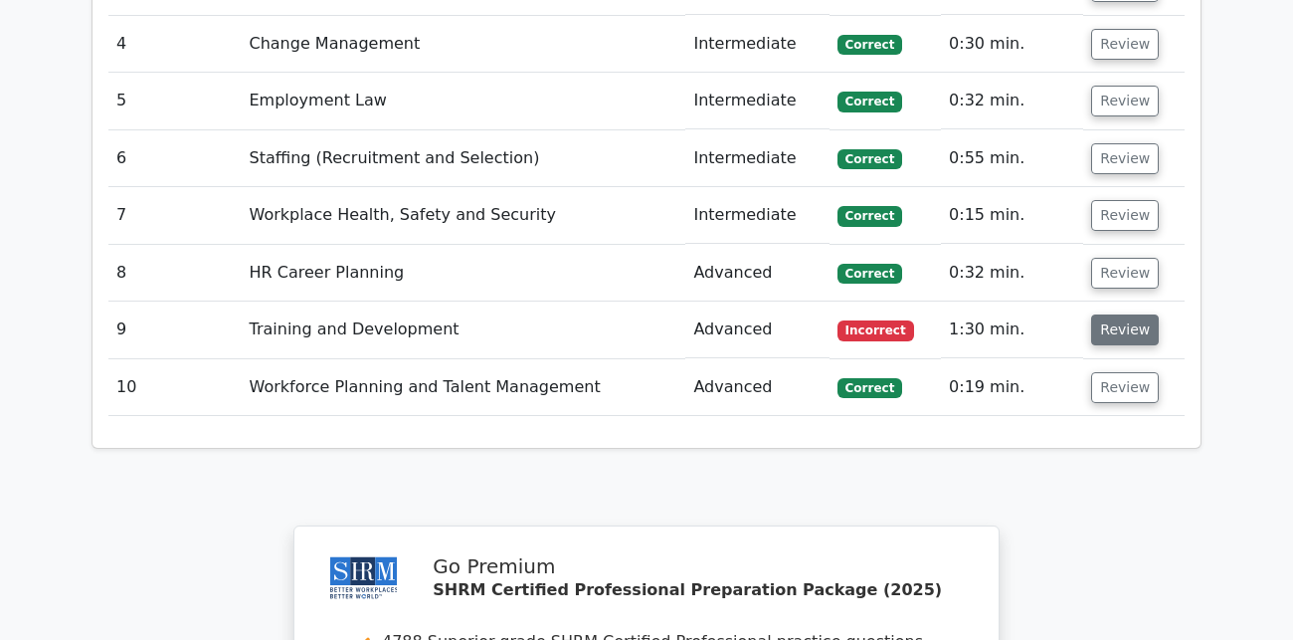
click at [1114, 314] on button "Review" at bounding box center [1125, 329] width 68 height 31
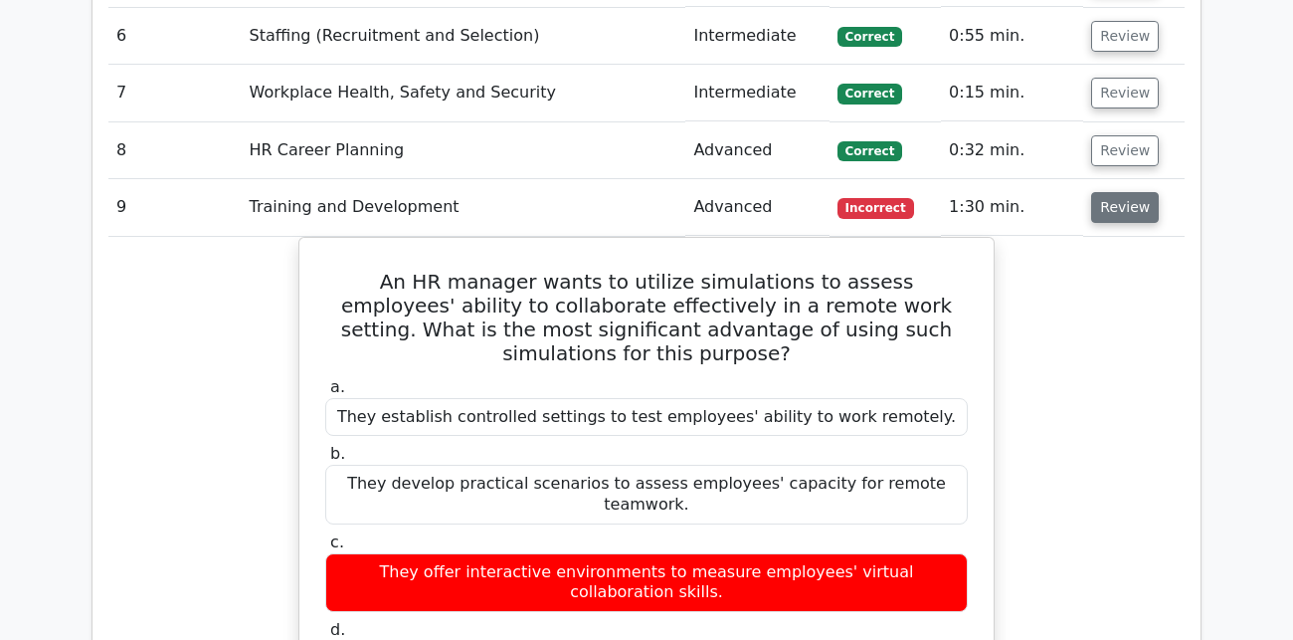
scroll to position [2027, 0]
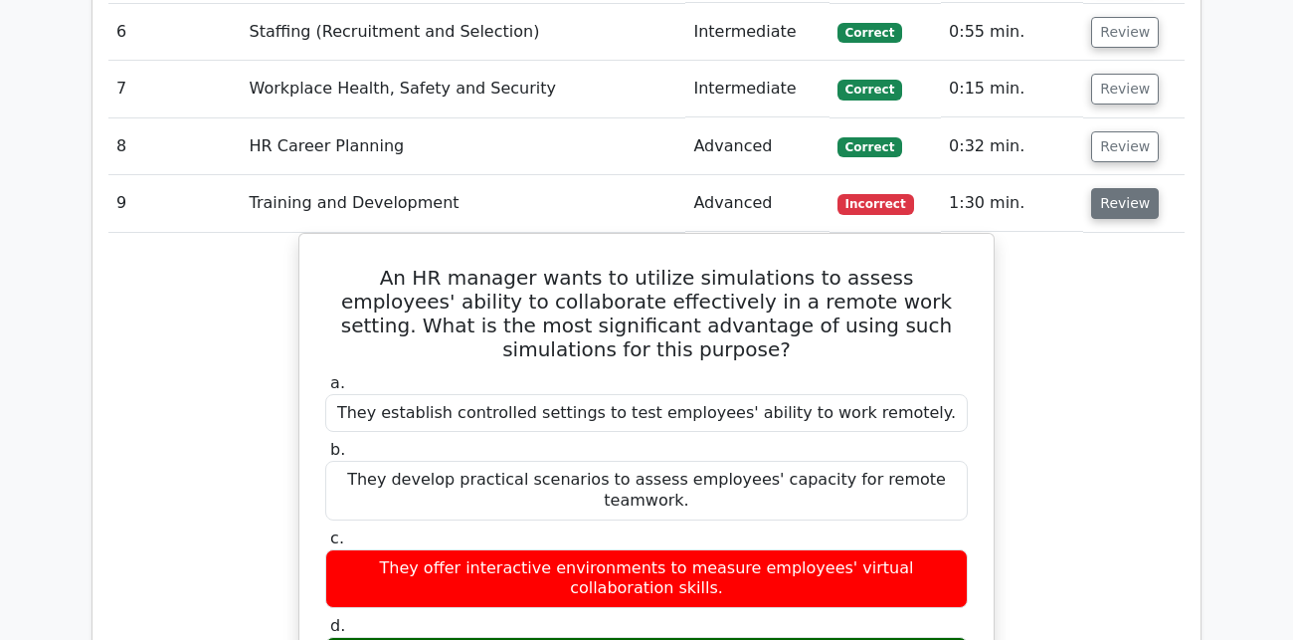
click at [1113, 188] on button "Review" at bounding box center [1125, 203] width 68 height 31
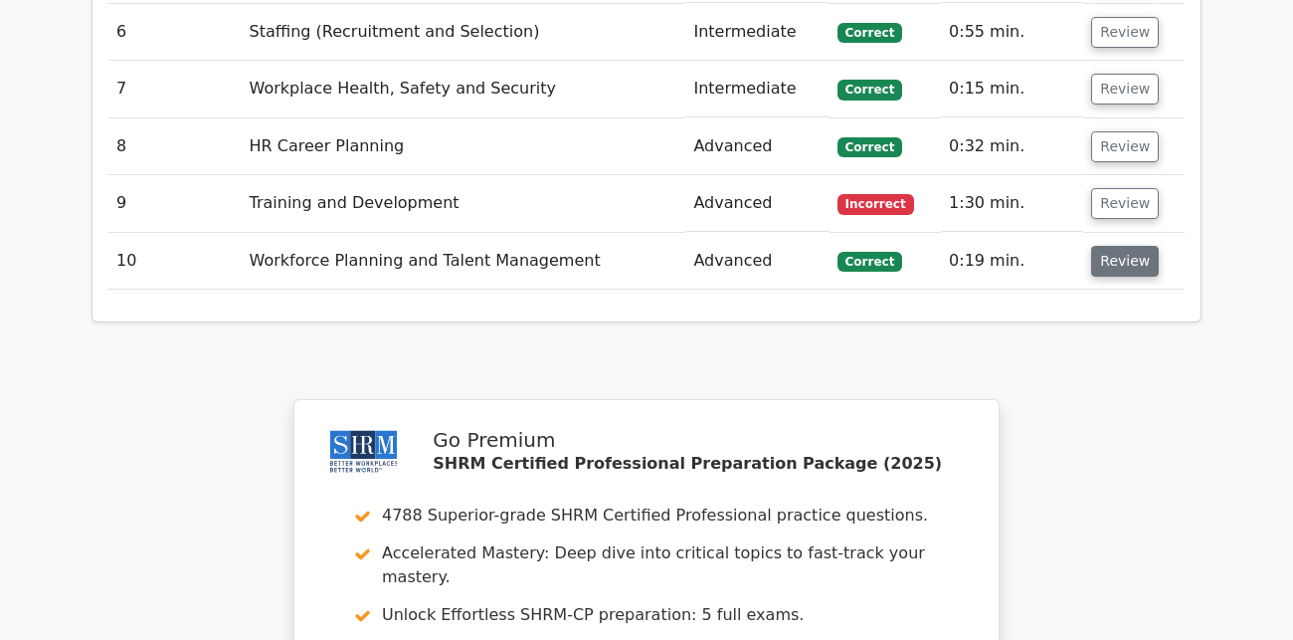
click at [1099, 246] on button "Review" at bounding box center [1125, 261] width 68 height 31
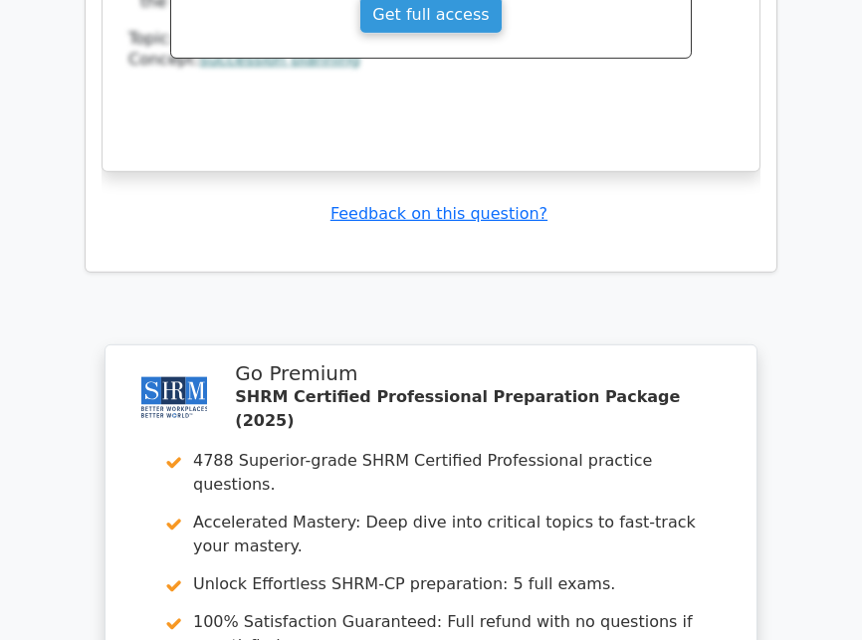
scroll to position [3762, 0]
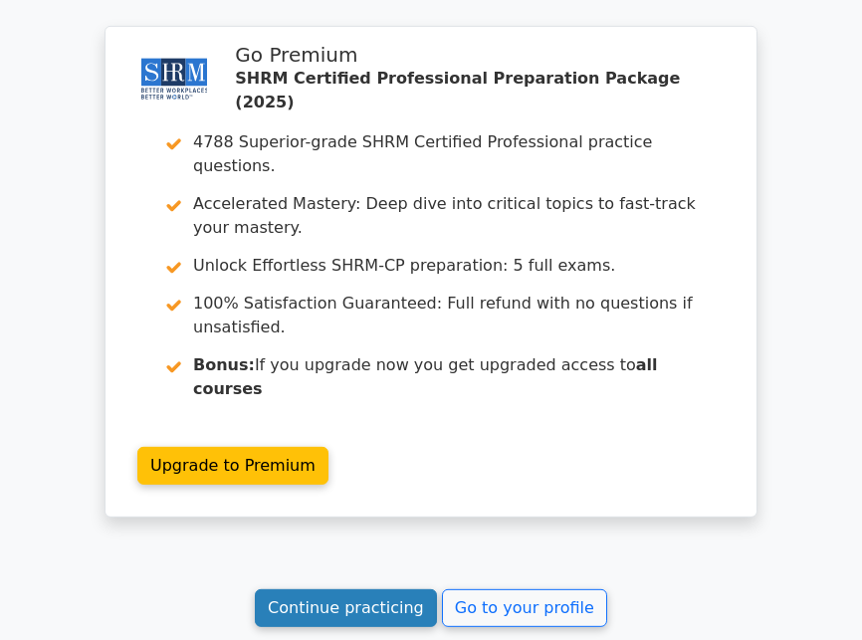
click at [317, 589] on link "Continue practicing" at bounding box center [346, 608] width 182 height 38
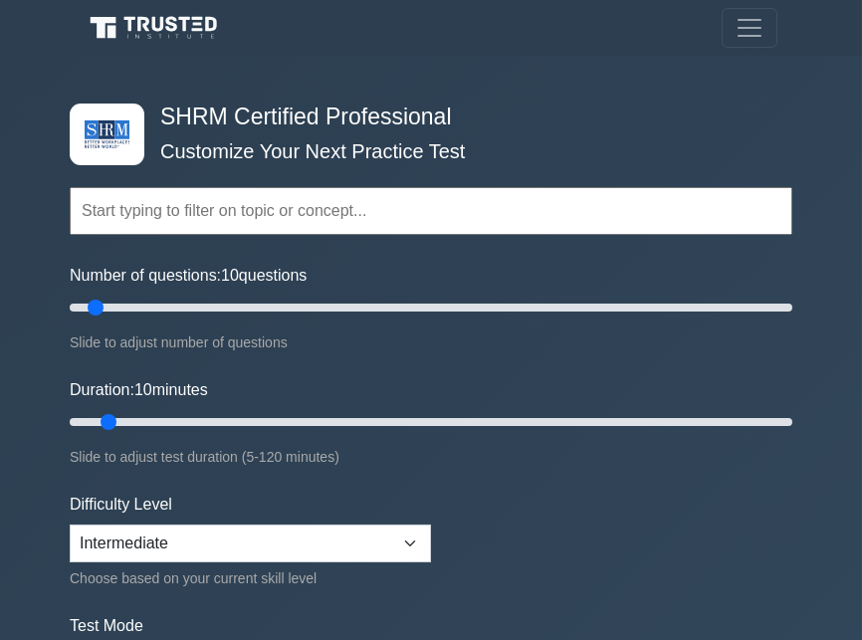
click at [432, 212] on input "text" at bounding box center [431, 211] width 722 height 48
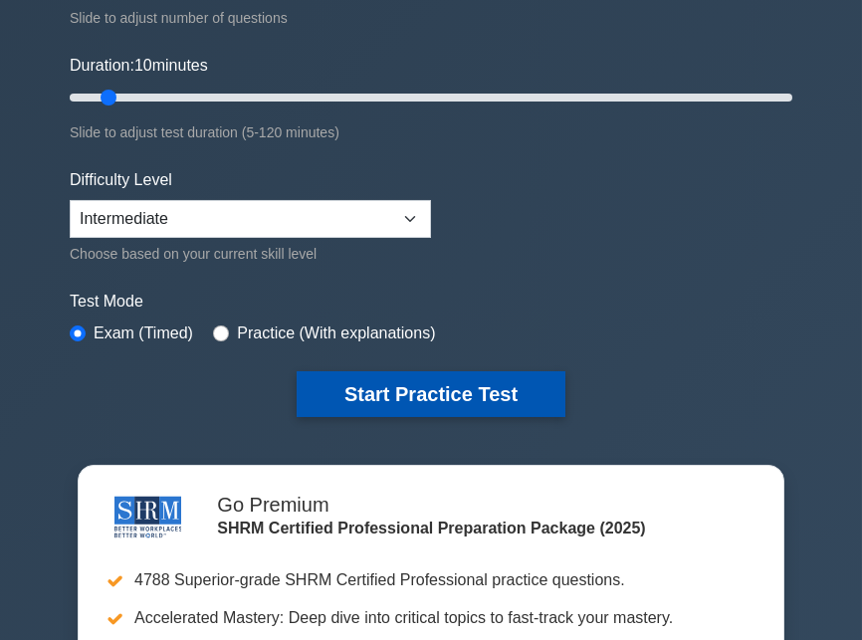
scroll to position [333, 0]
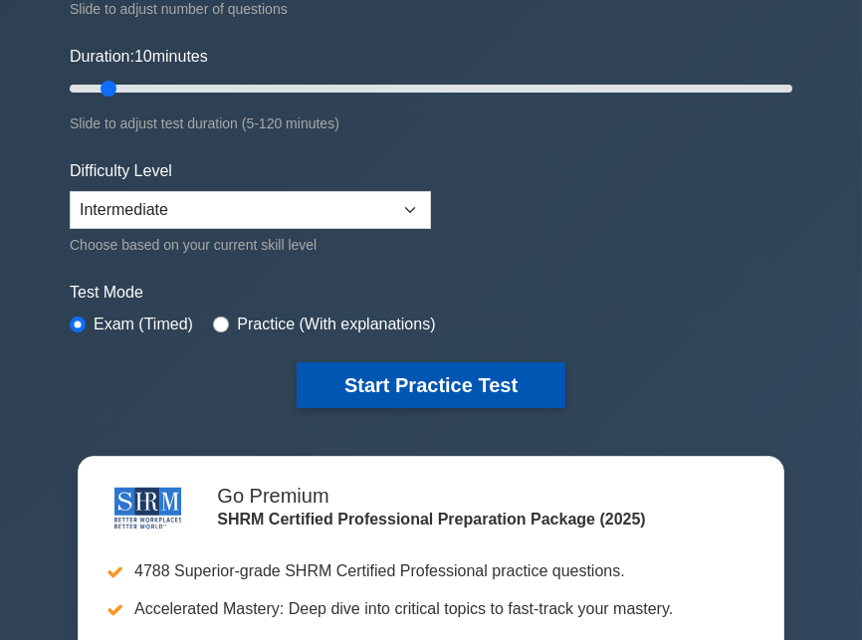
type input "bias"
click at [399, 376] on button "Start Practice Test" at bounding box center [430, 385] width 269 height 46
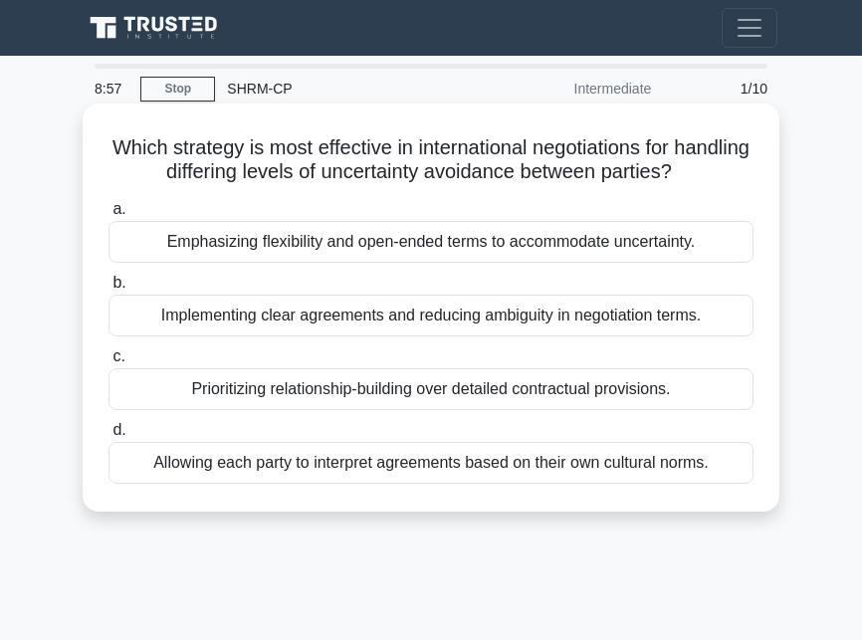
click at [634, 312] on div "Implementing clear agreements and reducing ambiguity in negotiation terms." at bounding box center [430, 316] width 645 height 42
click at [108, 290] on input "b. Implementing clear agreements and reducing ambiguity in negotiation terms." at bounding box center [108, 283] width 0 height 13
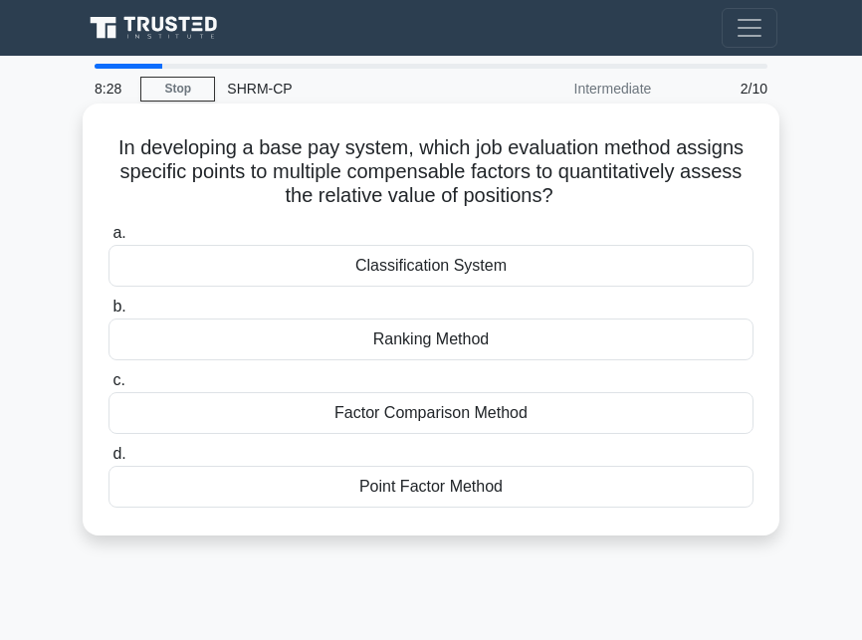
click at [550, 491] on div "Point Factor Method" at bounding box center [430, 487] width 645 height 42
click at [108, 461] on input "d. Point Factor Method" at bounding box center [108, 454] width 0 height 13
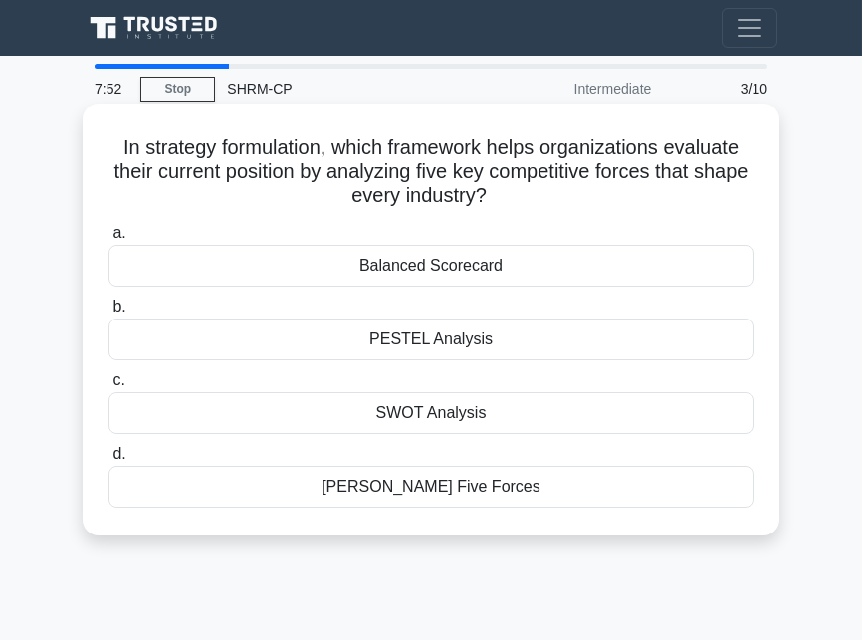
click at [551, 488] on div "[PERSON_NAME] Five Forces" at bounding box center [430, 487] width 645 height 42
click at [108, 461] on input "d. Porter's Five Forces" at bounding box center [108, 454] width 0 height 13
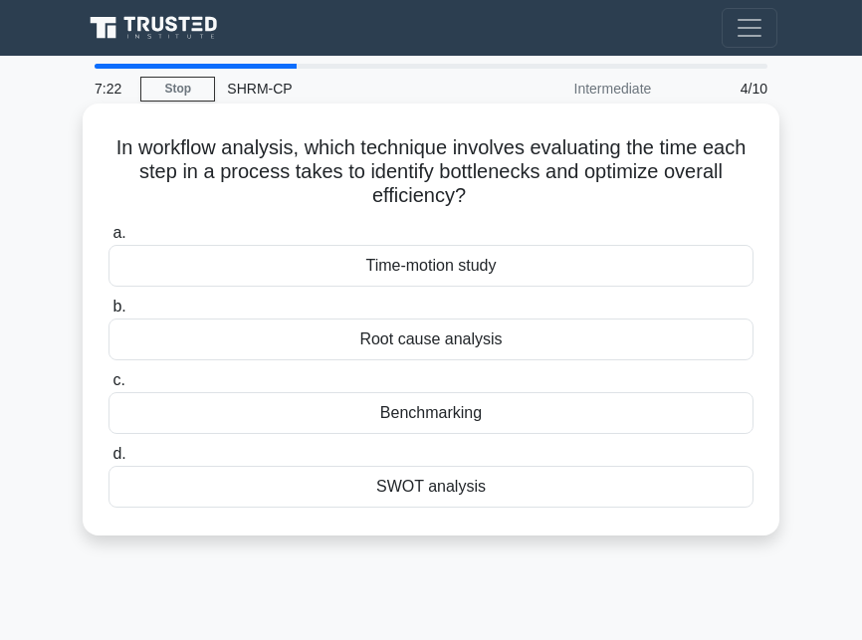
click at [553, 263] on div "Time-motion study" at bounding box center [430, 266] width 645 height 42
click at [108, 240] on input "a. Time-motion study" at bounding box center [108, 233] width 0 height 13
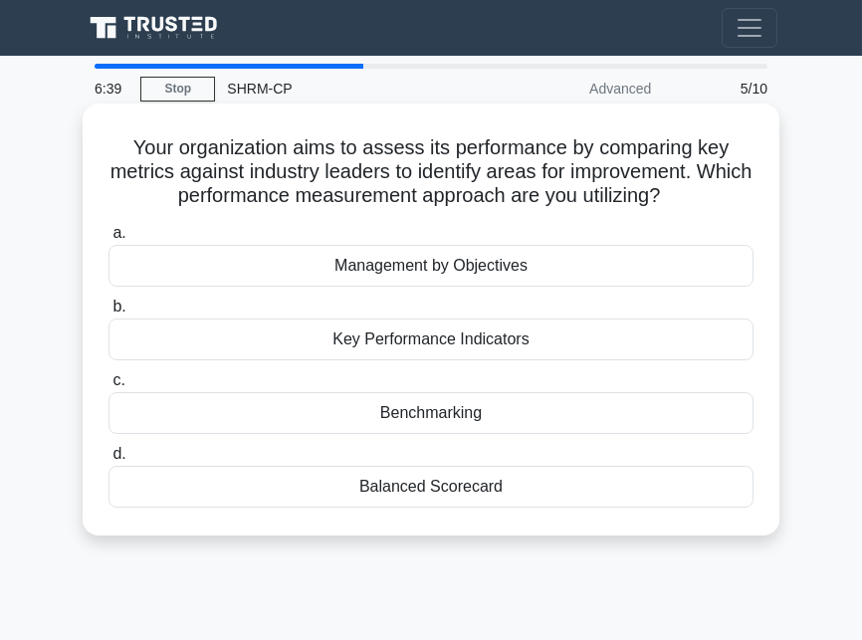
click at [551, 350] on div "Key Performance Indicators" at bounding box center [430, 339] width 645 height 42
click at [108, 313] on input "b. Key Performance Indicators" at bounding box center [108, 306] width 0 height 13
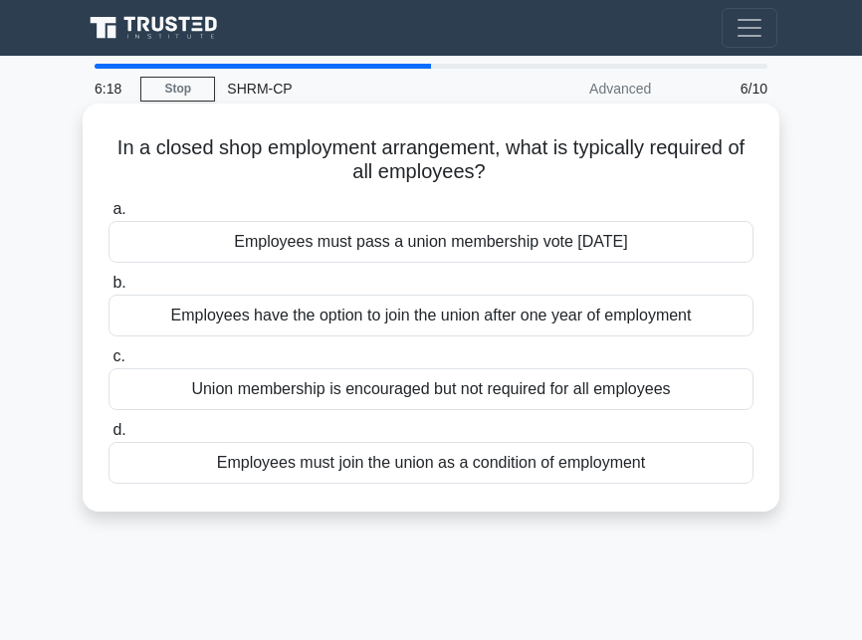
click at [554, 465] on div "Employees must join the union as a condition of employment" at bounding box center [430, 463] width 645 height 42
click at [108, 437] on input "d. Employees must join the union as a condition of employment" at bounding box center [108, 430] width 0 height 13
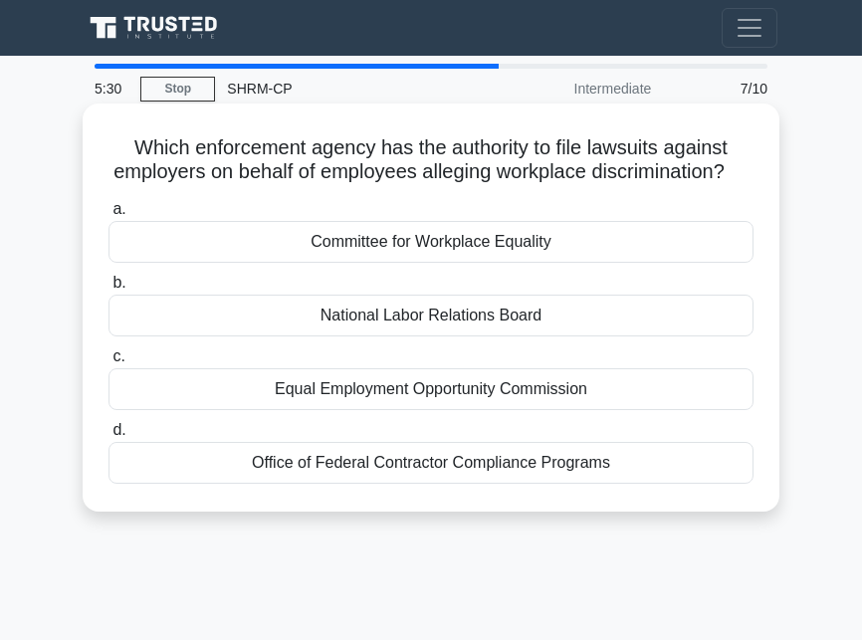
click at [616, 239] on div "Committee for Workplace Equality" at bounding box center [430, 242] width 645 height 42
click at [108, 216] on input "a. Committee for Workplace Equality" at bounding box center [108, 209] width 0 height 13
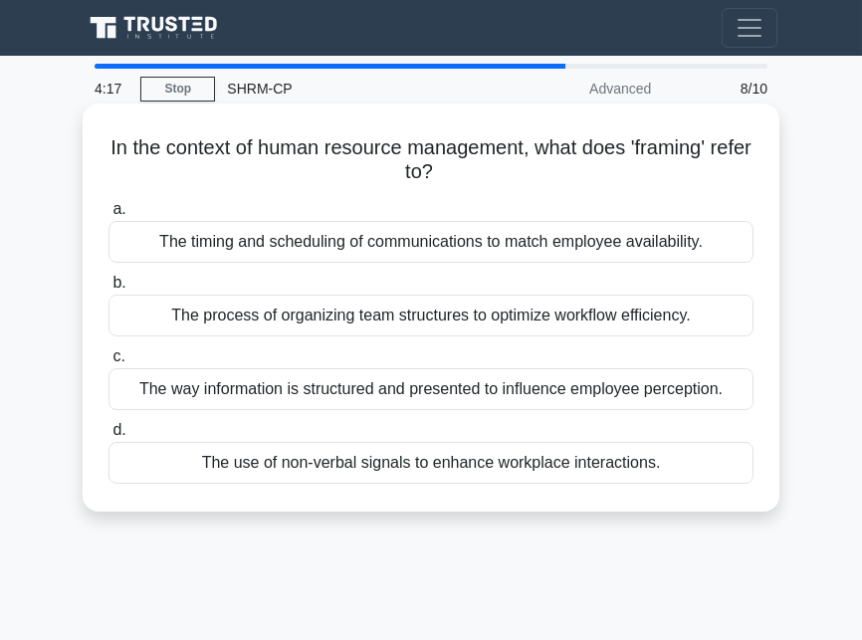
click at [687, 254] on div "The timing and scheduling of communications to match employee availability." at bounding box center [430, 242] width 645 height 42
click at [108, 216] on input "a. The timing and scheduling of communications to match employee availability." at bounding box center [108, 209] width 0 height 13
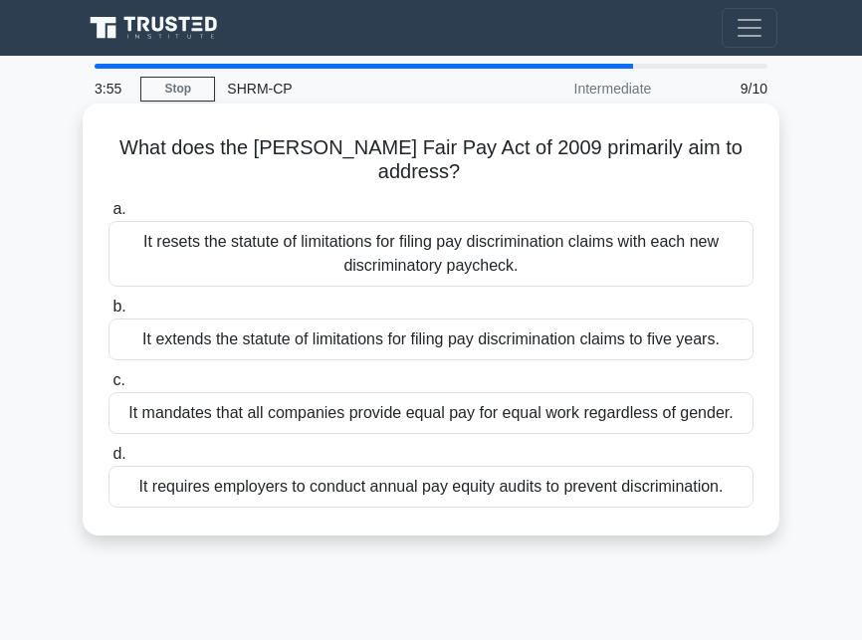
click at [678, 263] on div "It resets the statute of limitations for filing pay discrimination claims with …" at bounding box center [430, 254] width 645 height 66
click at [108, 216] on input "a. It resets the statute of limitations for filing pay discrimination claims wi…" at bounding box center [108, 209] width 0 height 13
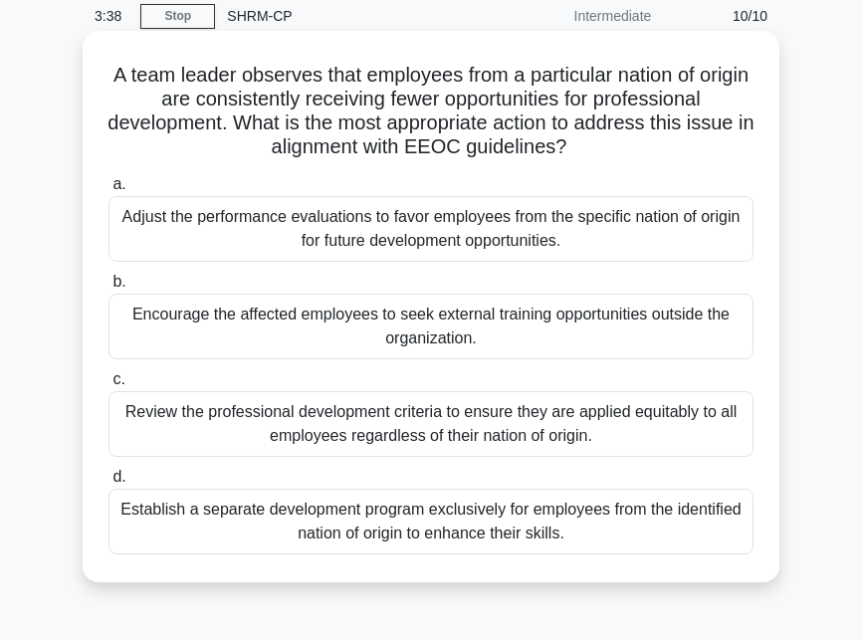
scroll to position [111, 0]
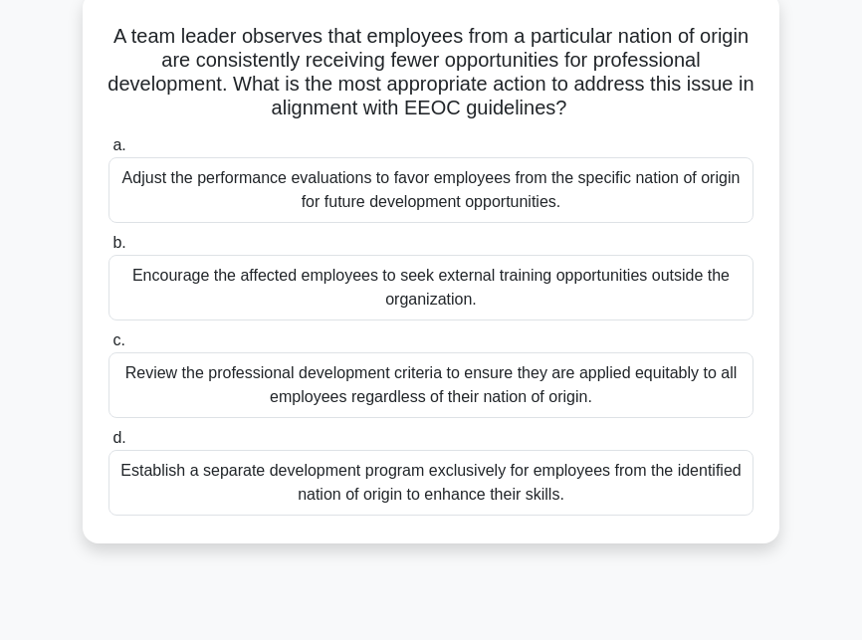
click at [667, 397] on div "Review the professional development criteria to ensure they are applied equitab…" at bounding box center [430, 385] width 645 height 66
click at [108, 347] on input "c. Review the professional development criteria to ensure they are applied equi…" at bounding box center [108, 340] width 0 height 13
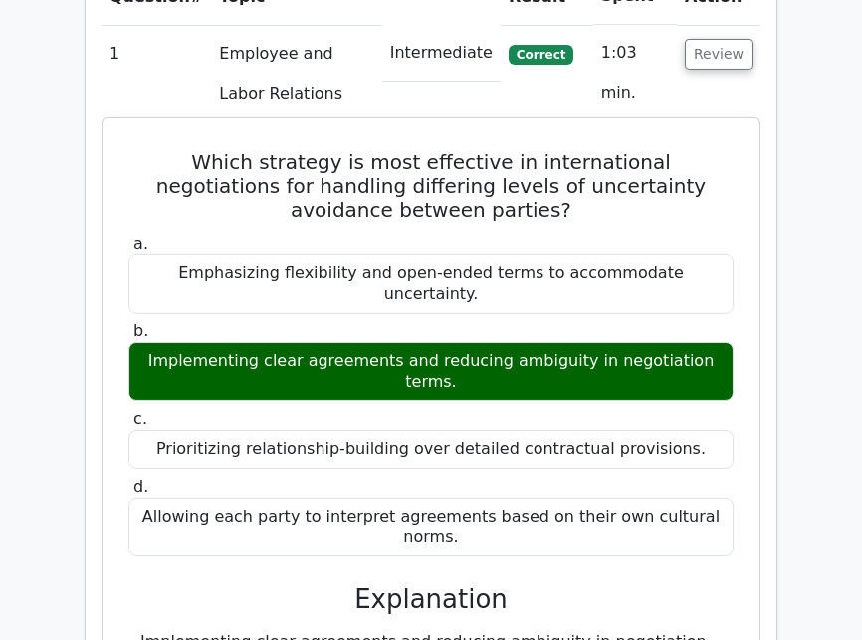
scroll to position [1560, 0]
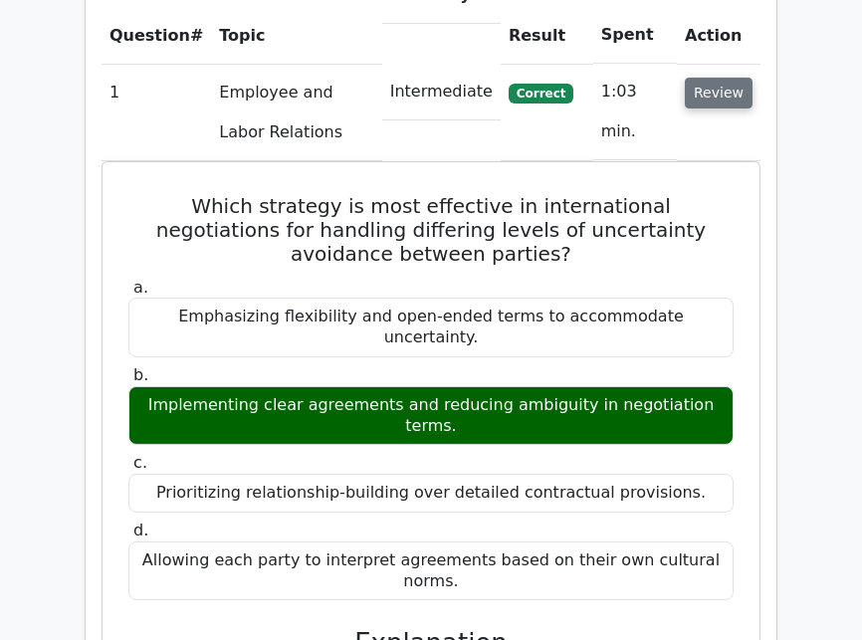
click at [721, 78] on button "Review" at bounding box center [719, 93] width 68 height 31
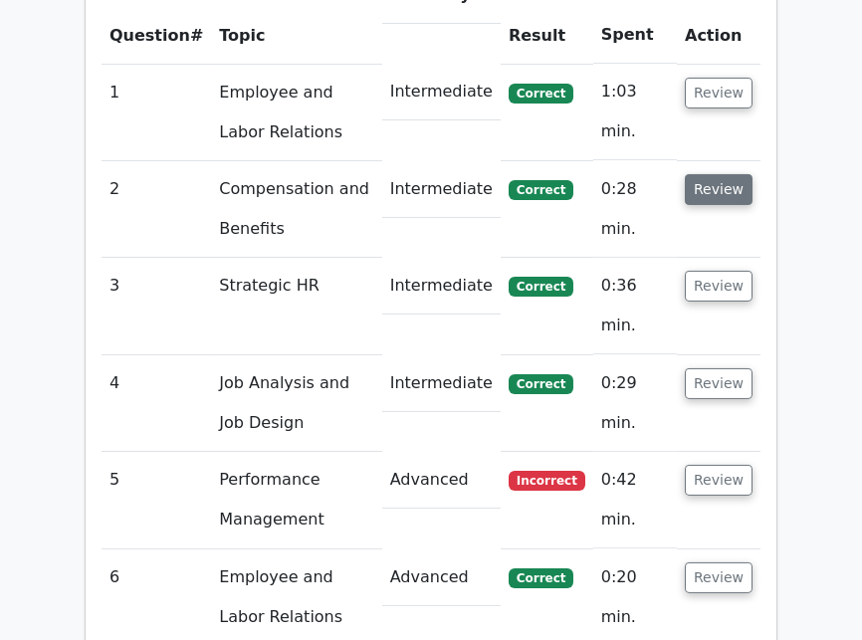
click at [717, 174] on button "Review" at bounding box center [719, 189] width 68 height 31
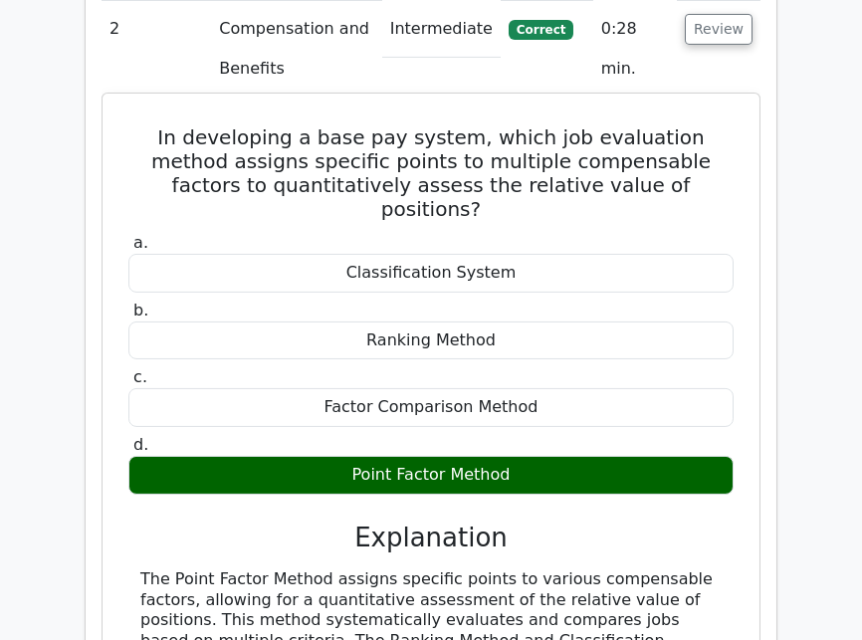
scroll to position [1671, 0]
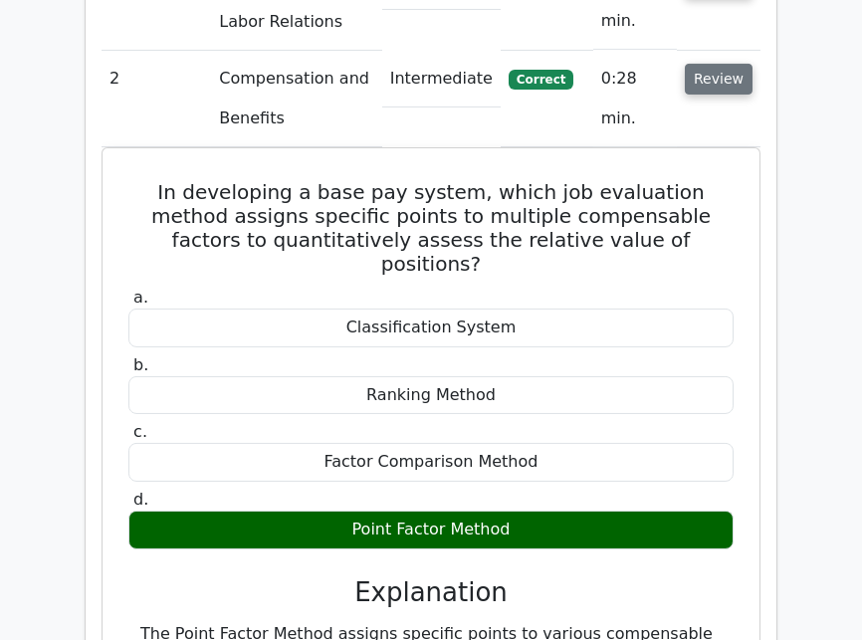
click at [711, 64] on button "Review" at bounding box center [719, 79] width 68 height 31
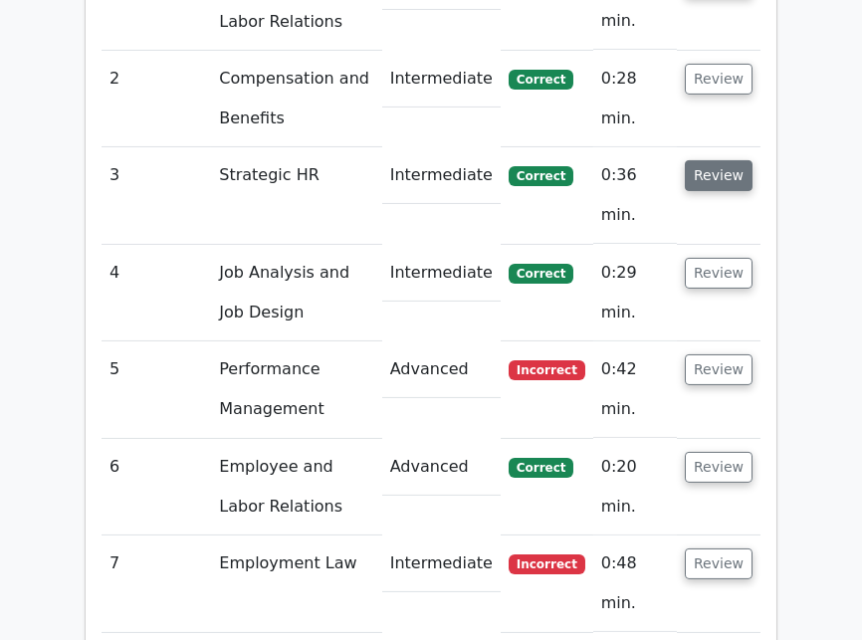
click at [723, 160] on button "Review" at bounding box center [719, 175] width 68 height 31
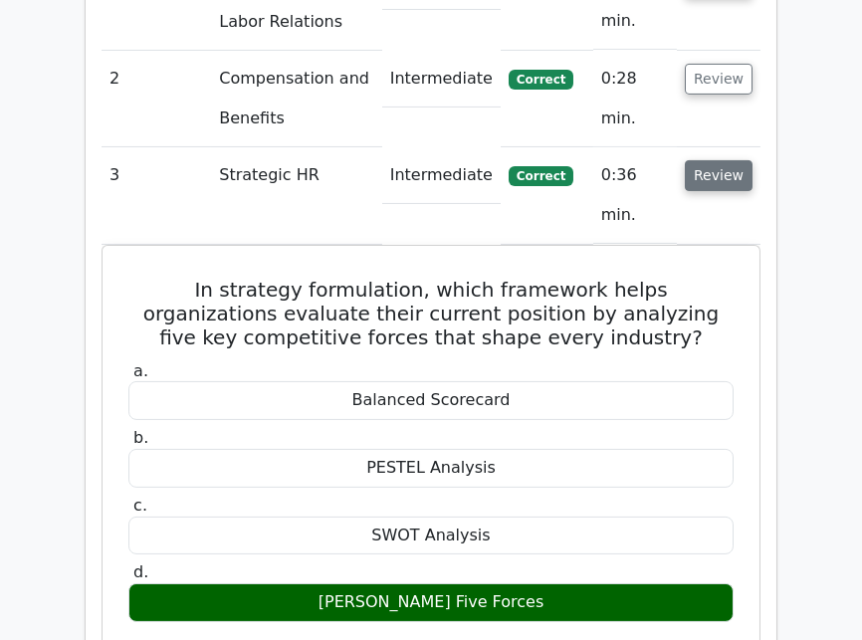
click at [723, 160] on button "Review" at bounding box center [719, 175] width 68 height 31
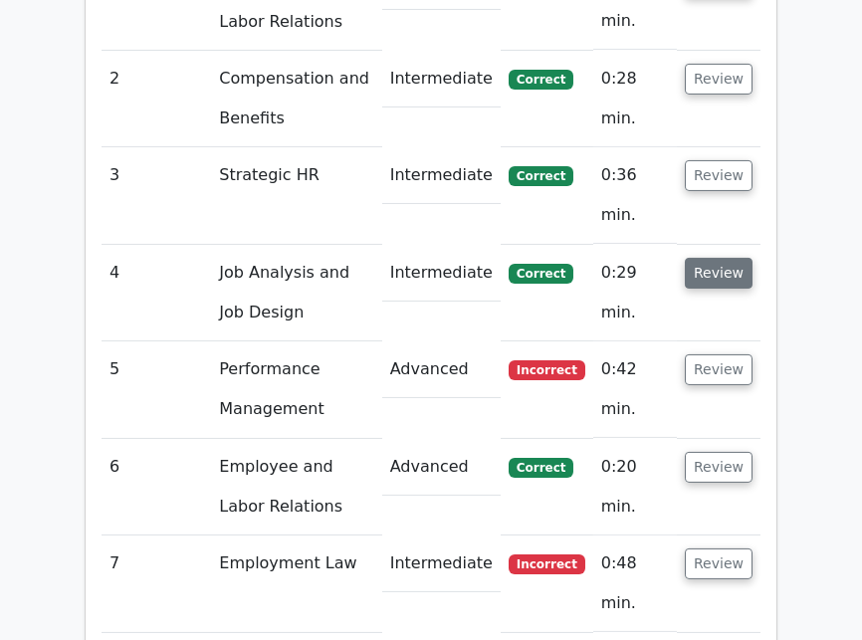
click at [719, 258] on button "Review" at bounding box center [719, 273] width 68 height 31
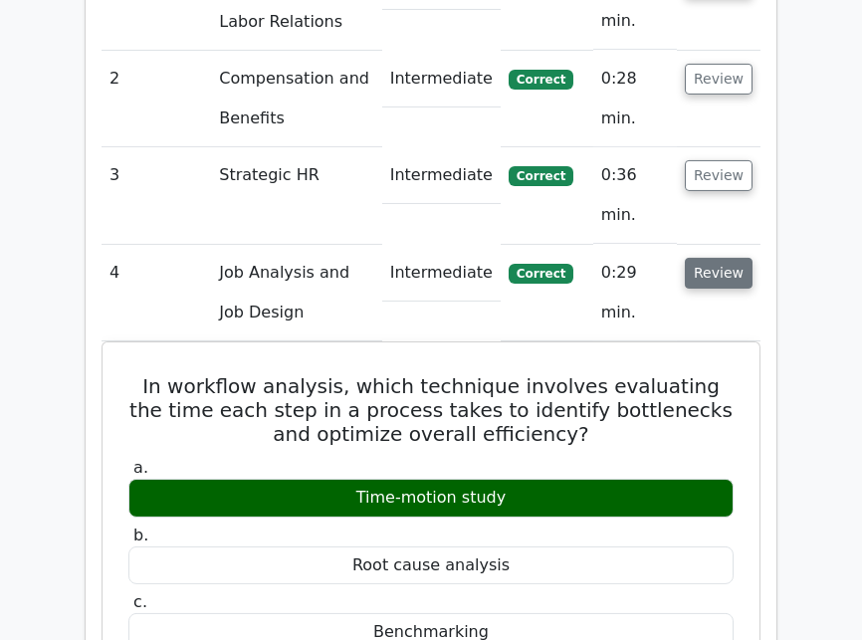
click at [701, 258] on button "Review" at bounding box center [719, 273] width 68 height 31
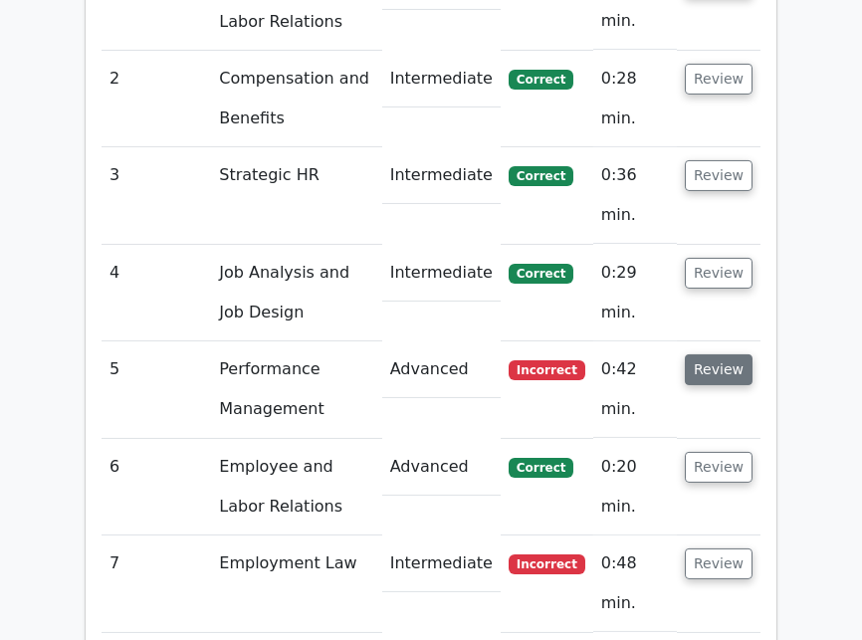
click at [713, 354] on button "Review" at bounding box center [719, 369] width 68 height 31
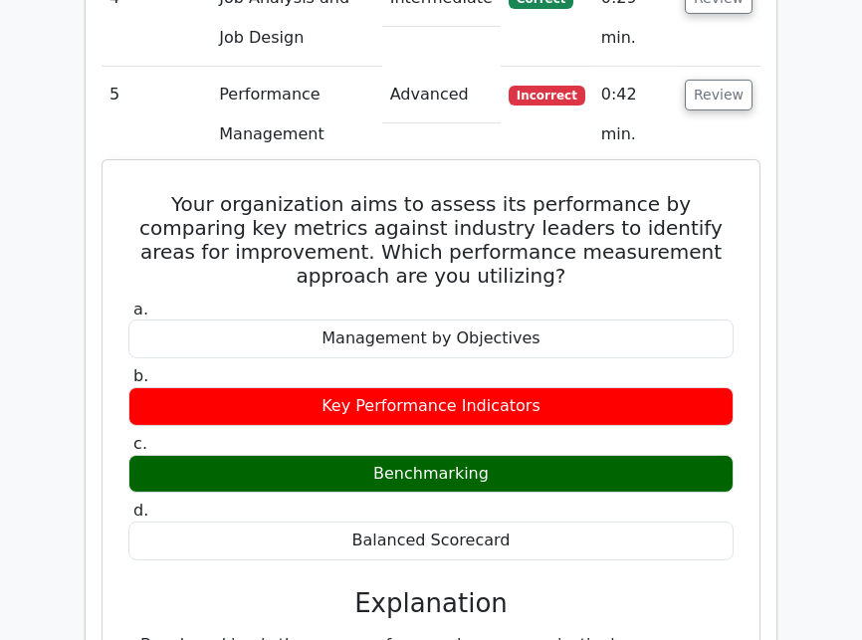
scroll to position [1894, 0]
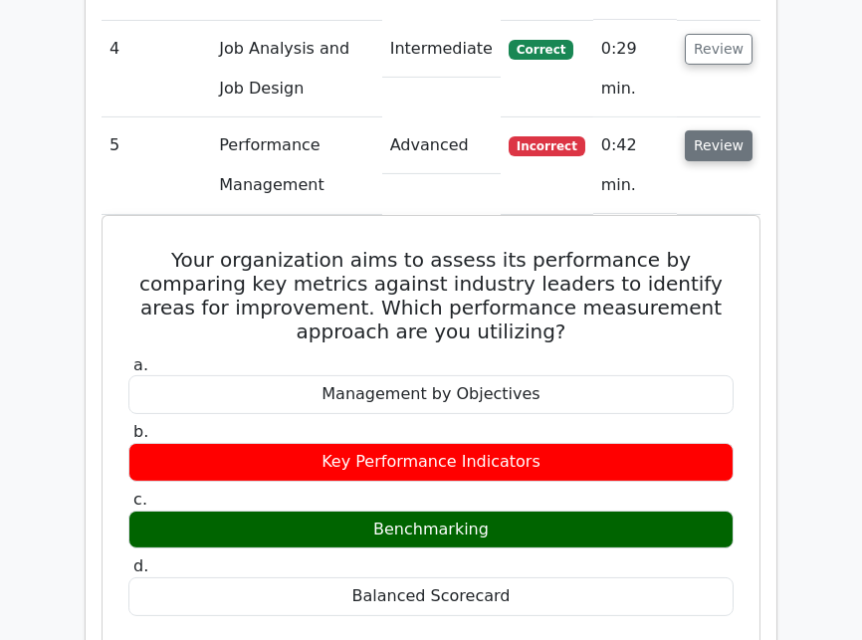
click at [739, 130] on button "Review" at bounding box center [719, 145] width 68 height 31
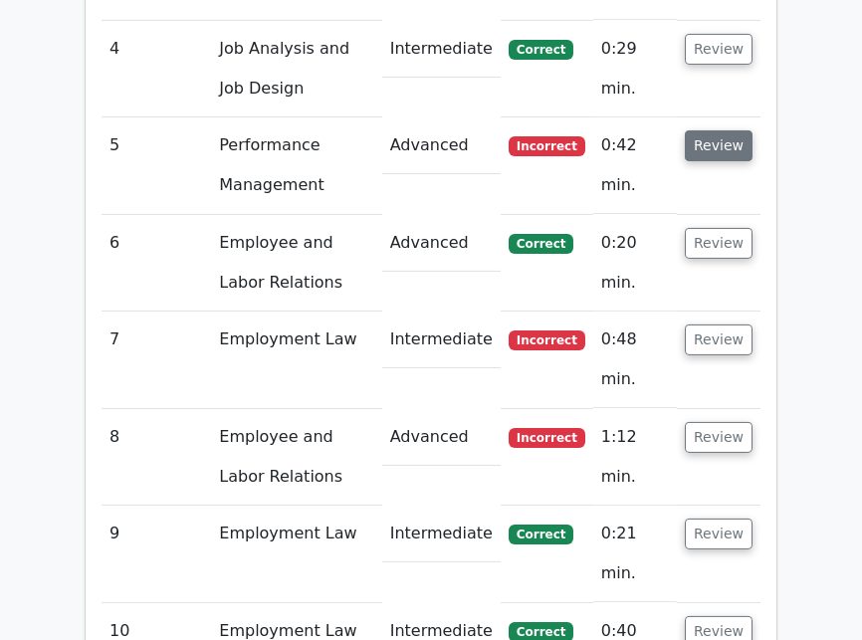
scroll to position [1855, 0]
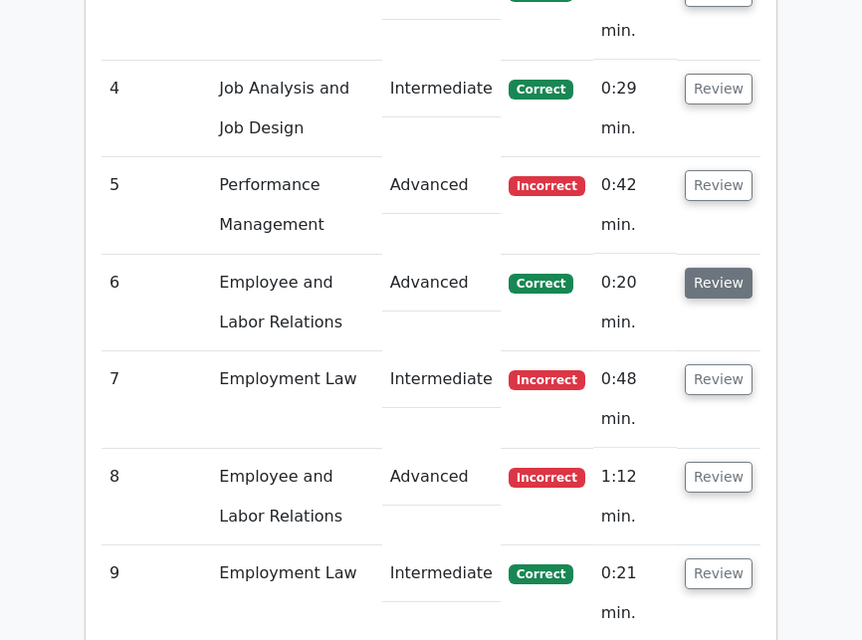
click at [708, 268] on button "Review" at bounding box center [719, 283] width 68 height 31
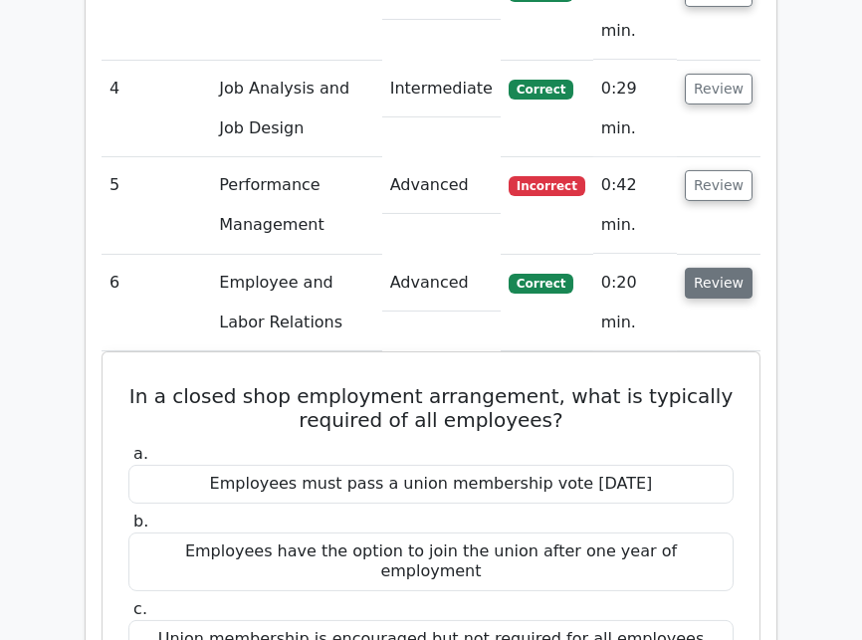
scroll to position [1894, 0]
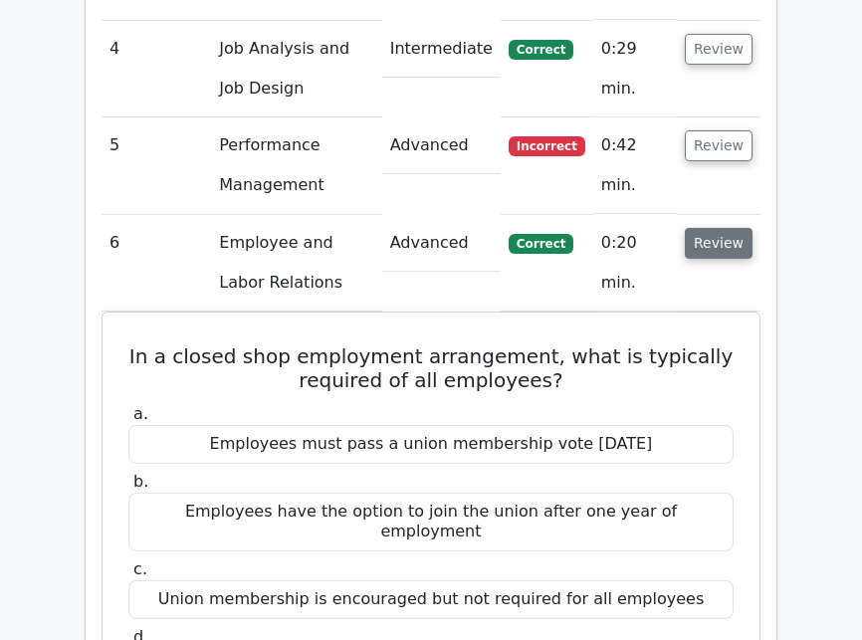
click at [708, 228] on button "Review" at bounding box center [719, 243] width 68 height 31
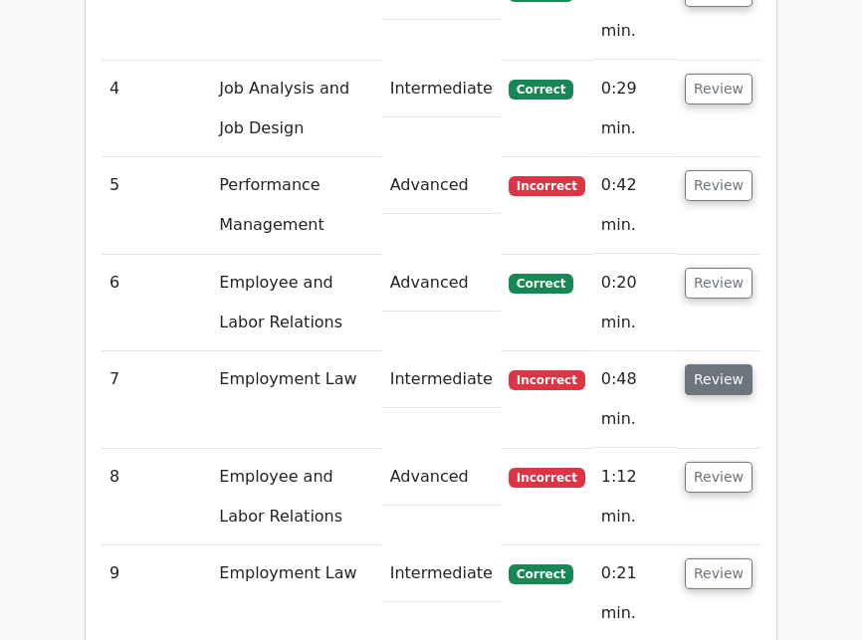
click at [723, 364] on button "Review" at bounding box center [719, 379] width 68 height 31
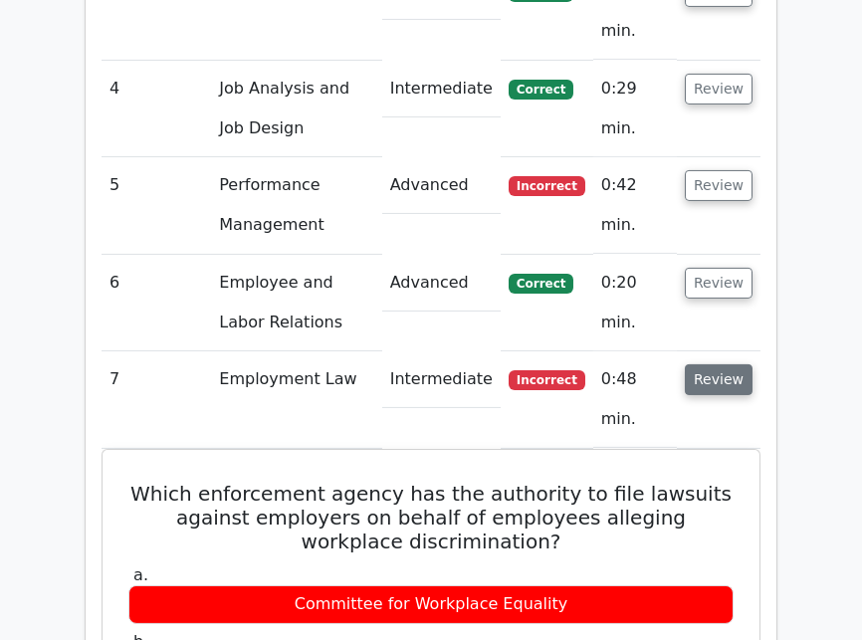
scroll to position [1894, 0]
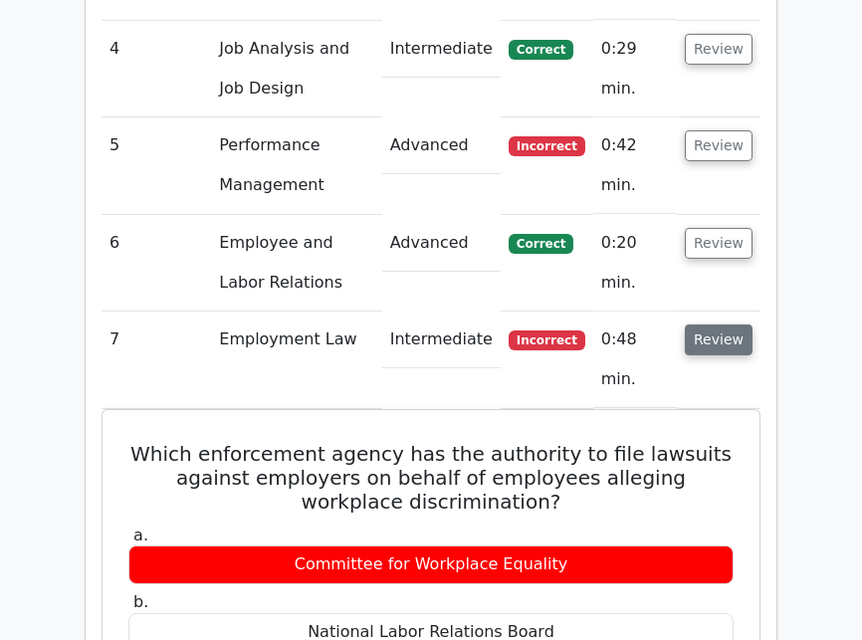
click at [706, 324] on button "Review" at bounding box center [719, 339] width 68 height 31
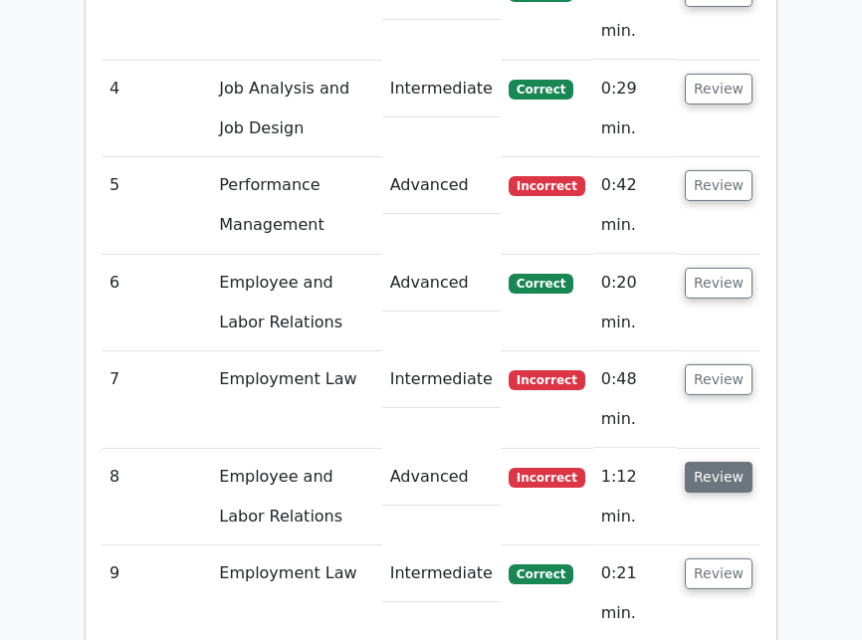
click at [713, 462] on button "Review" at bounding box center [719, 477] width 68 height 31
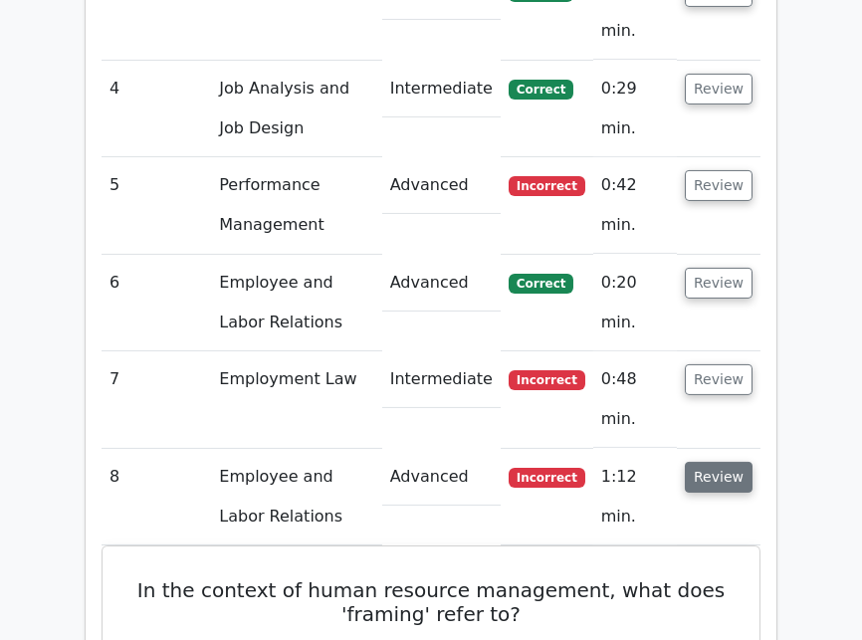
scroll to position [1894, 0]
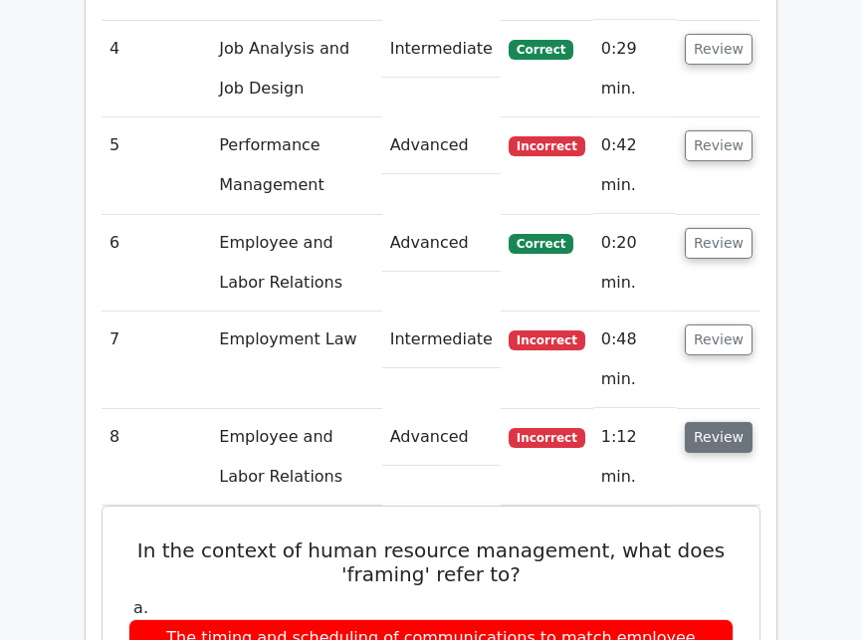
click at [726, 422] on button "Review" at bounding box center [719, 437] width 68 height 31
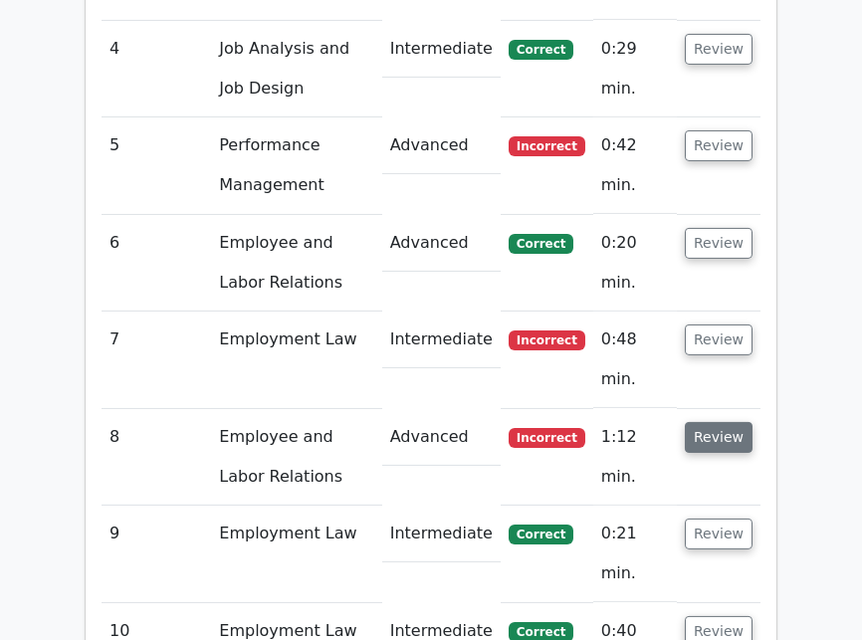
scroll to position [1855, 0]
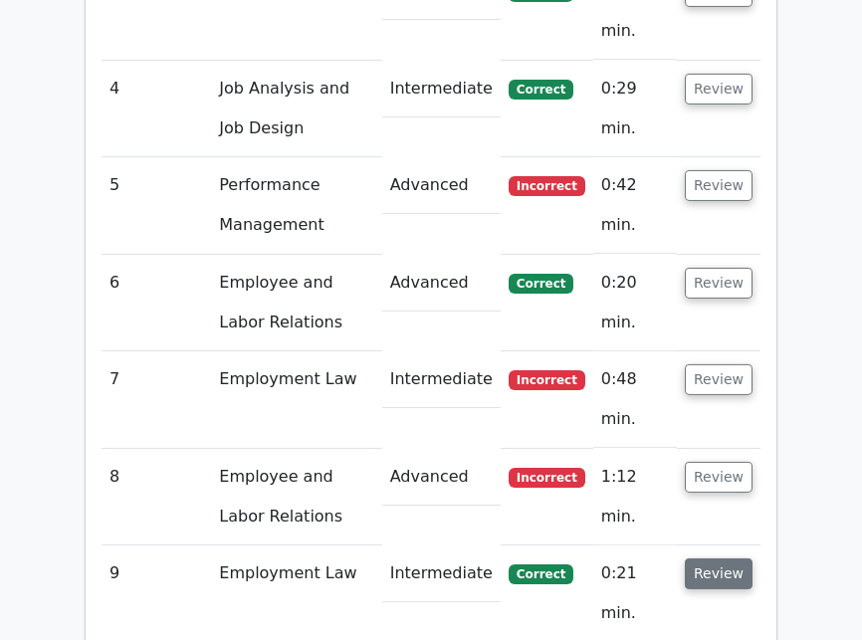
click at [744, 558] on button "Review" at bounding box center [719, 573] width 68 height 31
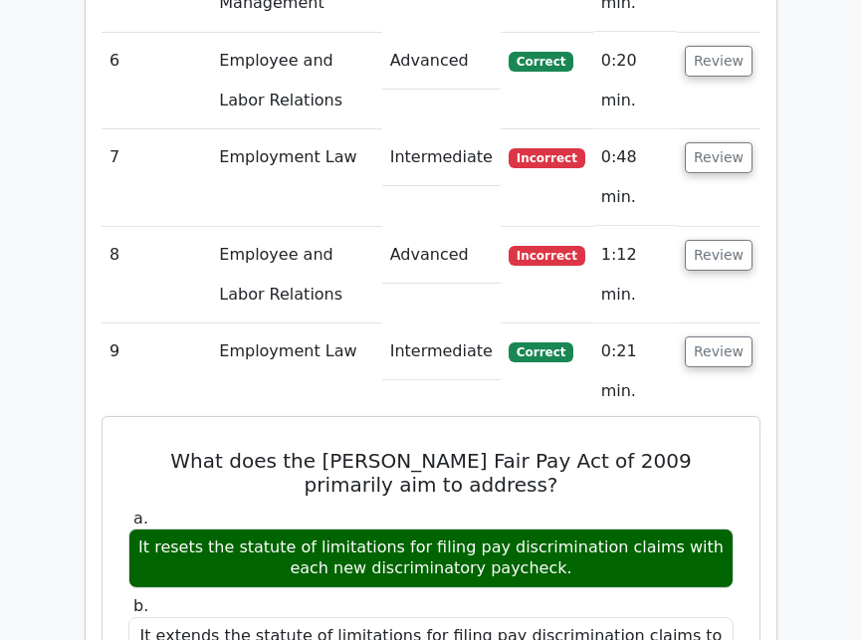
scroll to position [2116, 0]
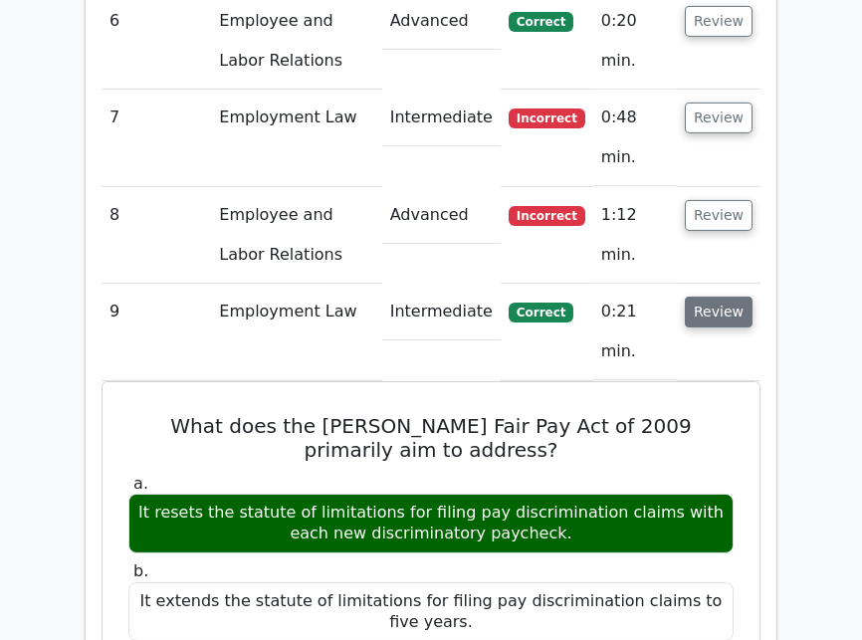
click at [723, 296] on button "Review" at bounding box center [719, 311] width 68 height 31
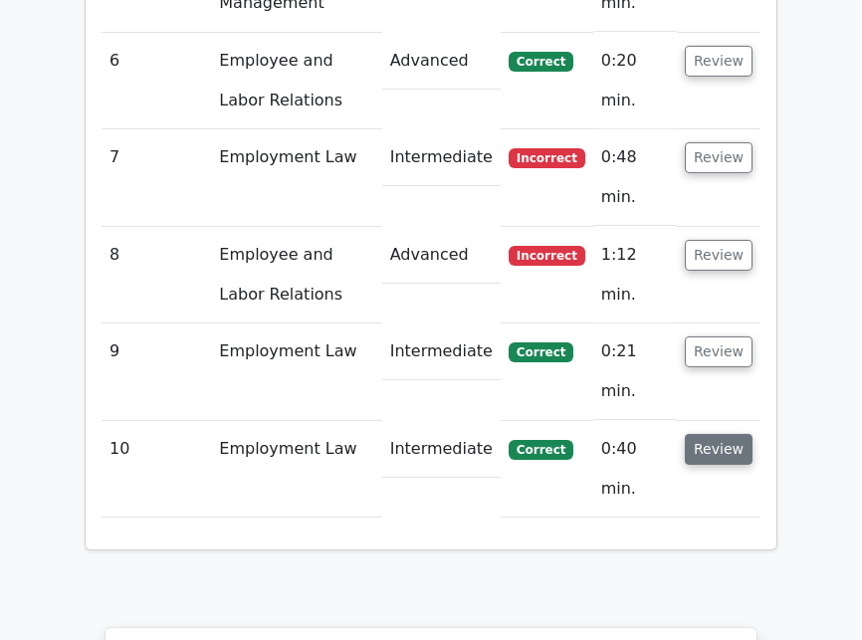
click at [725, 434] on button "Review" at bounding box center [719, 449] width 68 height 31
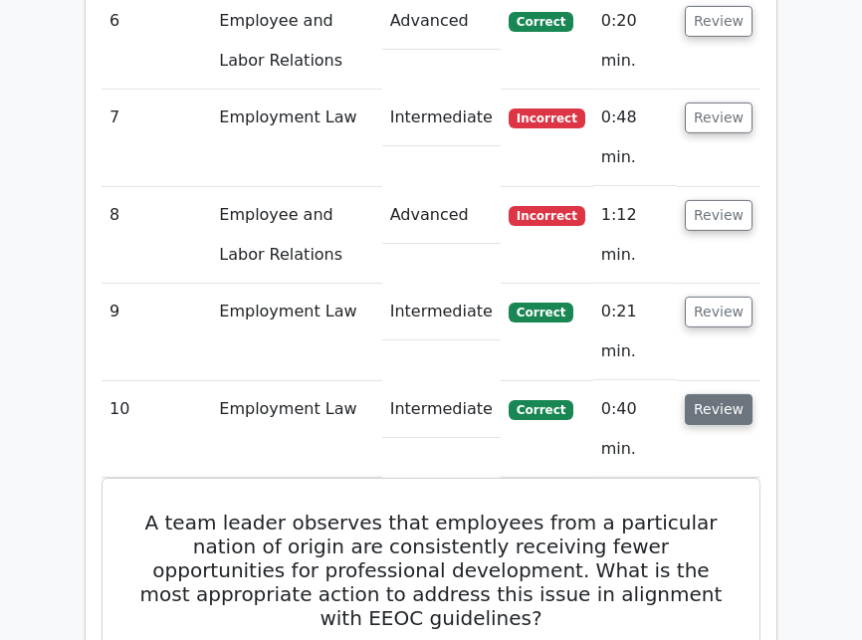
click at [718, 394] on button "Review" at bounding box center [719, 409] width 68 height 31
